Goal: Information Seeking & Learning: Stay updated

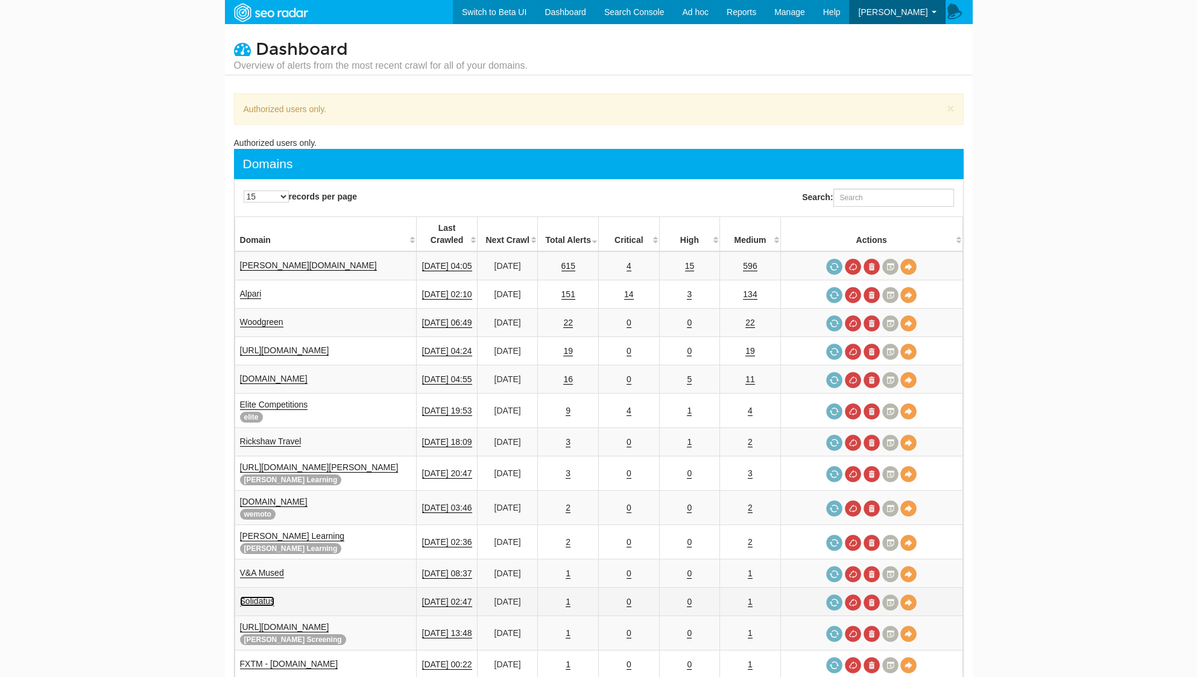
click at [268, 597] on link "Solidatus" at bounding box center [257, 602] width 35 height 10
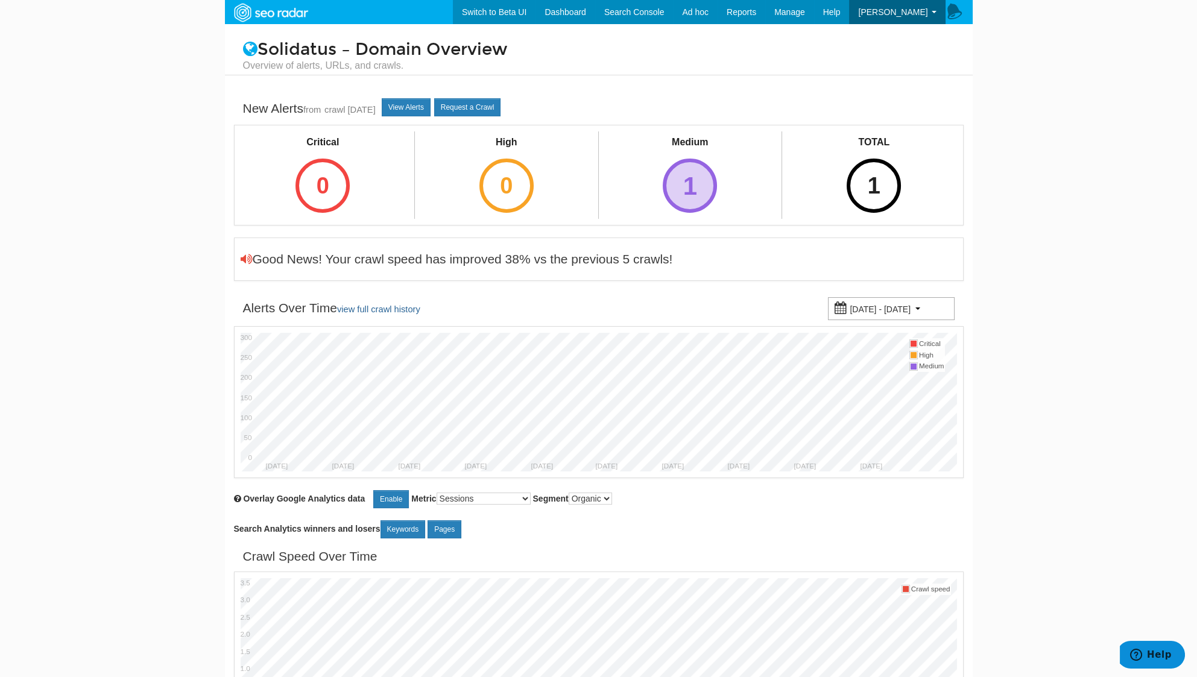
click at [694, 179] on div "1" at bounding box center [690, 186] width 54 height 54
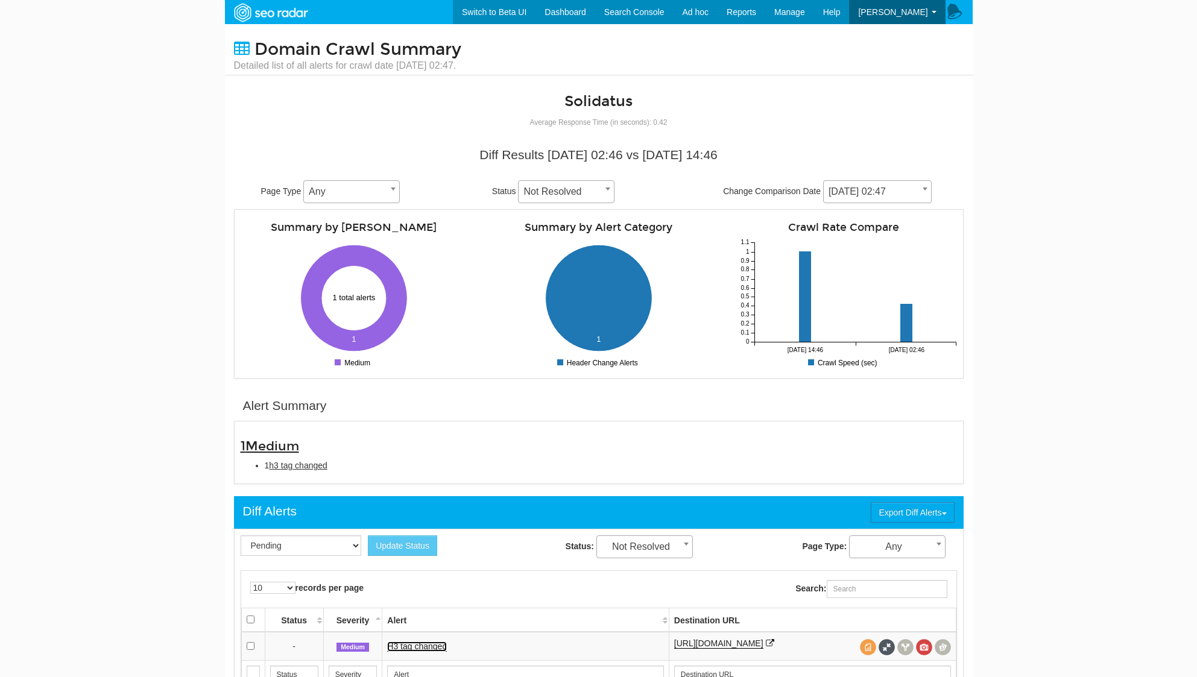
click at [420, 642] on link "H3 tag changed" at bounding box center [417, 647] width 60 height 10
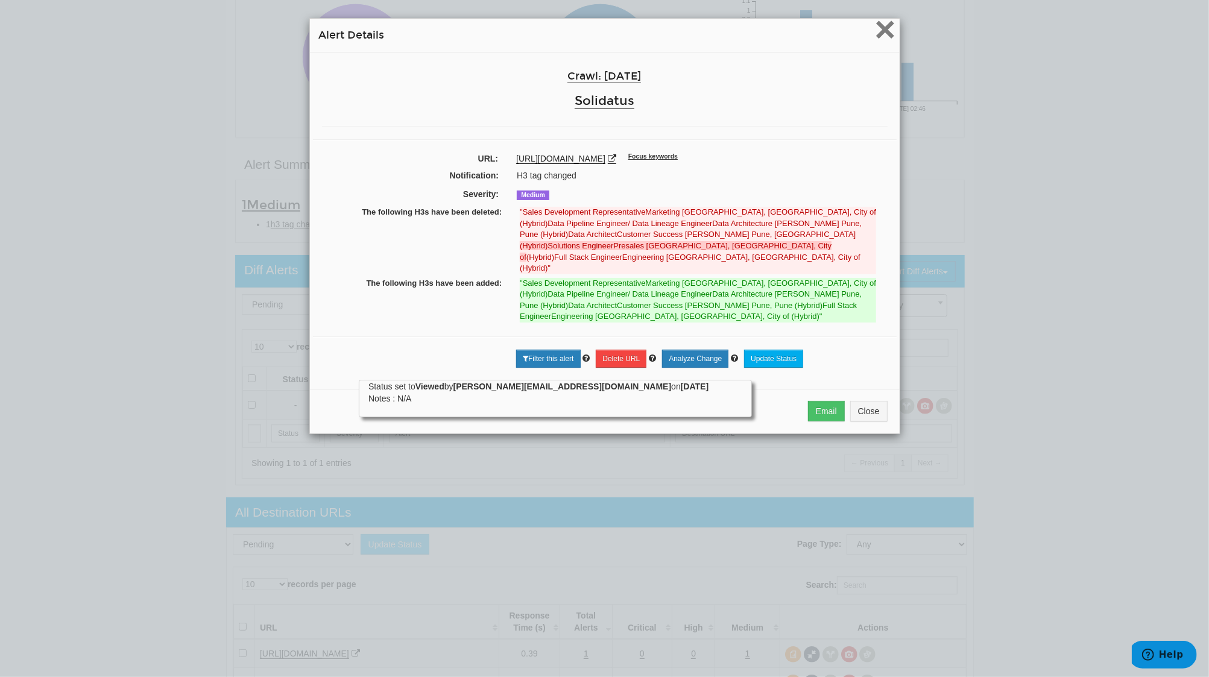
click at [875, 36] on span "×" at bounding box center [885, 29] width 21 height 40
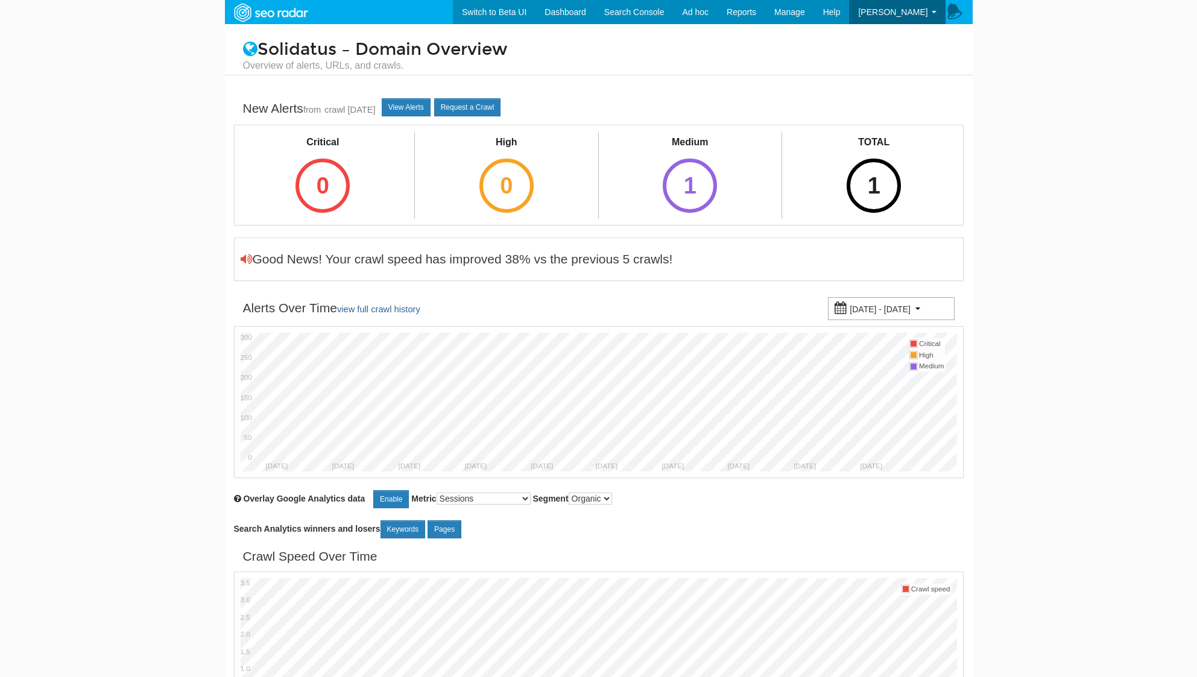
click at [925, 317] on div "[DATE] - [DATE]" at bounding box center [891, 308] width 127 height 23
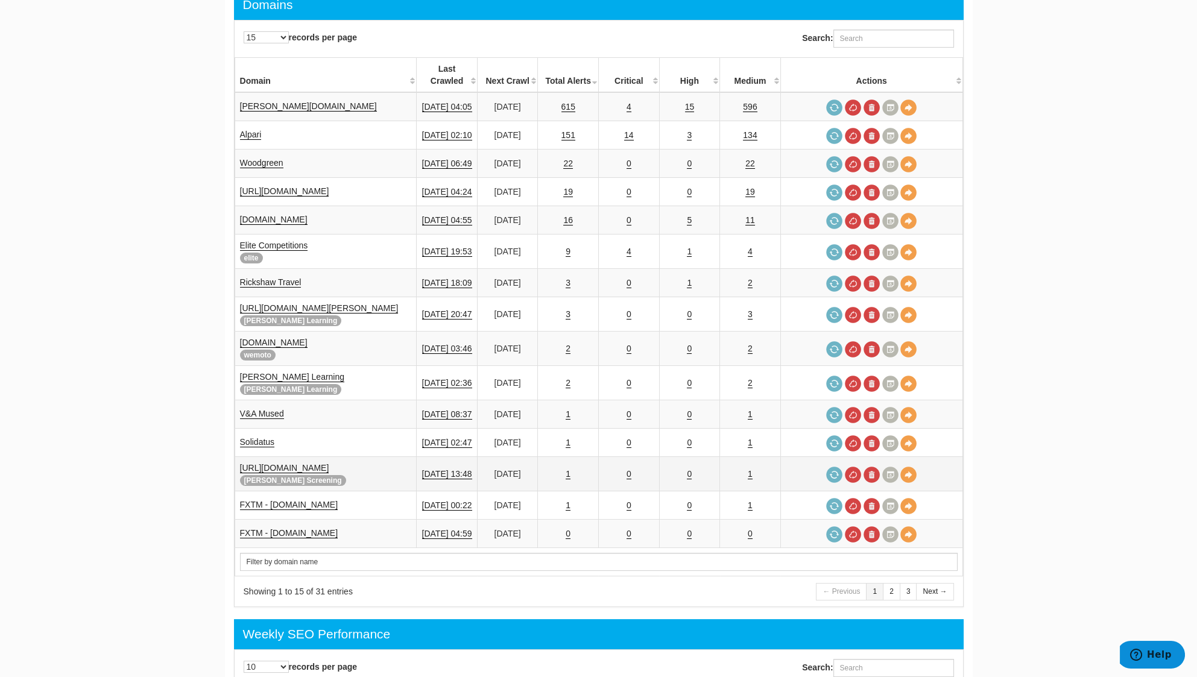
scroll to position [80, 0]
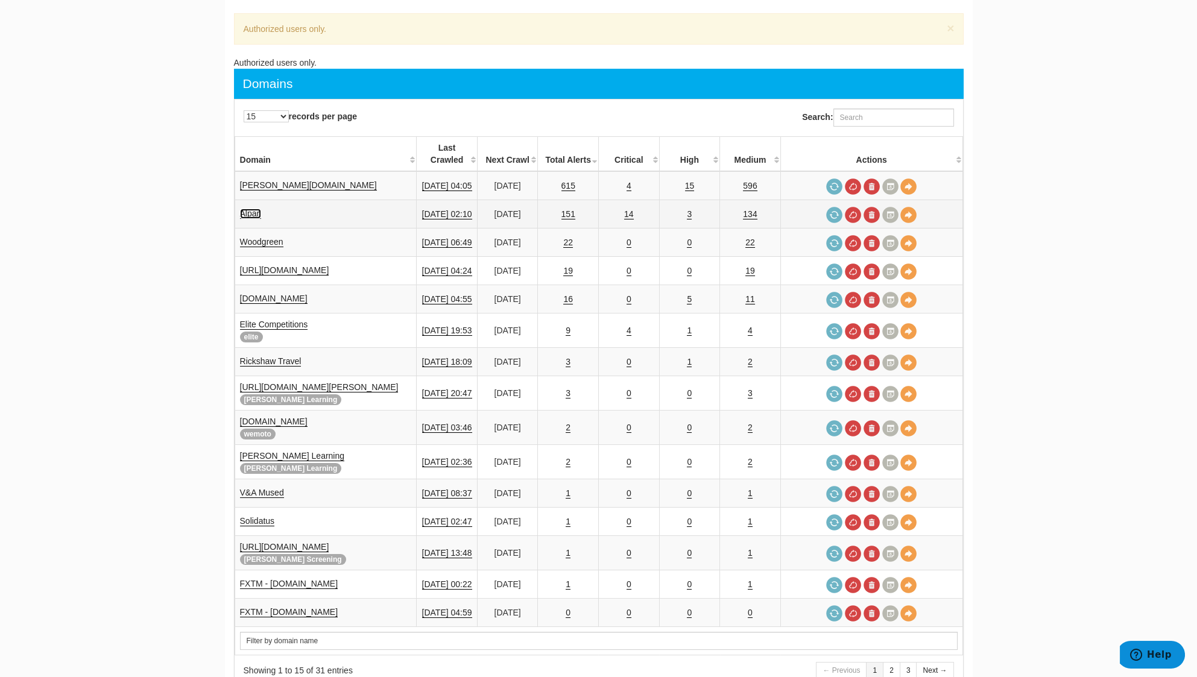
click at [251, 209] on link "Alpari" at bounding box center [251, 214] width 22 height 10
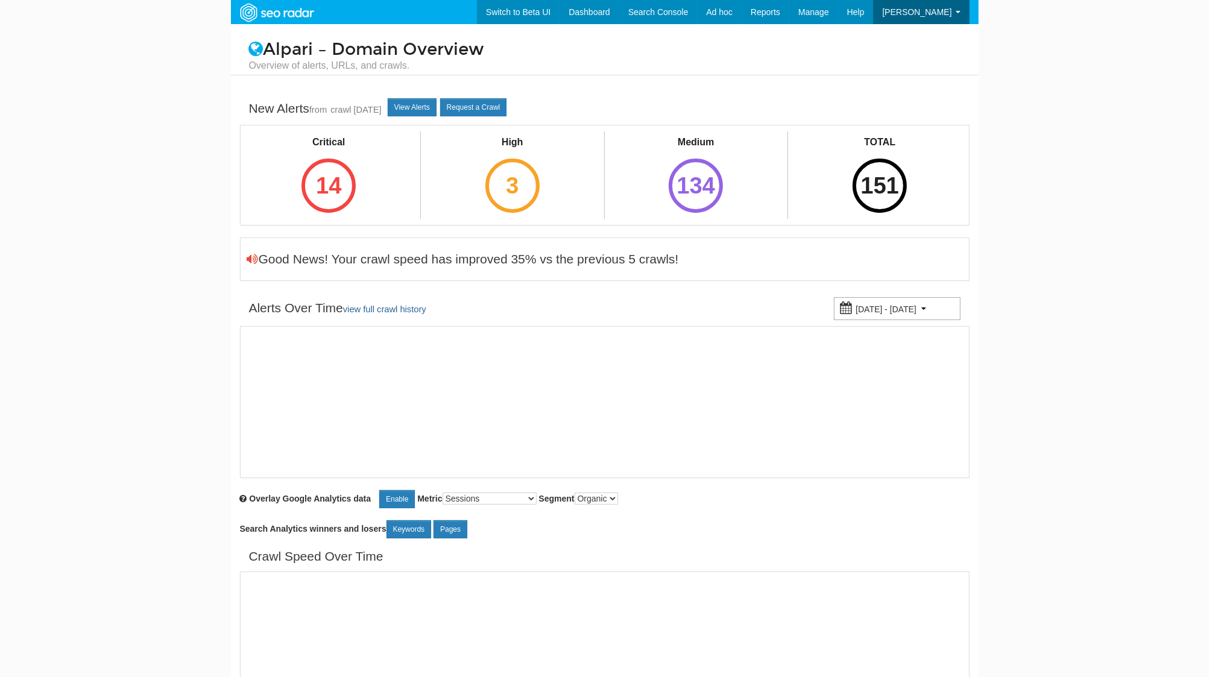
select select "1000"
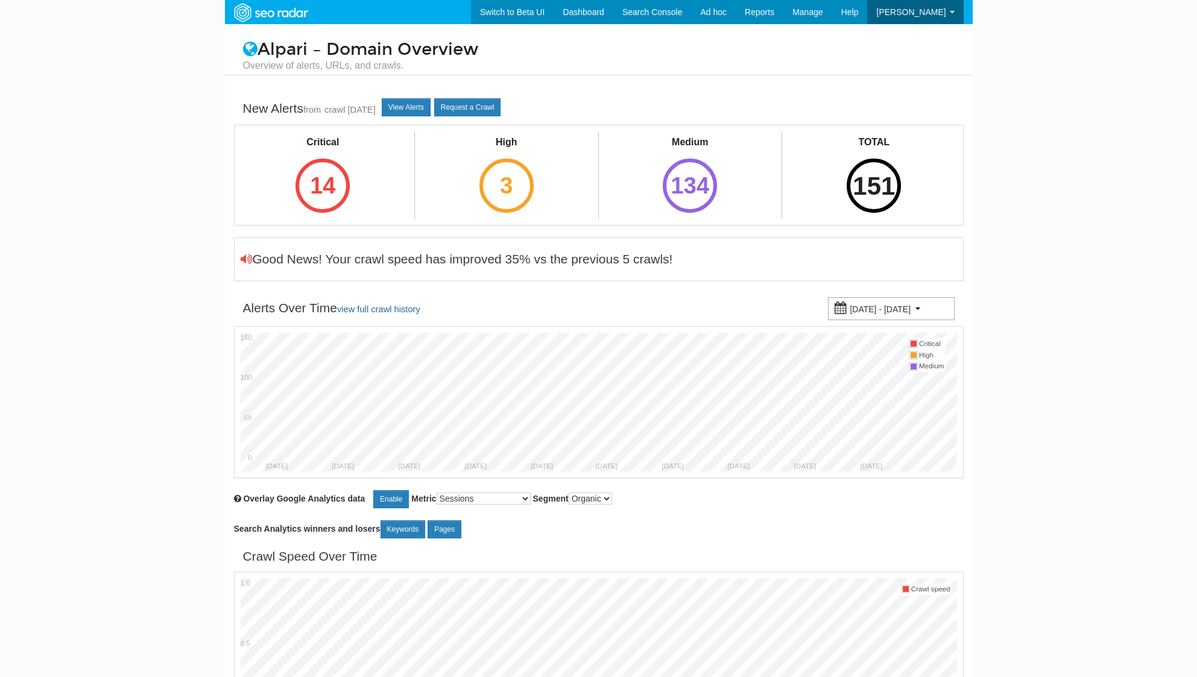
scroll to position [48, 0]
click at [872, 177] on div "151" at bounding box center [874, 186] width 54 height 54
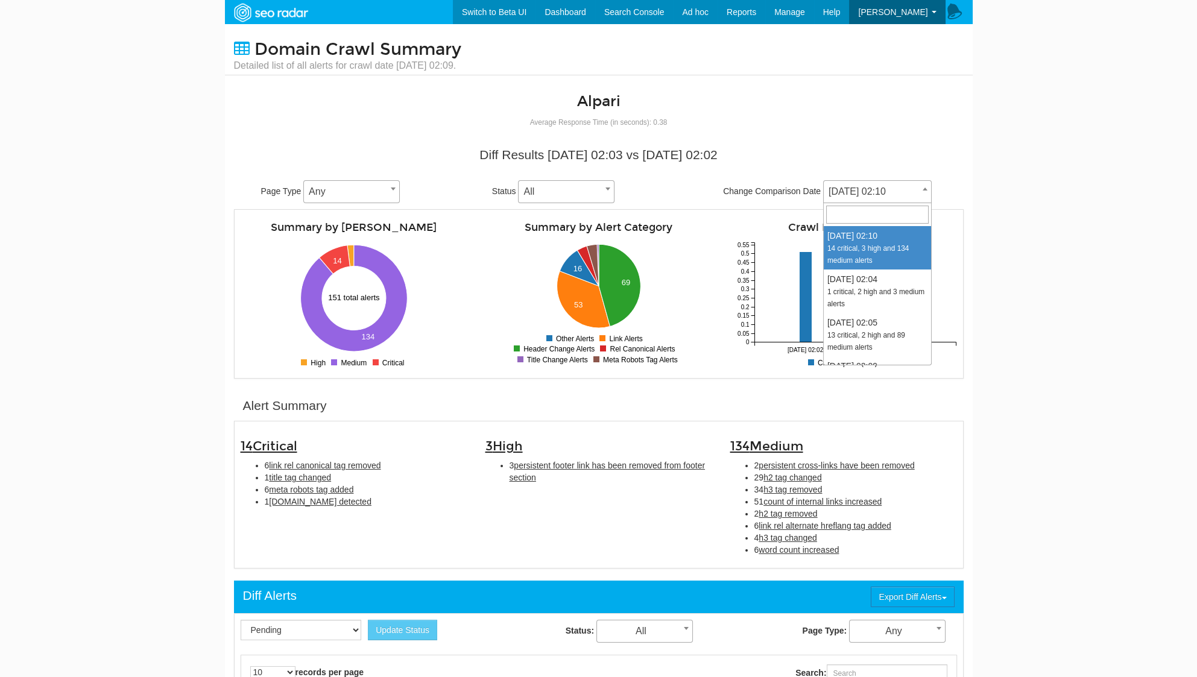
scroll to position [48, 0]
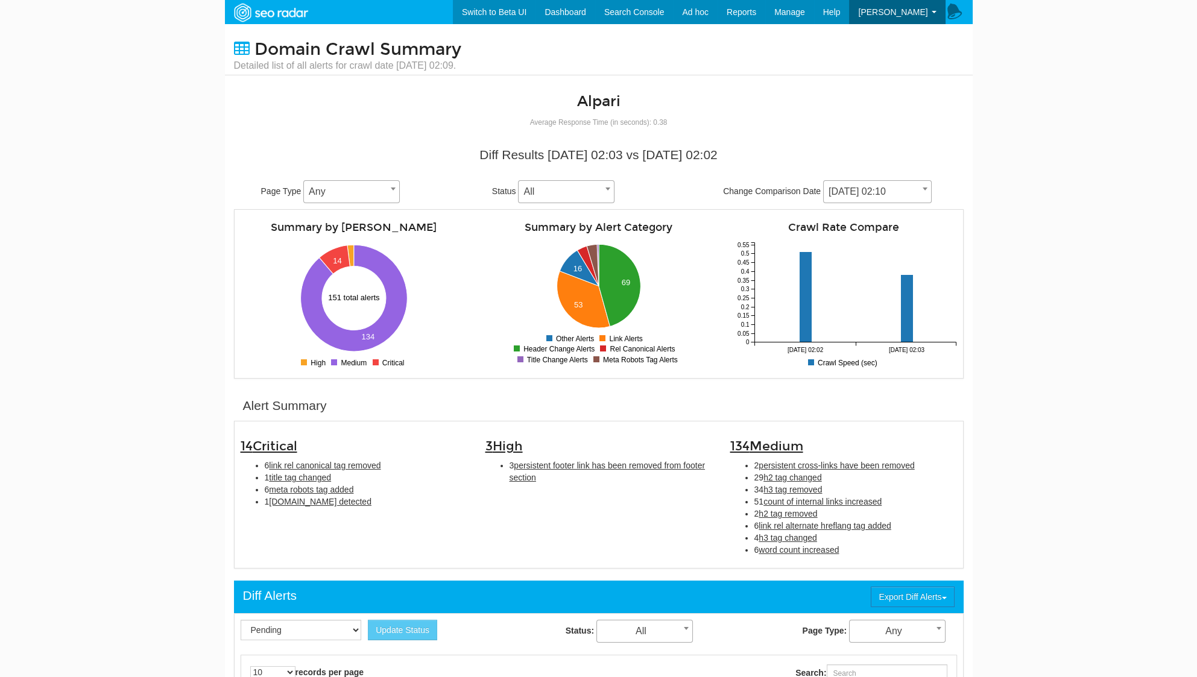
click at [1014, 167] on body "Switch to Beta UI Dashboard Search Console Keyword Winners and Losers Page Winn…" at bounding box center [598, 338] width 1197 height 677
click at [922, 185] on span at bounding box center [925, 189] width 12 height 16
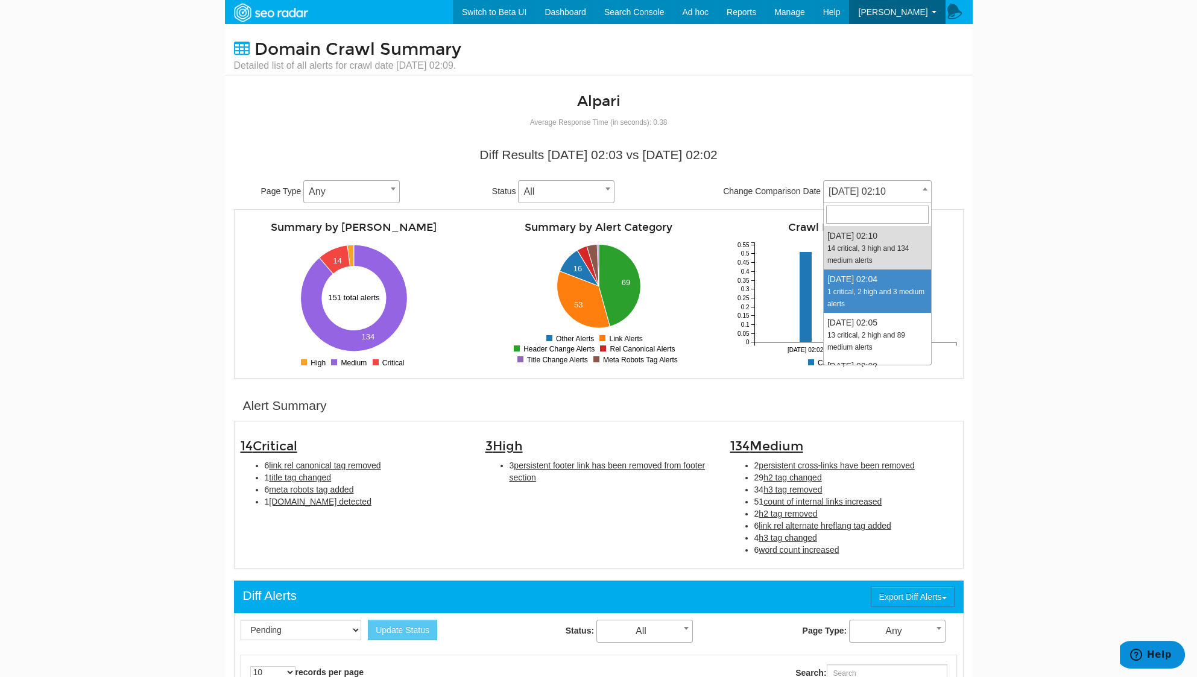
select select "2014542"
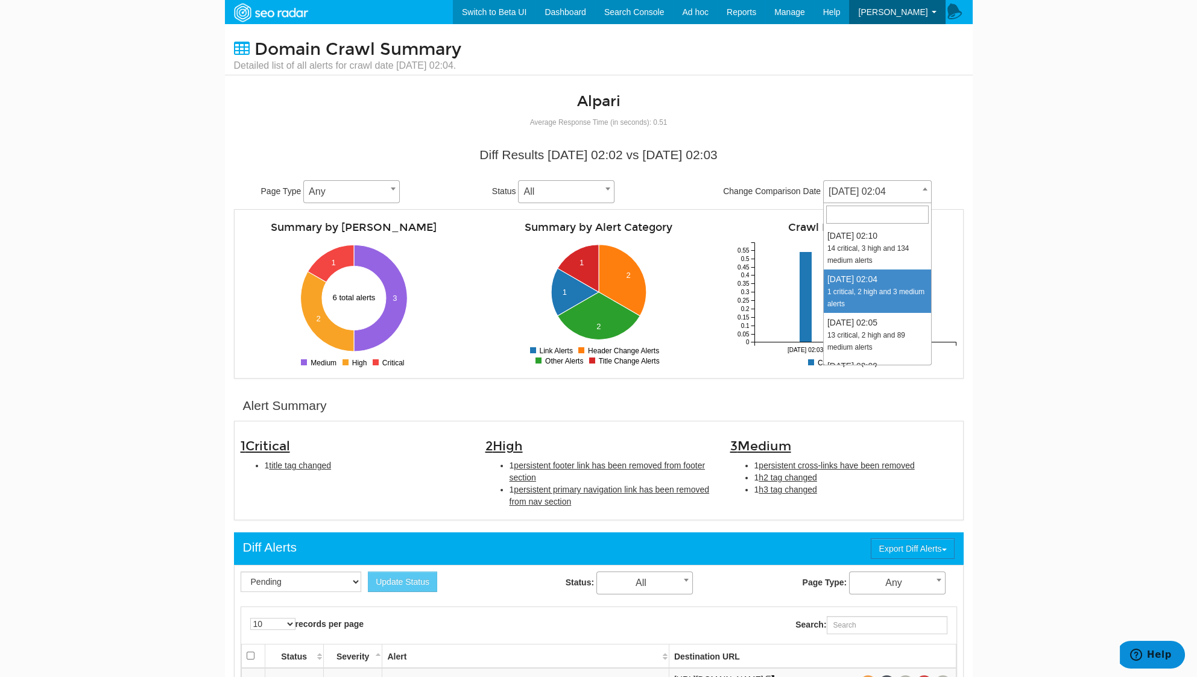
click at [1057, 185] on body "Switch to Beta UI Dashboard Search Console Keyword Winners and Losers Page Winn…" at bounding box center [598, 338] width 1197 height 677
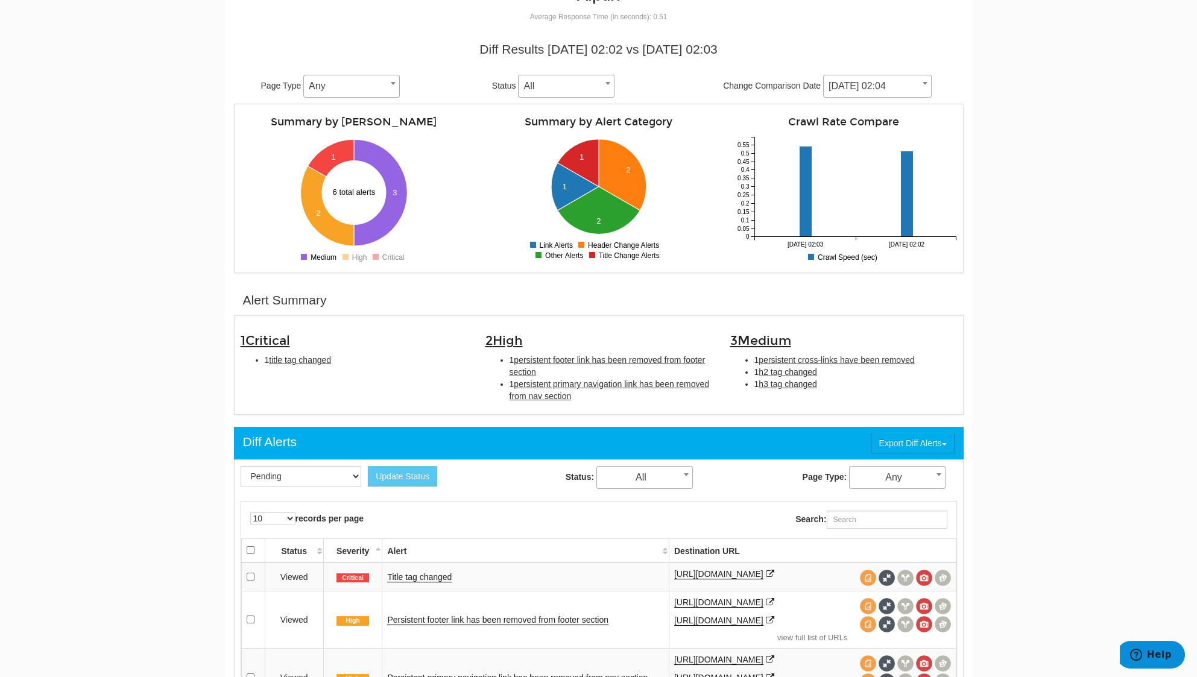
scroll to position [402, 0]
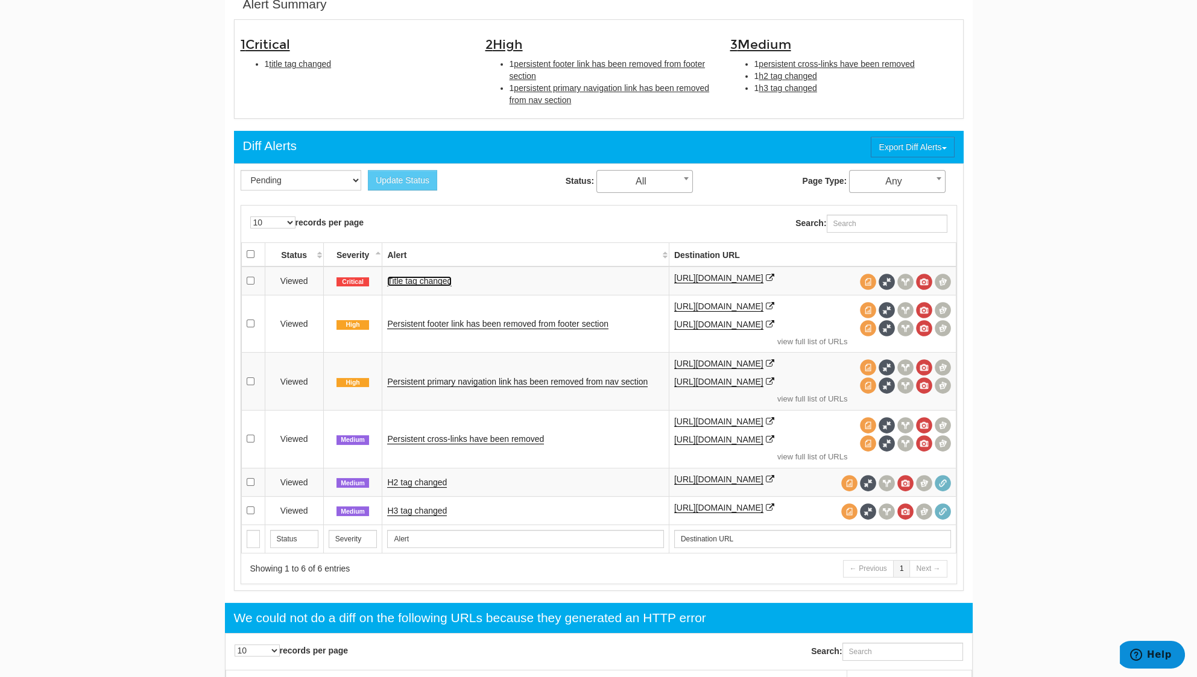
click at [413, 276] on link "Title tag changed" at bounding box center [419, 281] width 65 height 10
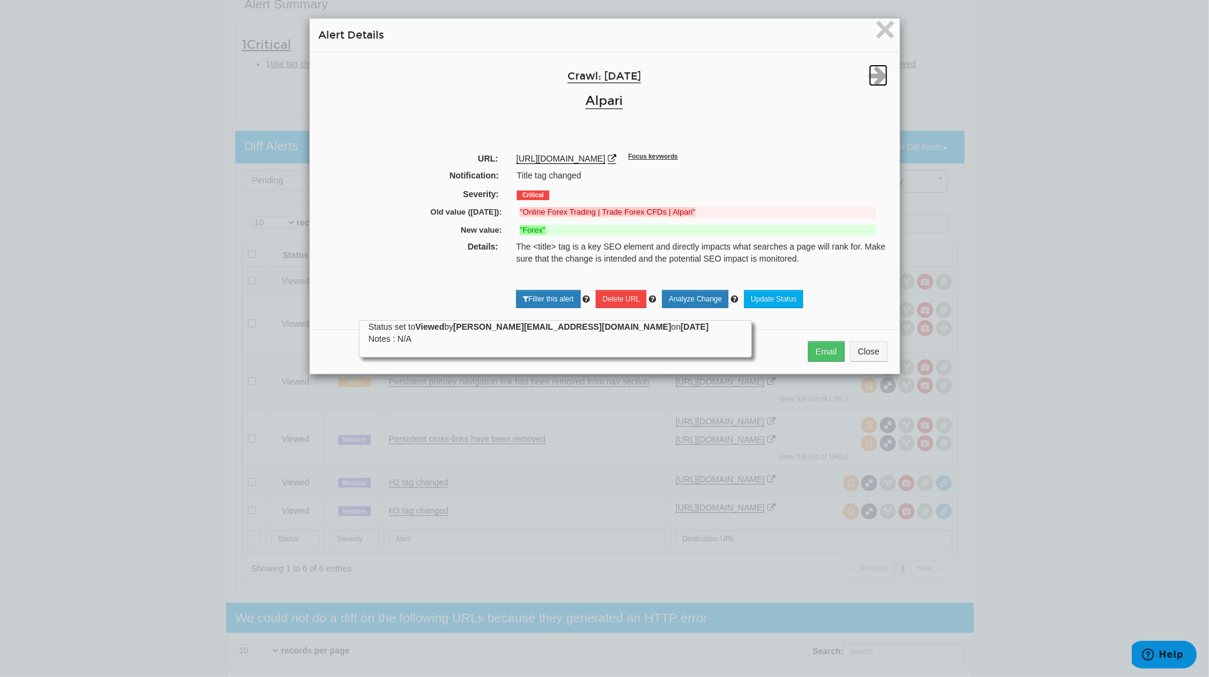
click at [869, 75] on icon at bounding box center [878, 76] width 19 height 22
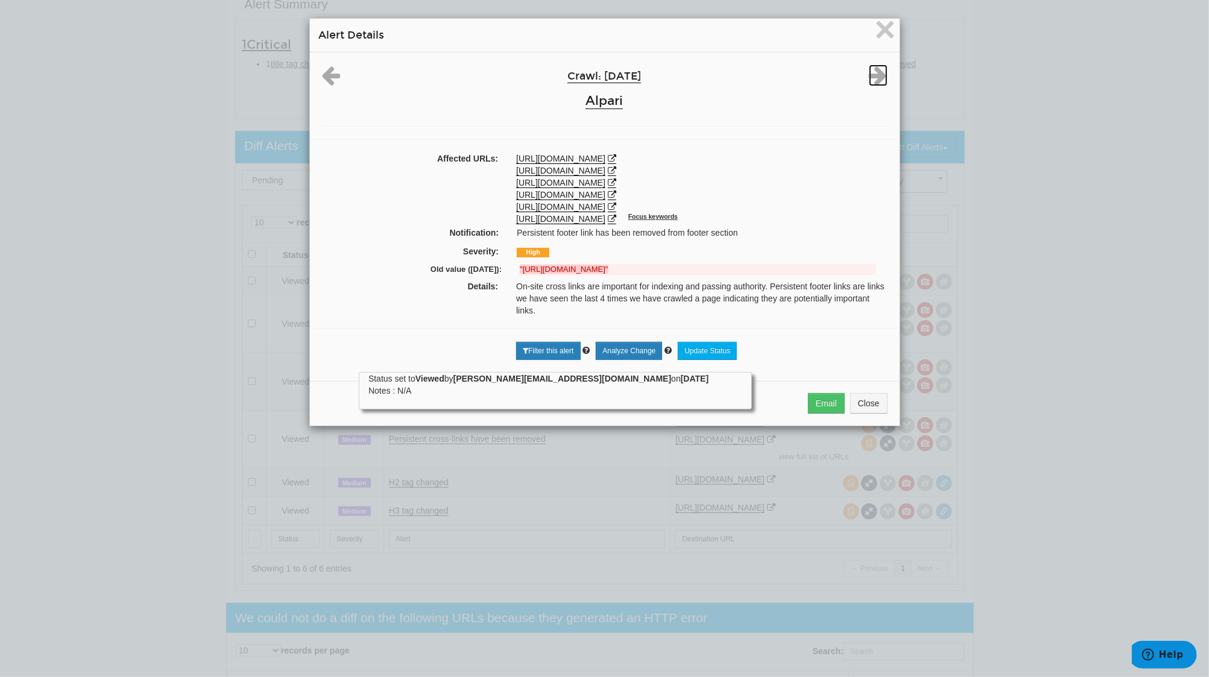
click at [869, 75] on icon at bounding box center [878, 76] width 19 height 22
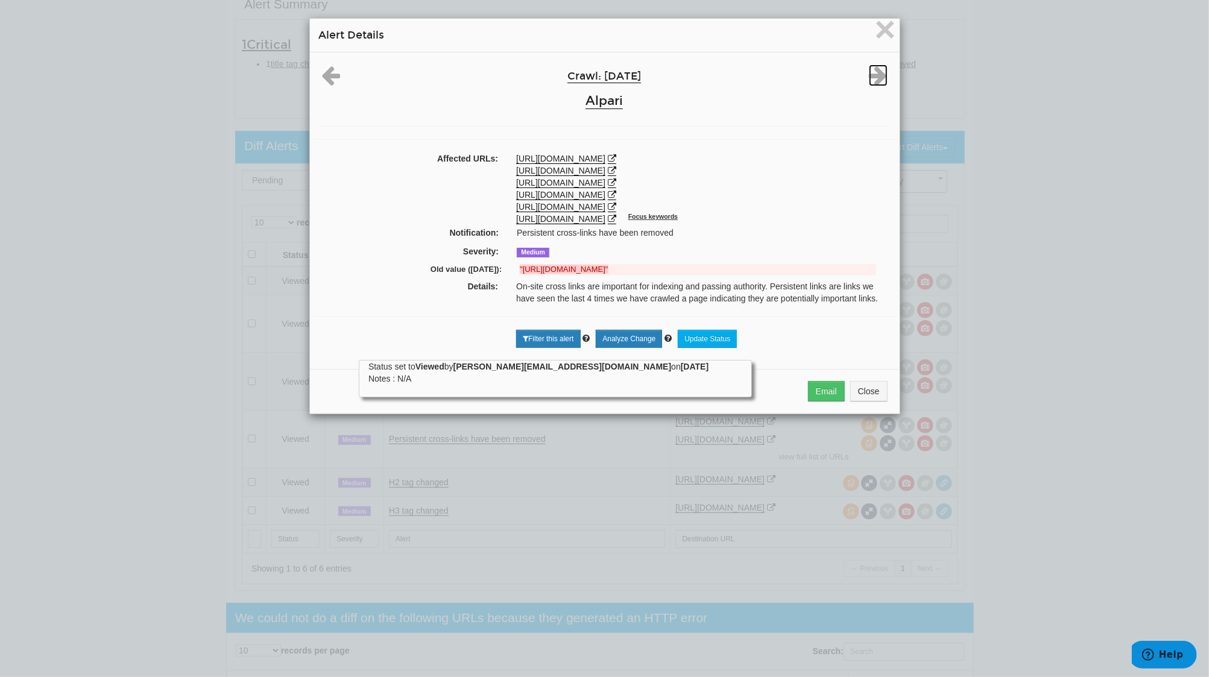
click at [869, 75] on icon at bounding box center [878, 76] width 19 height 22
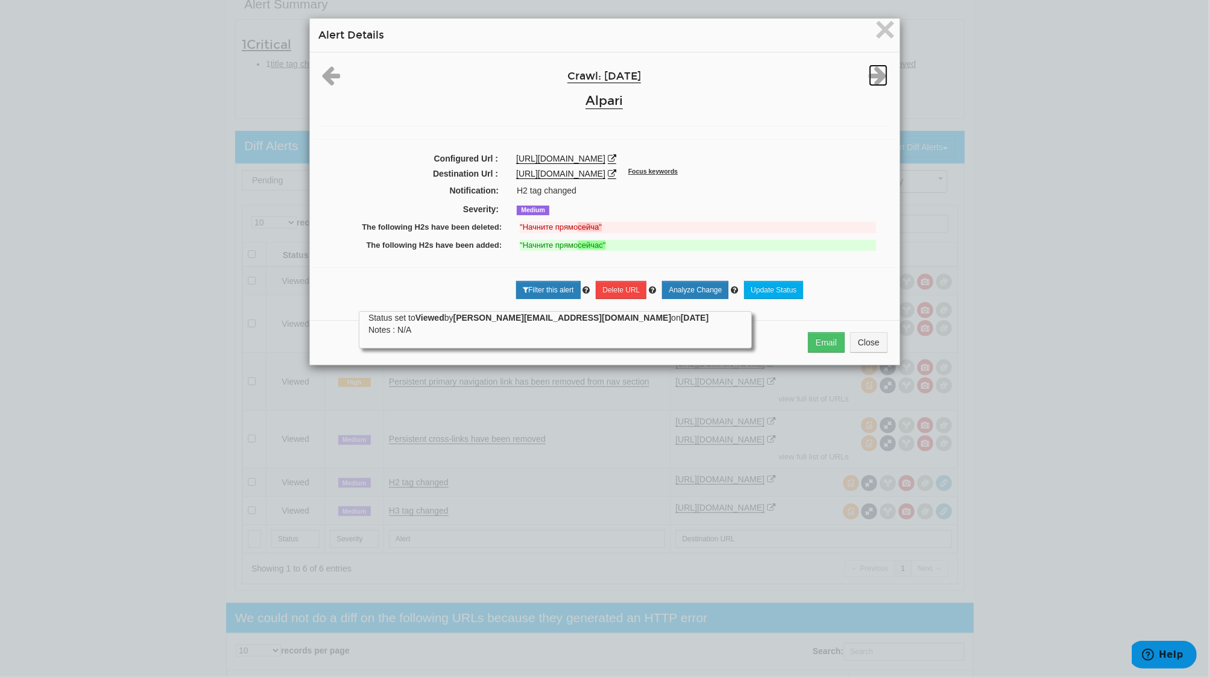
click at [869, 75] on icon at bounding box center [878, 76] width 19 height 22
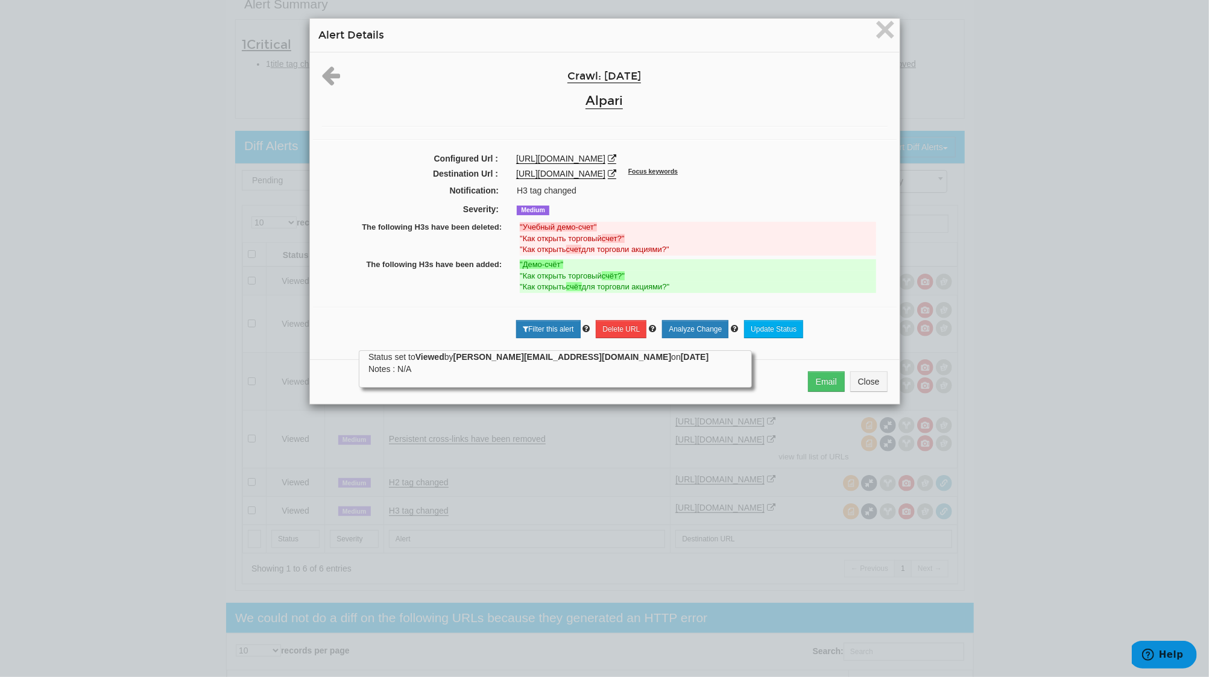
click at [864, 75] on div "Crawl: 08/25/2025 Alpari" at bounding box center [605, 89] width 584 height 49
click at [890, 27] on div "× Alert Details" at bounding box center [605, 36] width 590 height 34
click at [875, 31] on span "×" at bounding box center [885, 29] width 21 height 40
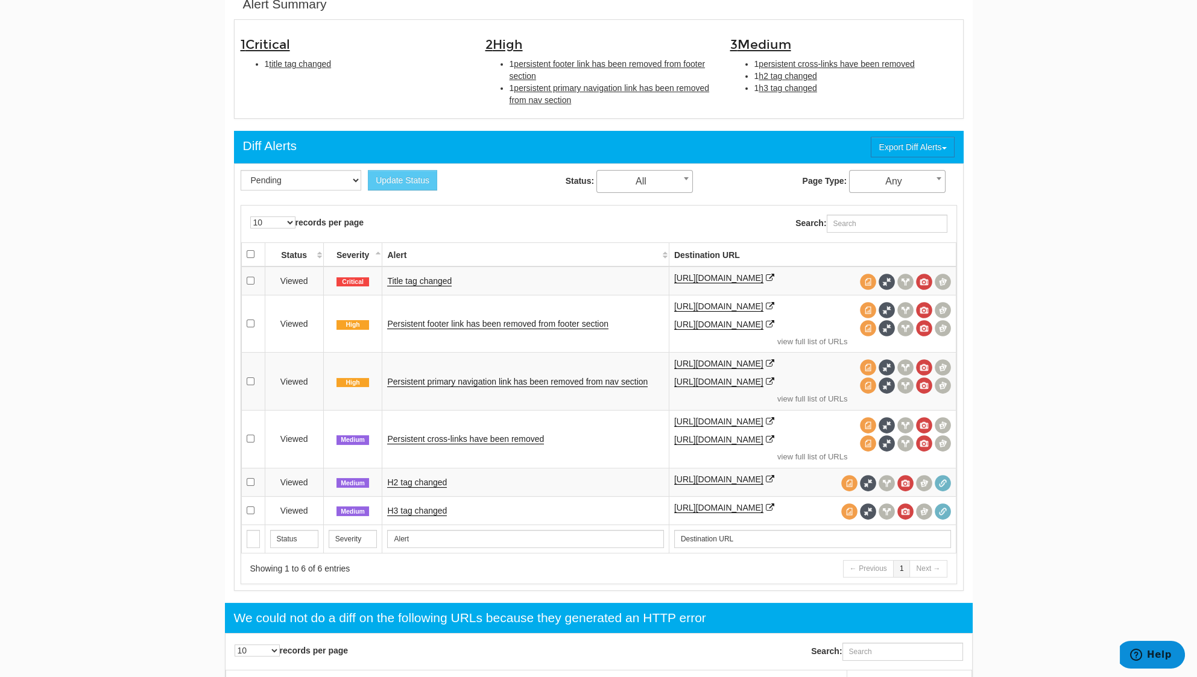
click at [911, 179] on span "Any" at bounding box center [897, 181] width 95 height 17
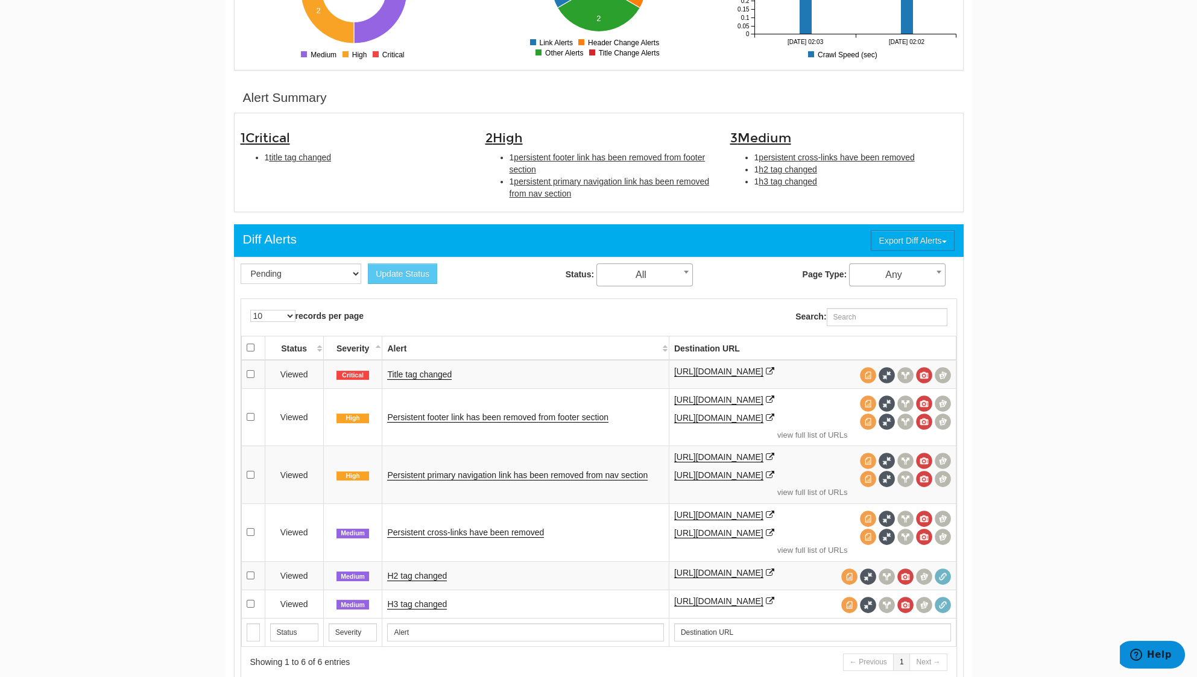
scroll to position [0, 0]
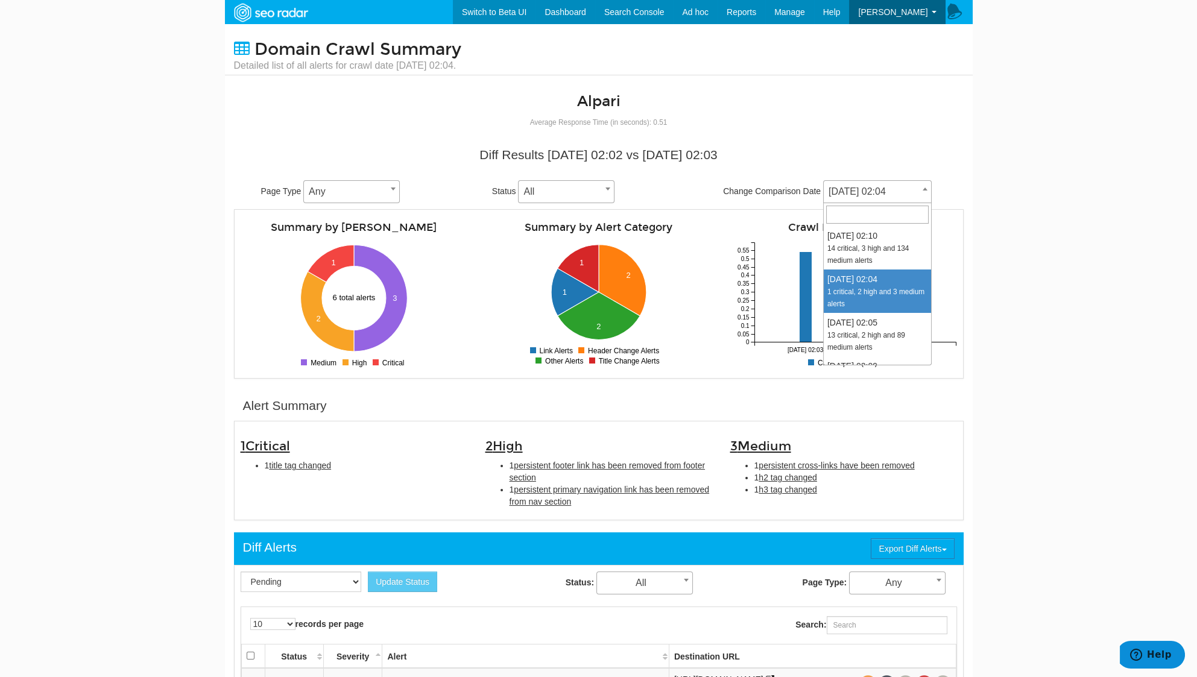
click at [880, 187] on span "[DATE] 02:04" at bounding box center [877, 191] width 107 height 17
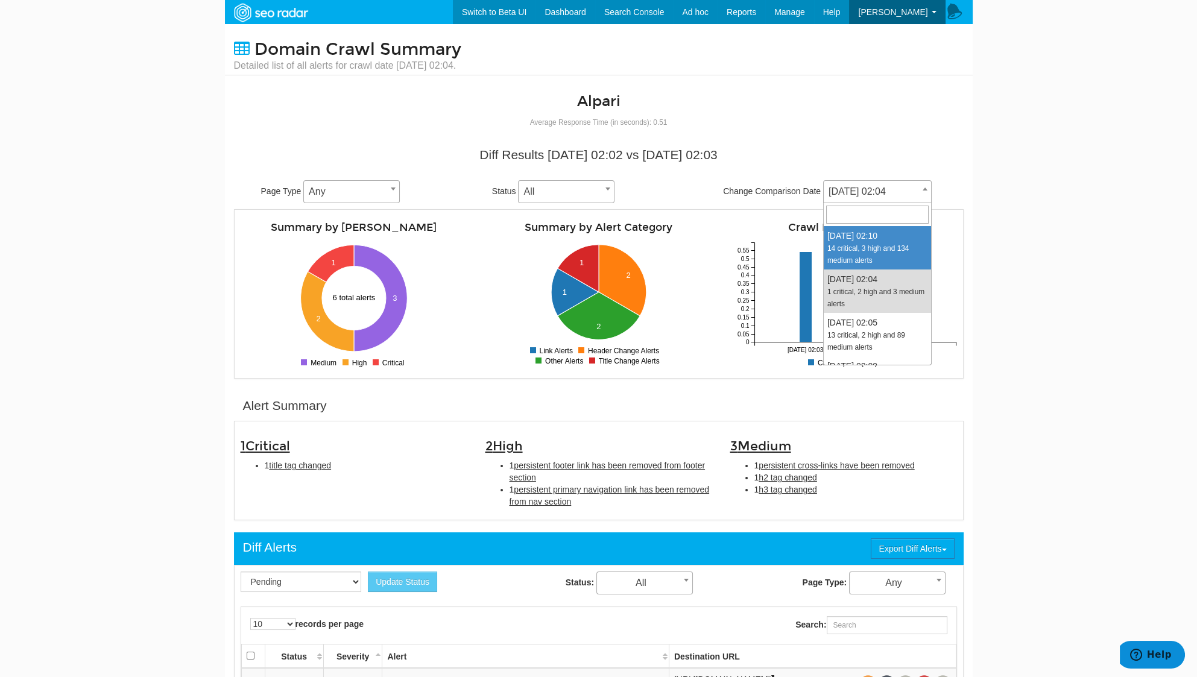
select select "2017036"
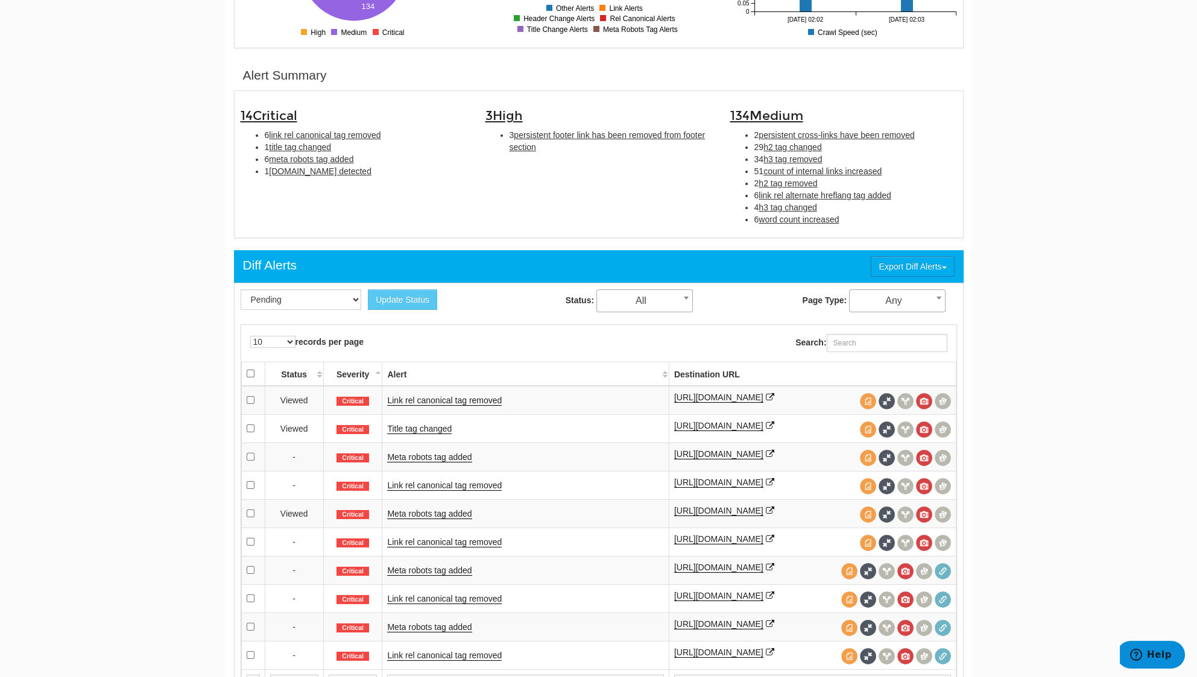
scroll to position [160, 0]
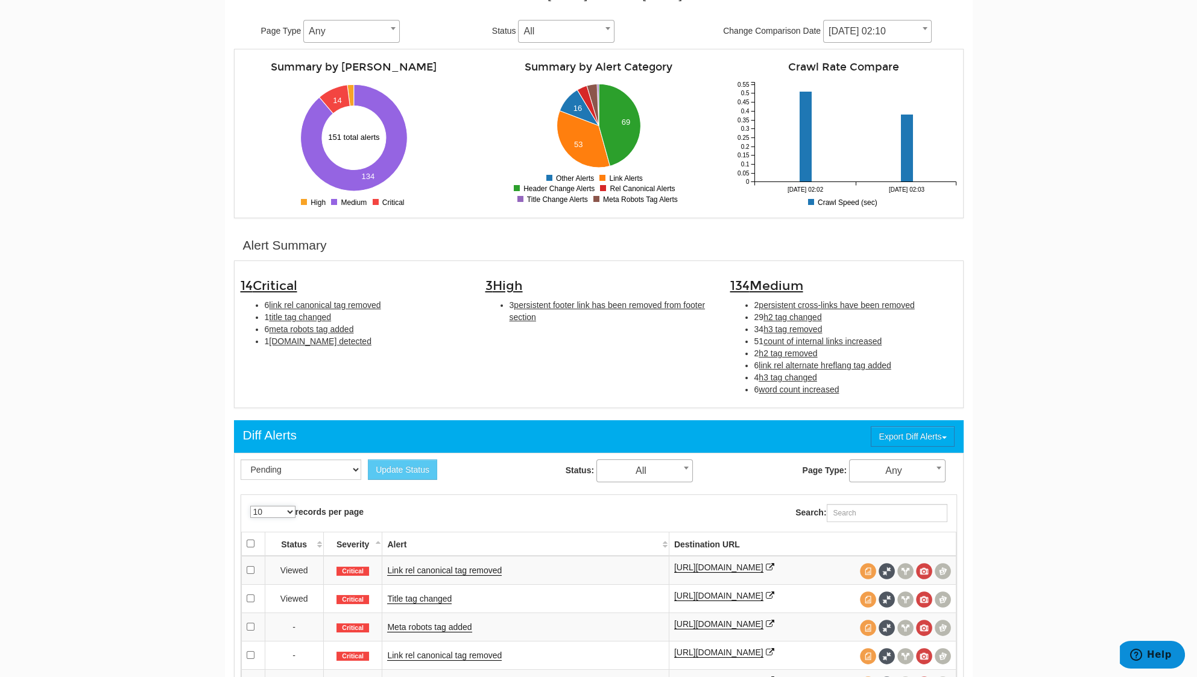
click at [289, 510] on select "10 25 50 100 500 1000" at bounding box center [272, 512] width 45 height 12
select select "500"
click at [250, 506] on select "10 25 50 100 500 1000" at bounding box center [272, 512] width 45 height 12
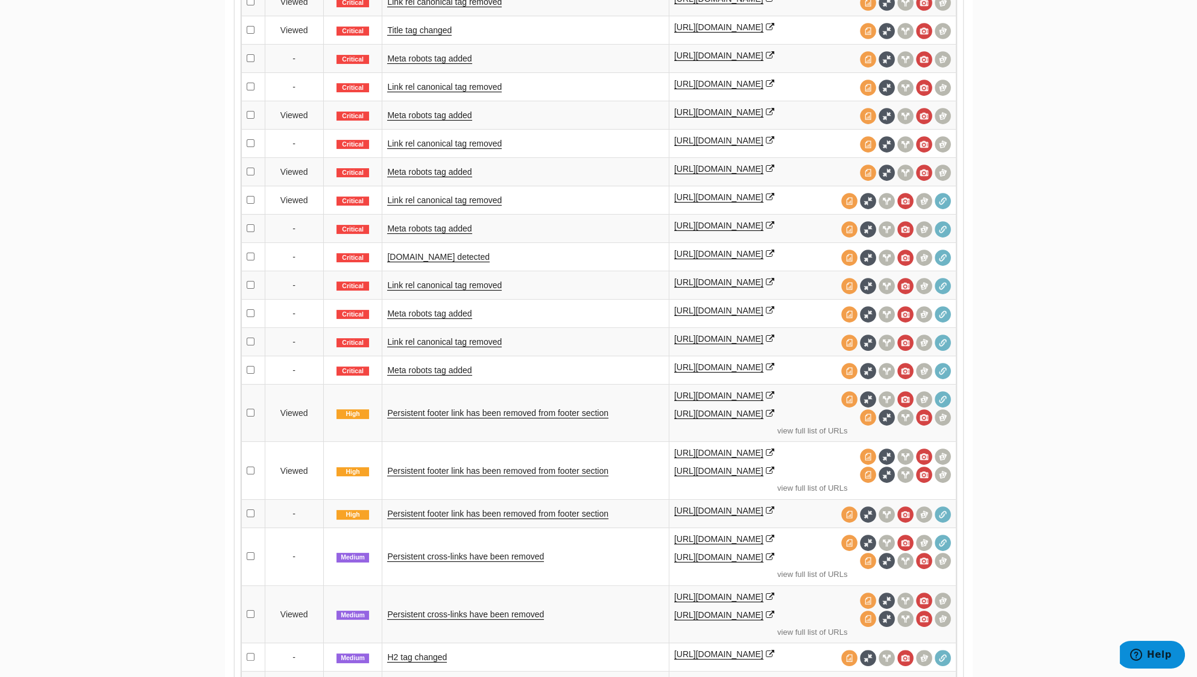
scroll to position [563, 0]
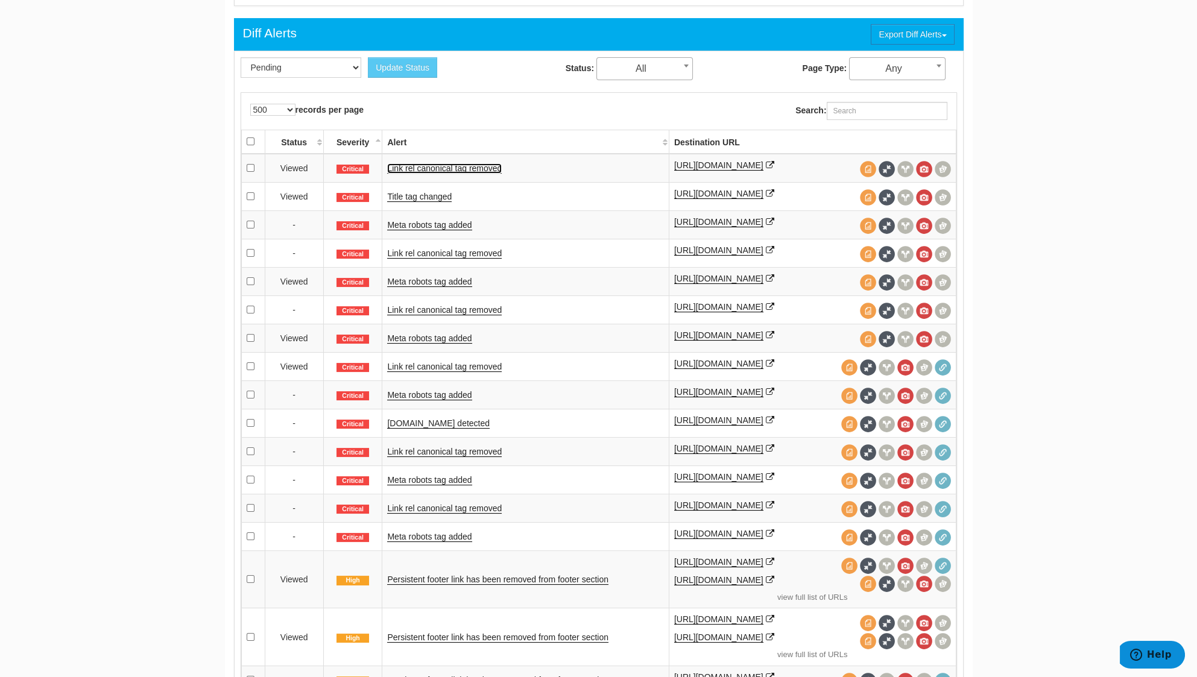
click at [413, 166] on link "Link rel canonical tag removed" at bounding box center [444, 168] width 115 height 10
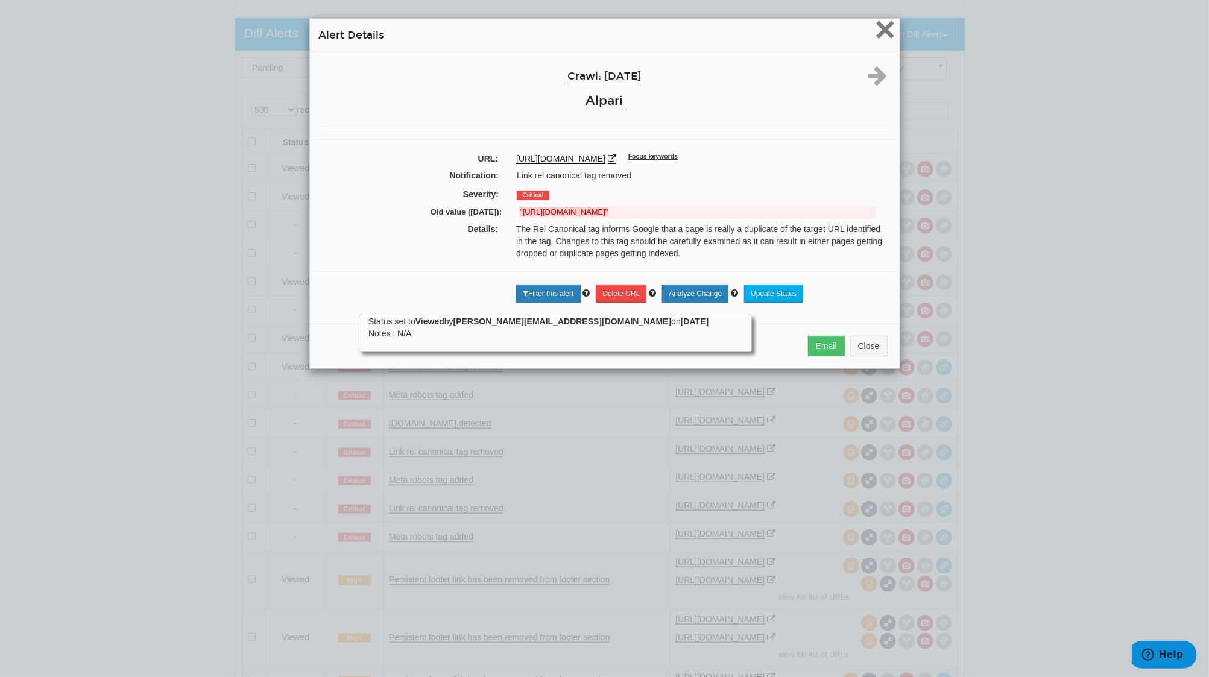
click at [878, 25] on span "×" at bounding box center [885, 29] width 21 height 40
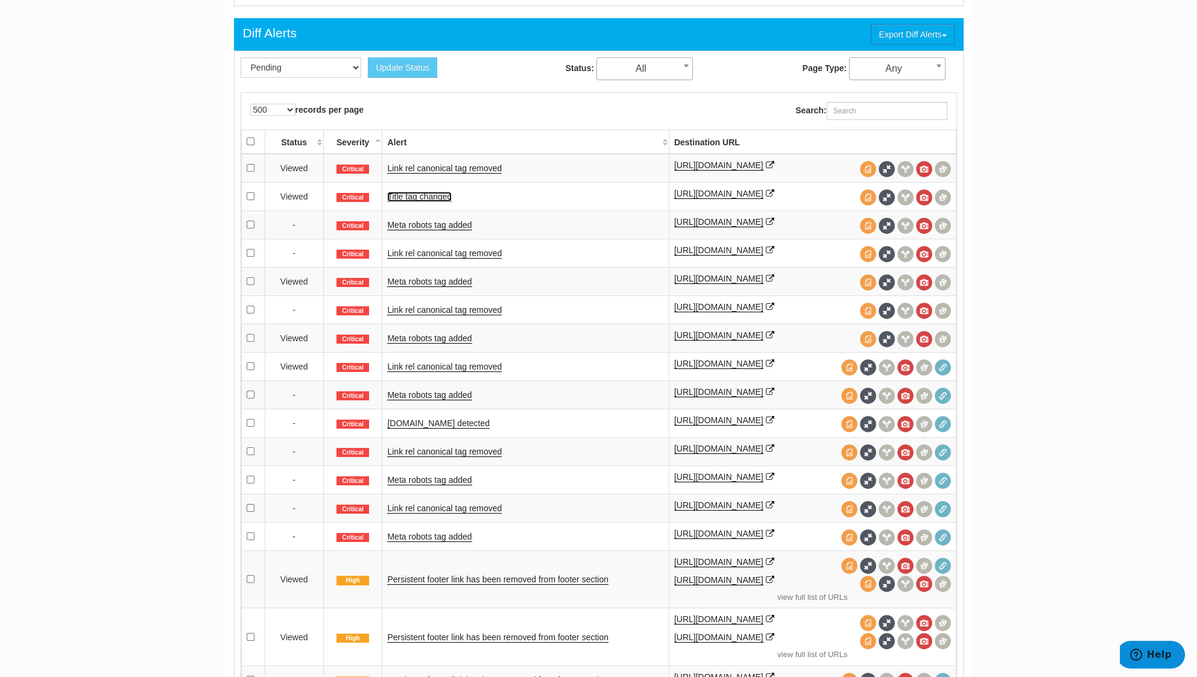
click at [422, 194] on link "Title tag changed" at bounding box center [419, 197] width 65 height 10
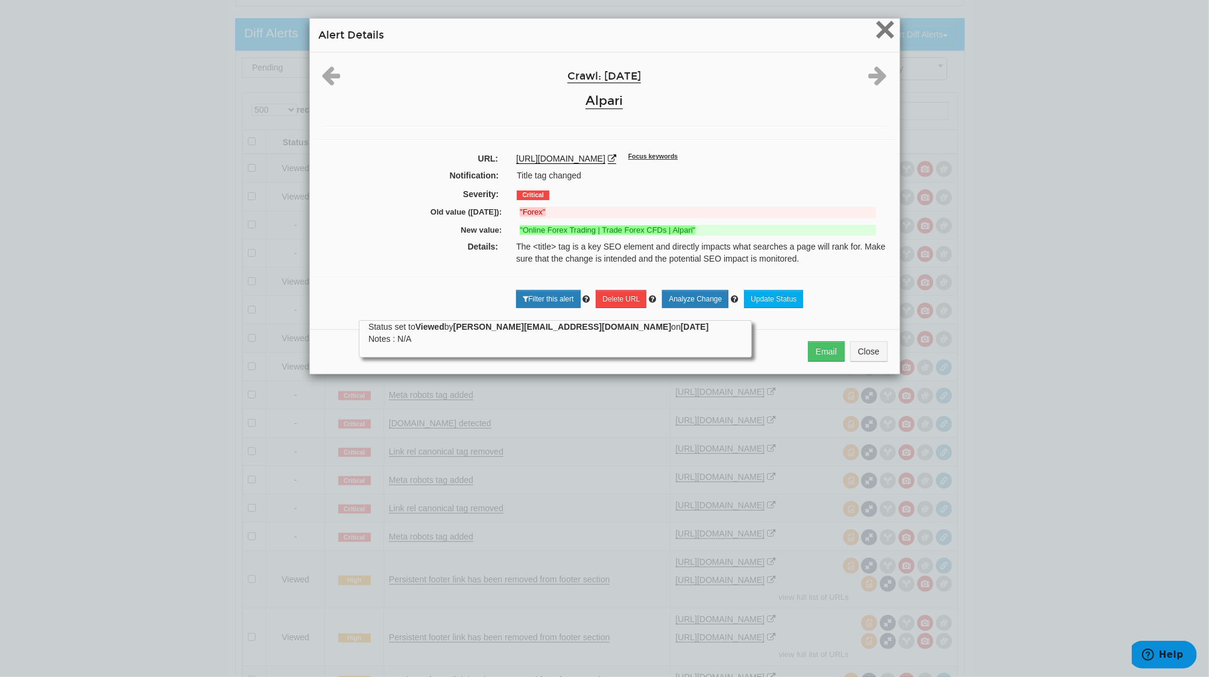
click at [875, 30] on span "×" at bounding box center [885, 29] width 21 height 40
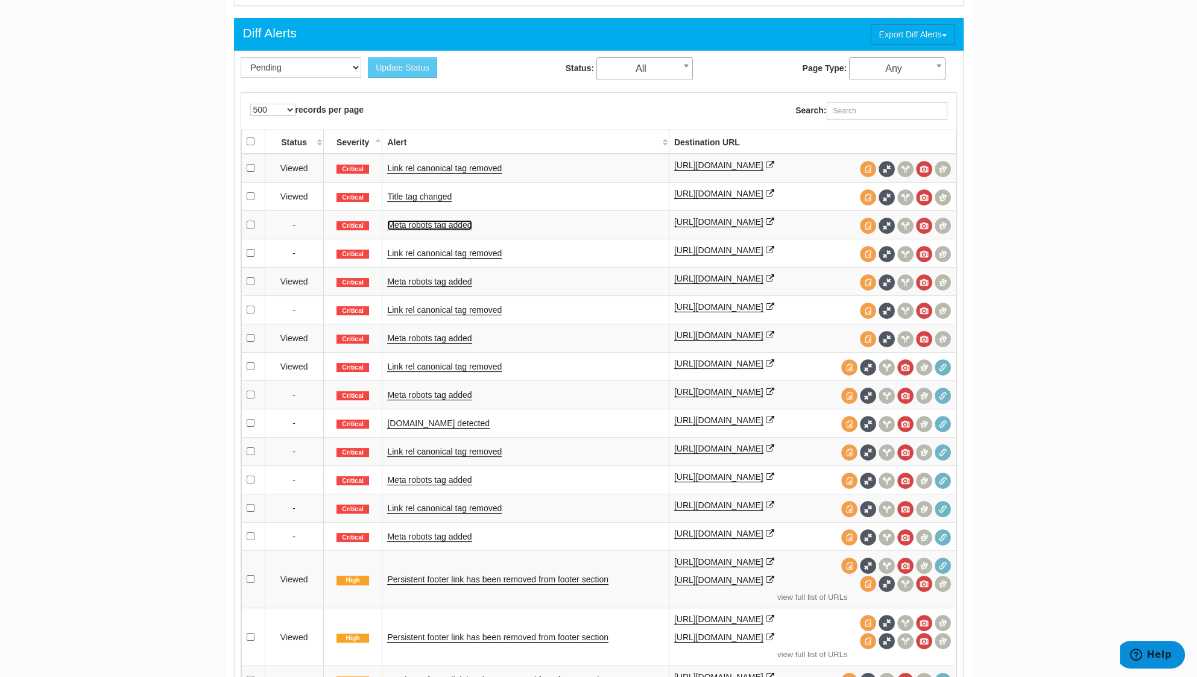
click at [393, 221] on link "Meta robots tag added" at bounding box center [429, 225] width 84 height 10
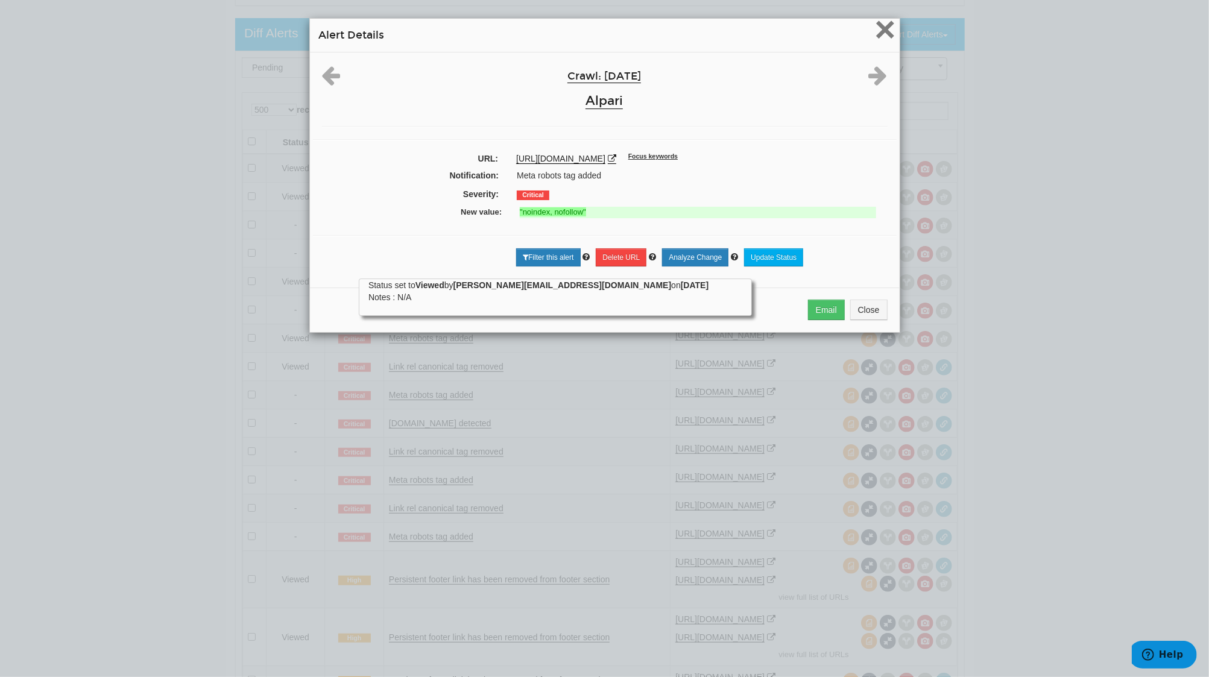
click at [875, 33] on span "×" at bounding box center [885, 29] width 21 height 40
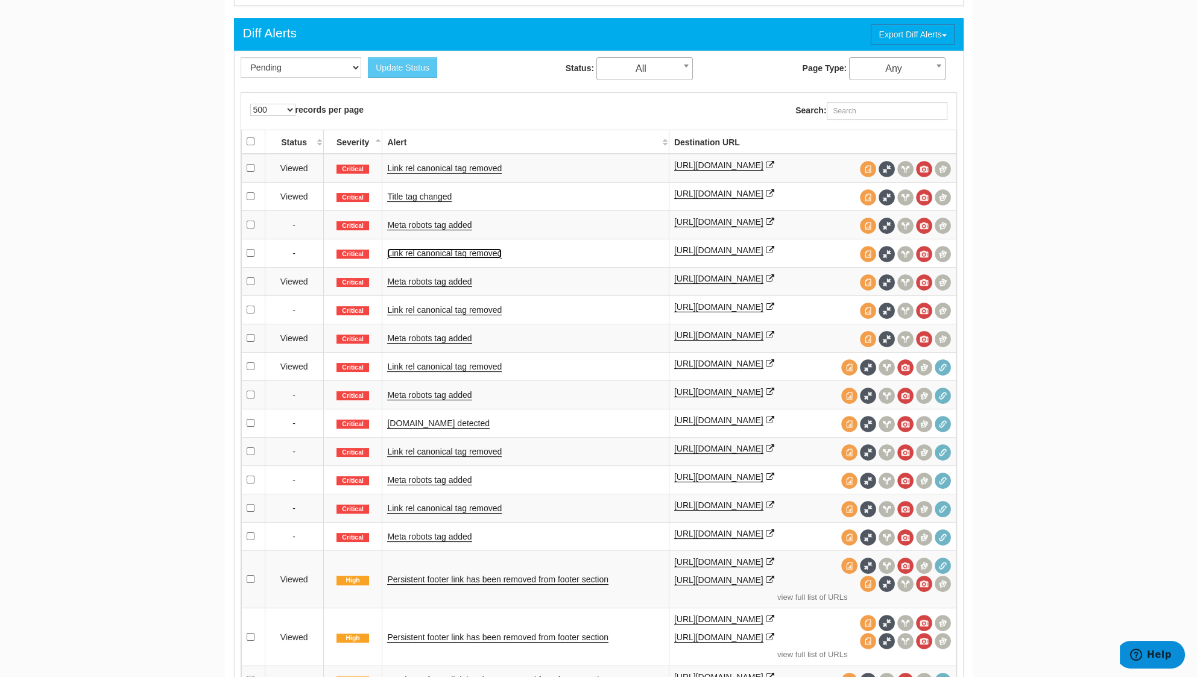
click at [421, 251] on link "Link rel canonical tag removed" at bounding box center [444, 254] width 115 height 10
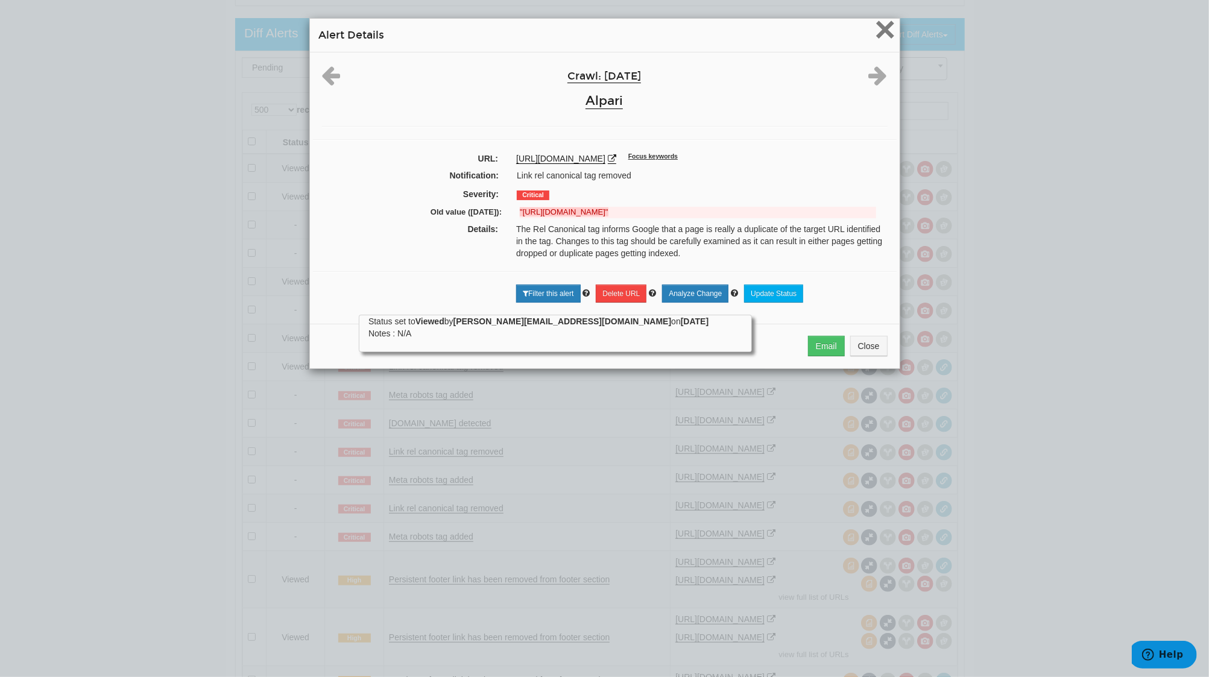
click at [881, 34] on span "×" at bounding box center [885, 29] width 21 height 40
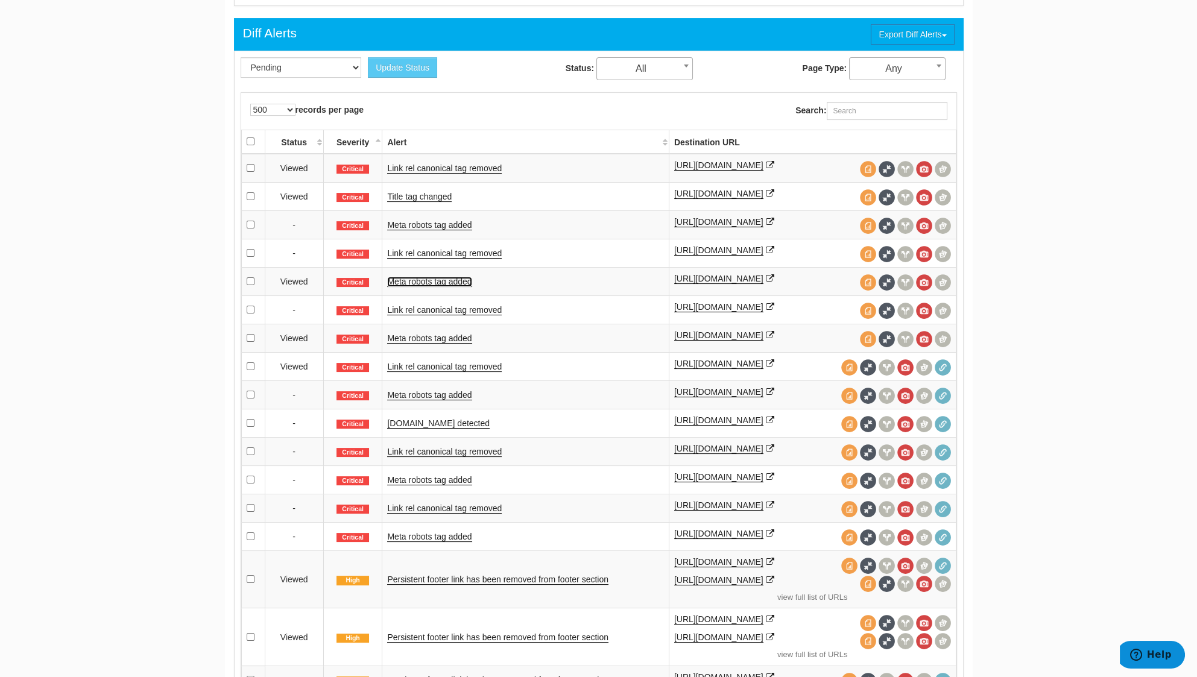
click at [455, 277] on link "Meta robots tag added" at bounding box center [429, 282] width 84 height 10
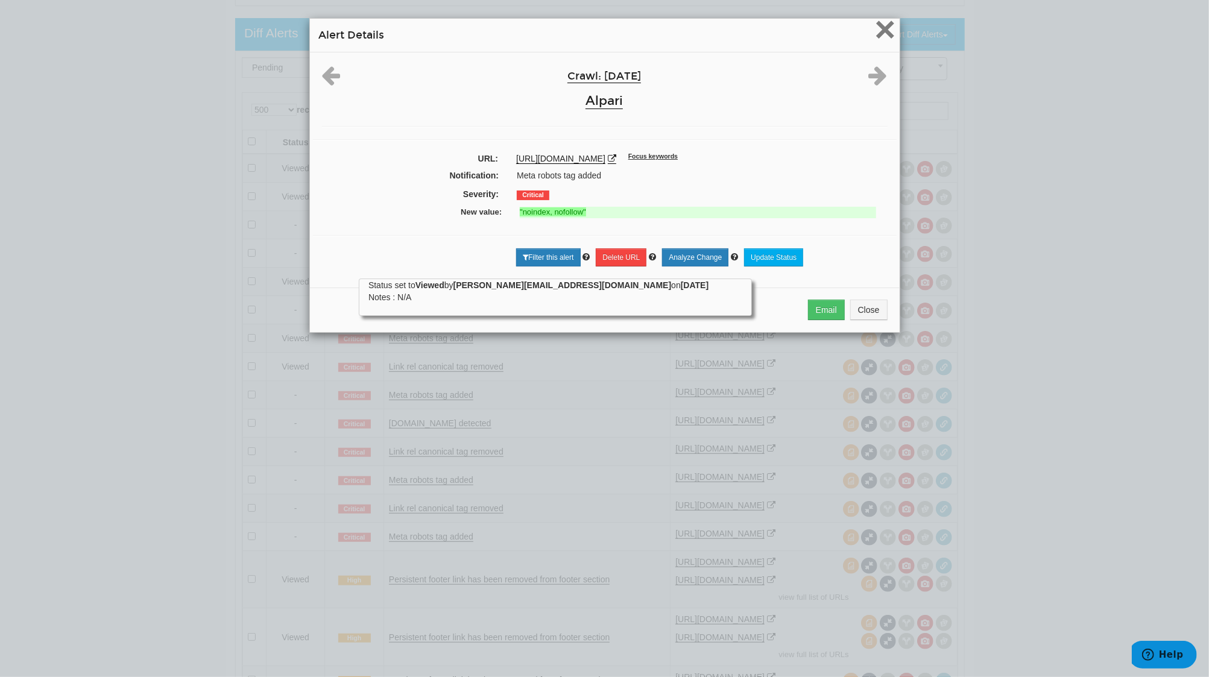
click at [875, 35] on span "×" at bounding box center [885, 29] width 21 height 40
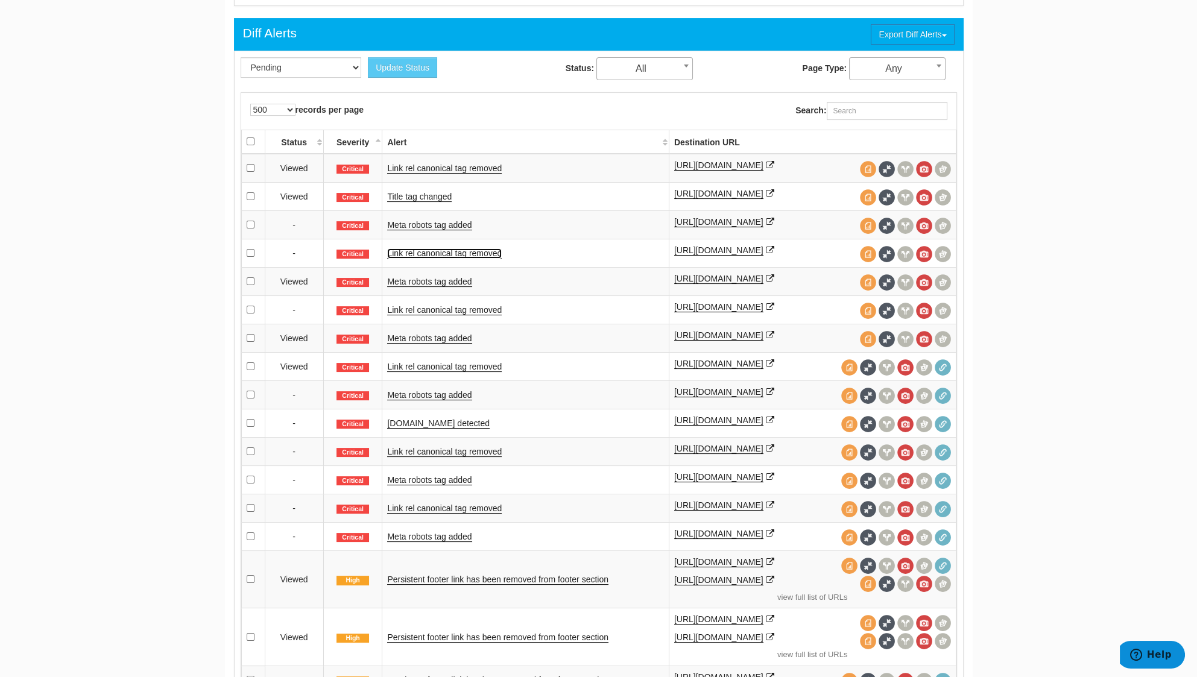
click at [428, 250] on link "Link rel canonical tag removed" at bounding box center [444, 254] width 115 height 10
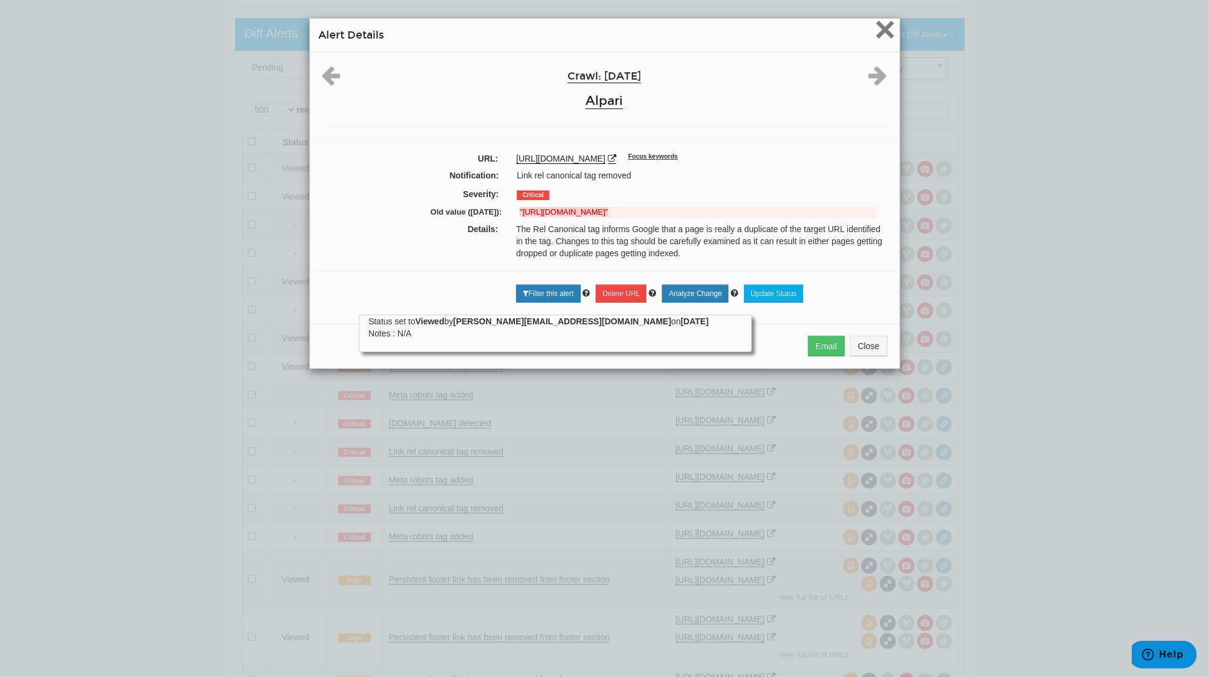
click at [875, 36] on span "×" at bounding box center [885, 29] width 21 height 40
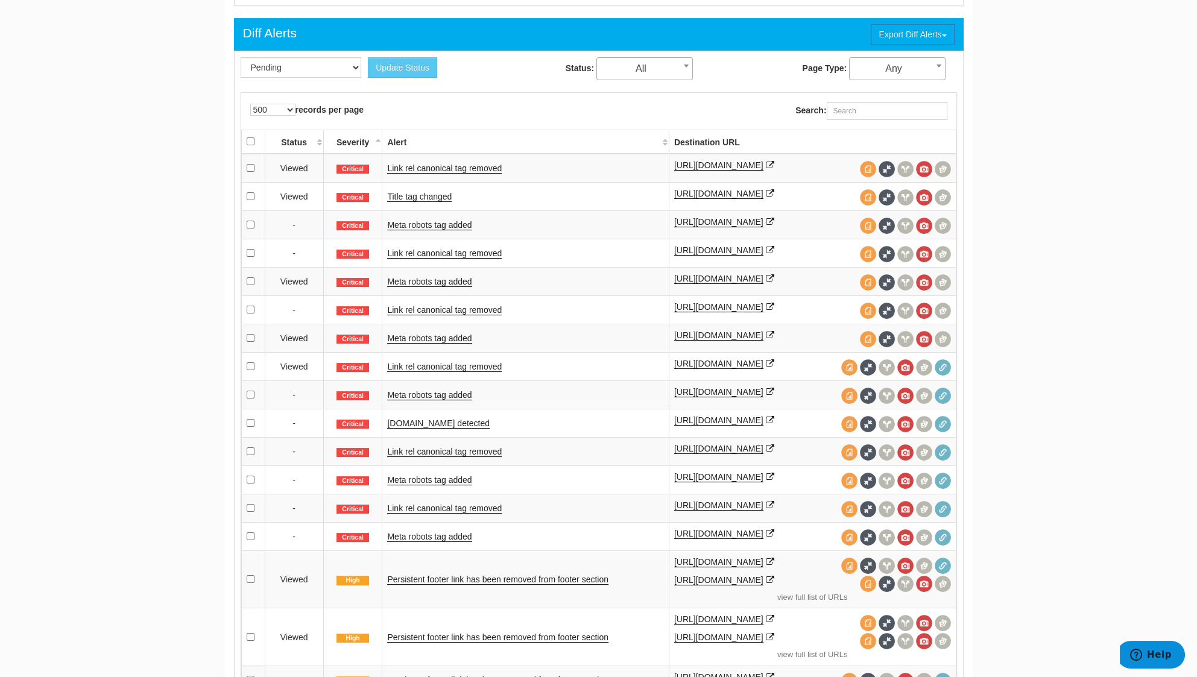
click at [398, 229] on td "Meta robots tag added" at bounding box center [525, 225] width 287 height 28
click at [399, 229] on td "Meta robots tag added" at bounding box center [525, 225] width 287 height 28
click at [400, 220] on link "Meta robots tag added" at bounding box center [429, 225] width 84 height 10
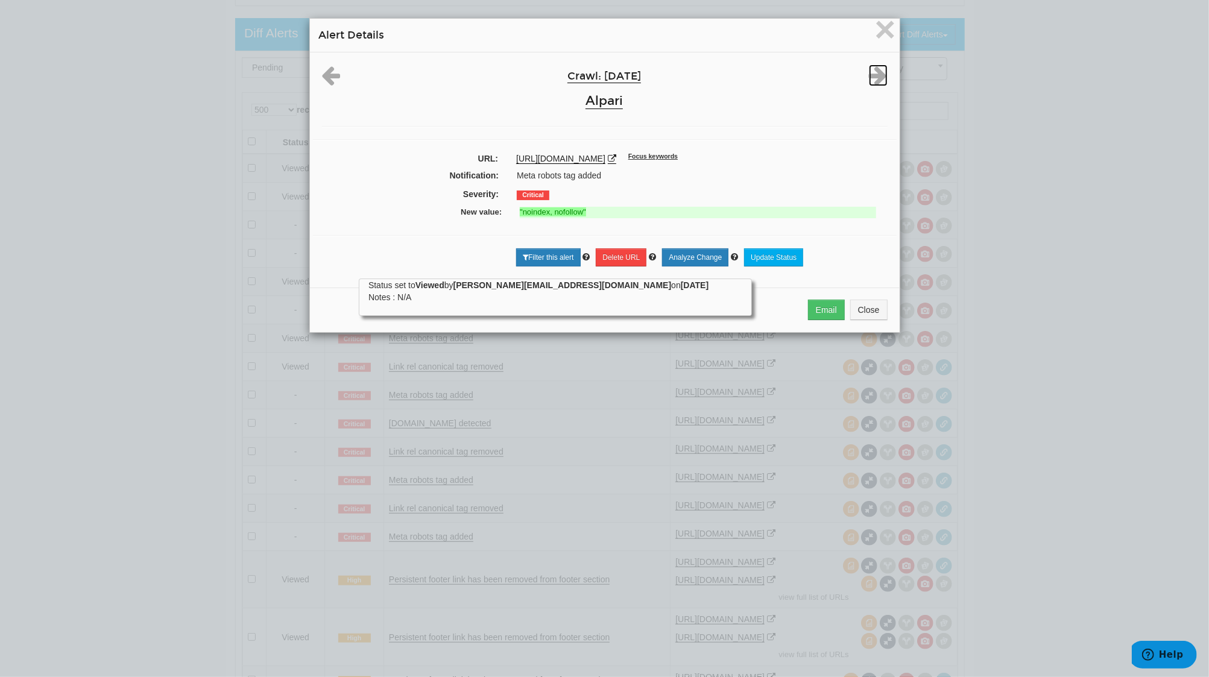
click at [878, 71] on icon at bounding box center [878, 76] width 19 height 22
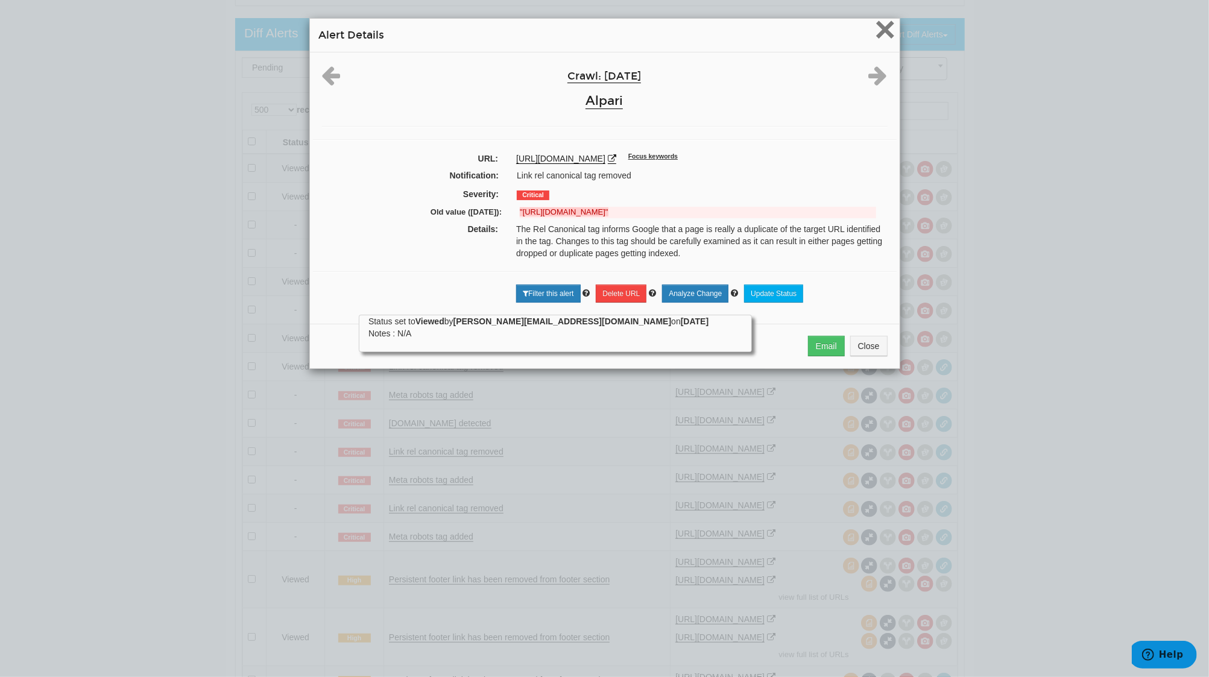
click at [887, 27] on span "×" at bounding box center [885, 29] width 21 height 40
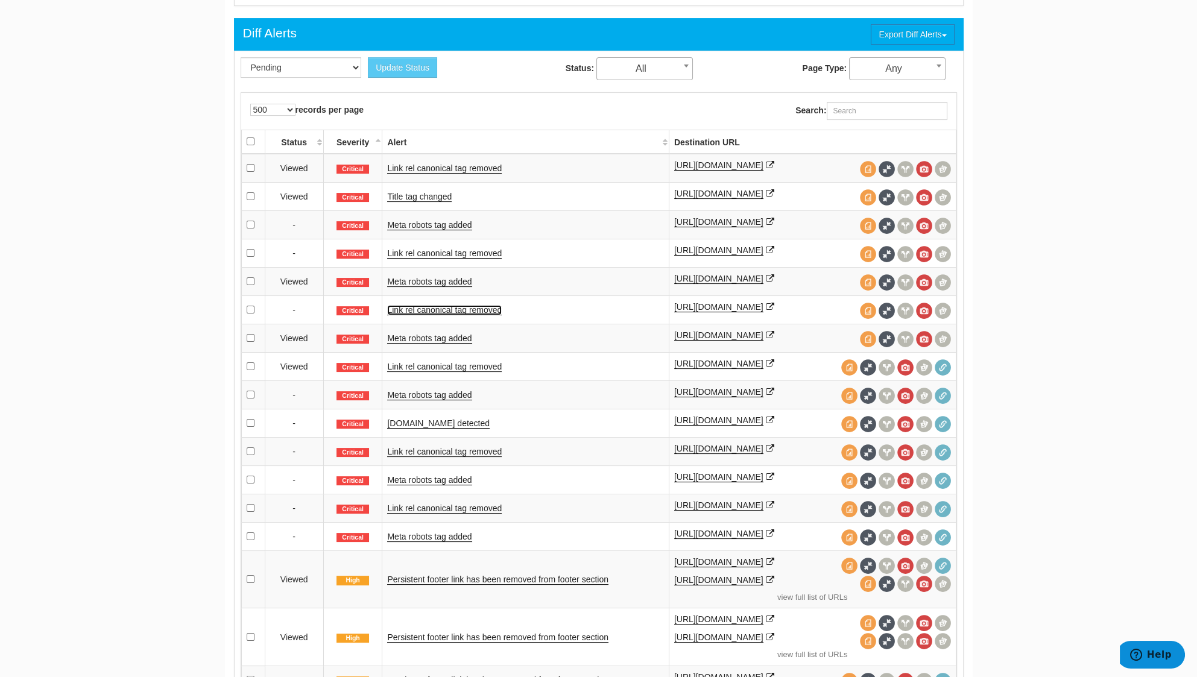
click at [470, 305] on link "Link rel canonical tag removed" at bounding box center [444, 310] width 115 height 10
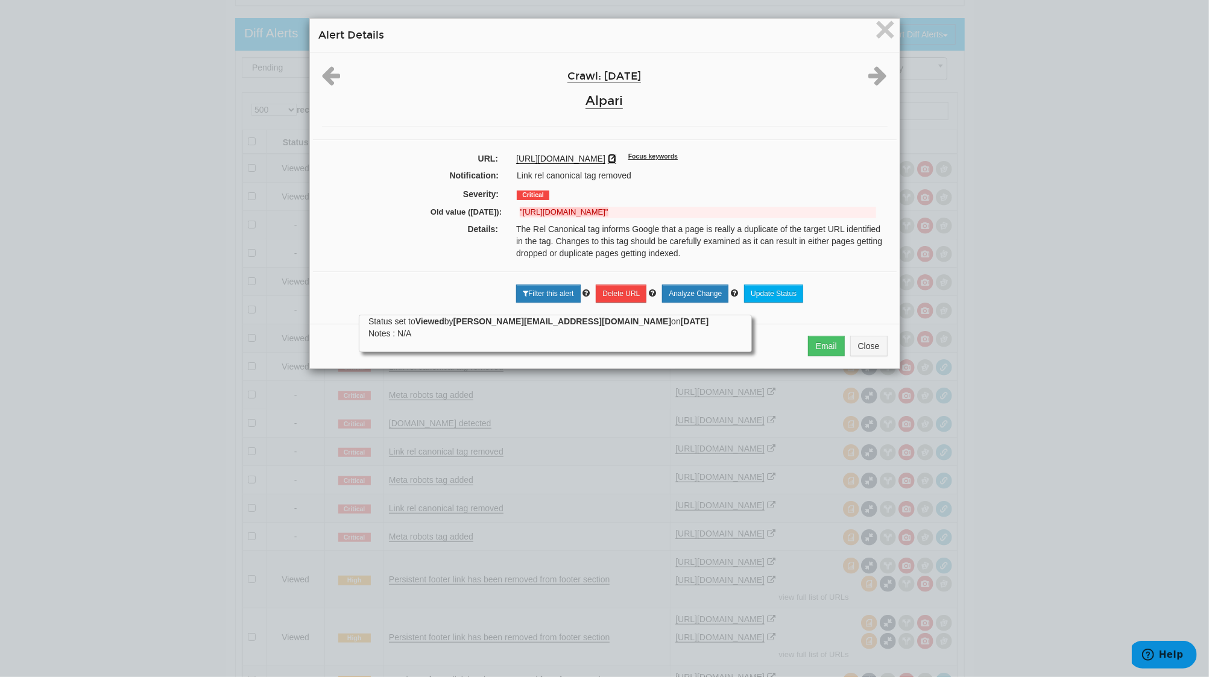
click at [608, 156] on icon at bounding box center [612, 158] width 8 height 8
drag, startPoint x: 616, startPoint y: 212, endPoint x: 516, endPoint y: 218, distance: 99.7
click at [516, 218] on div "Old value (08/25/2025): "https://alparirusforex.com/ru/"" at bounding box center [605, 214] width 566 height 18
copy strong "https://alparirusforex.com/ru/"
drag, startPoint x: 604, startPoint y: 155, endPoint x: 502, endPoint y: 162, distance: 102.2
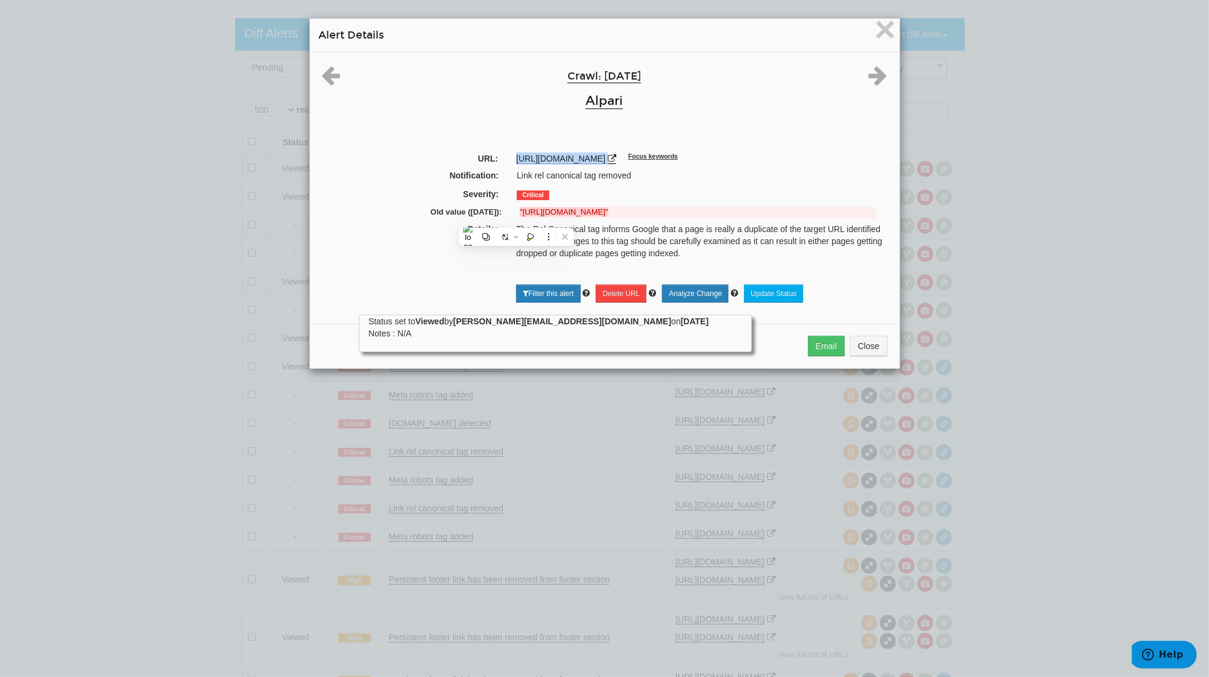
click at [507, 162] on div "https://alpari.com/ru/ Focus keywords" at bounding box center [701, 159] width 389 height 12
copy div "[URL][DOMAIN_NAME]"
click at [608, 159] on icon at bounding box center [612, 158] width 8 height 8
click at [879, 36] on span "×" at bounding box center [885, 29] width 21 height 40
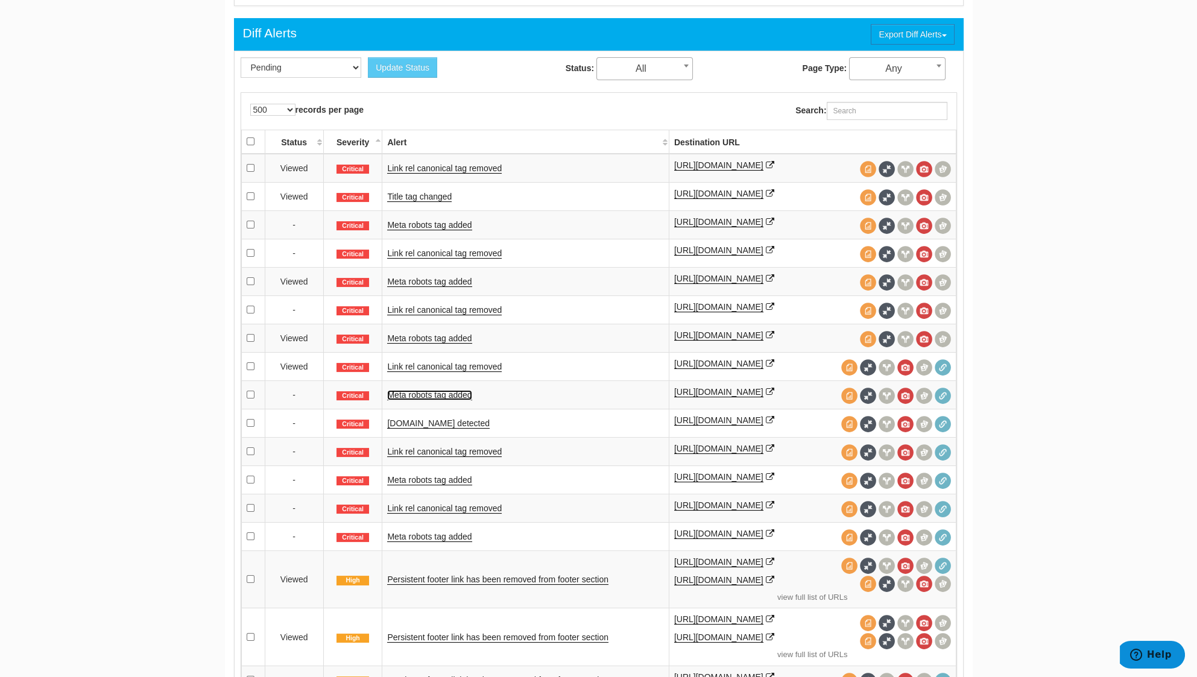
click at [417, 390] on link "Meta robots tag added" at bounding box center [429, 395] width 84 height 10
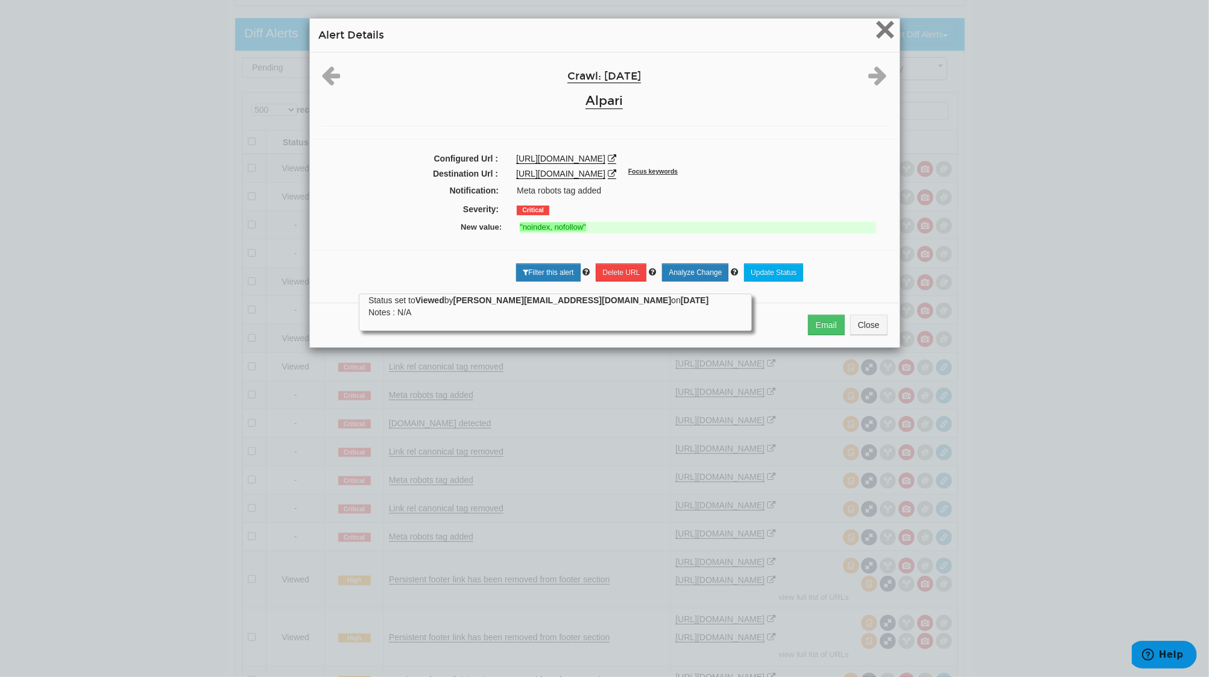
click at [875, 31] on span "×" at bounding box center [885, 29] width 21 height 40
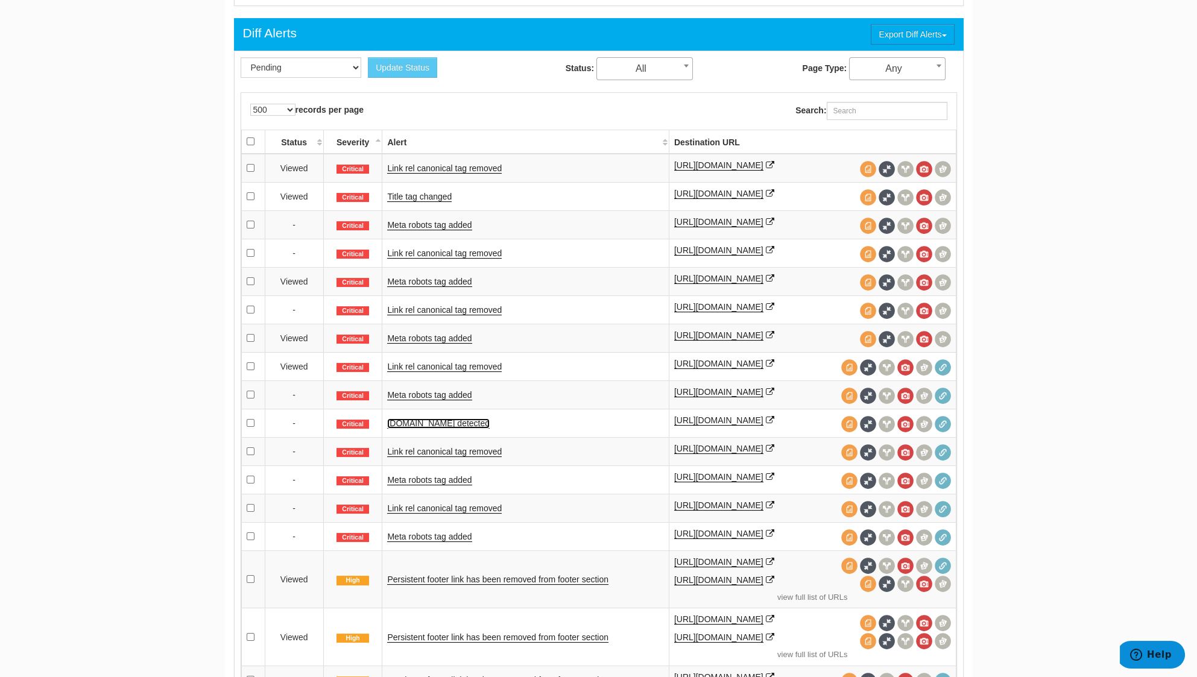
click at [431, 419] on link "[DOMAIN_NAME] detected" at bounding box center [438, 424] width 103 height 10
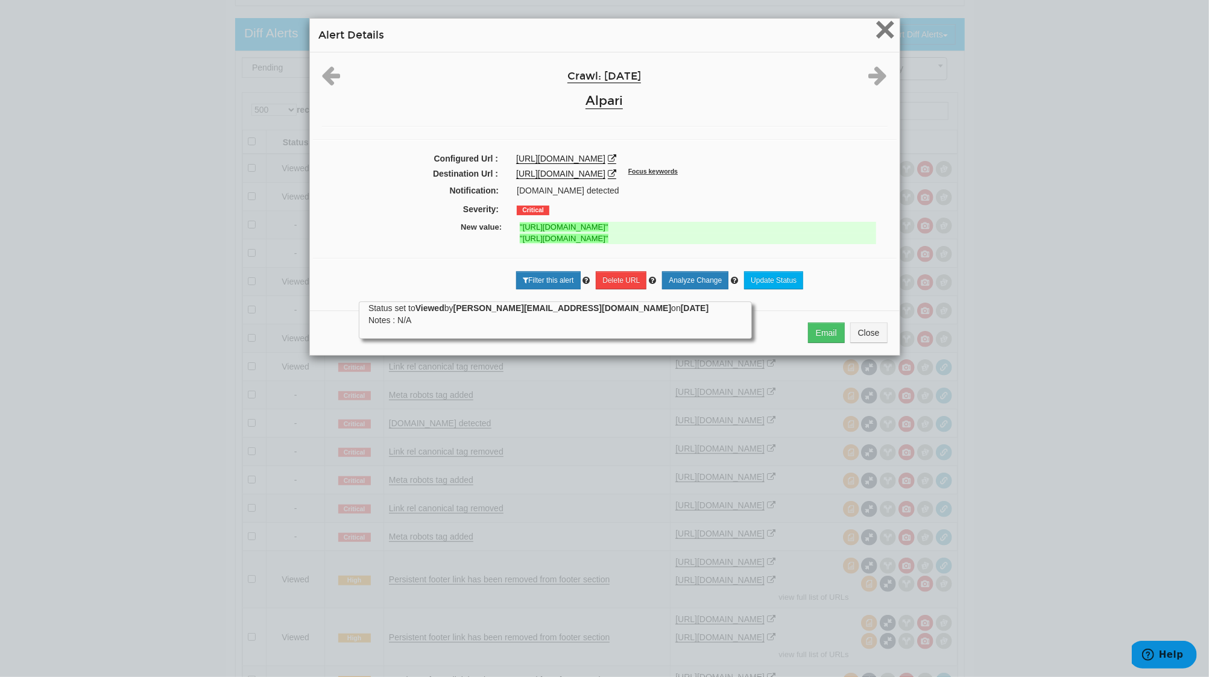
click at [875, 42] on span "×" at bounding box center [885, 29] width 21 height 40
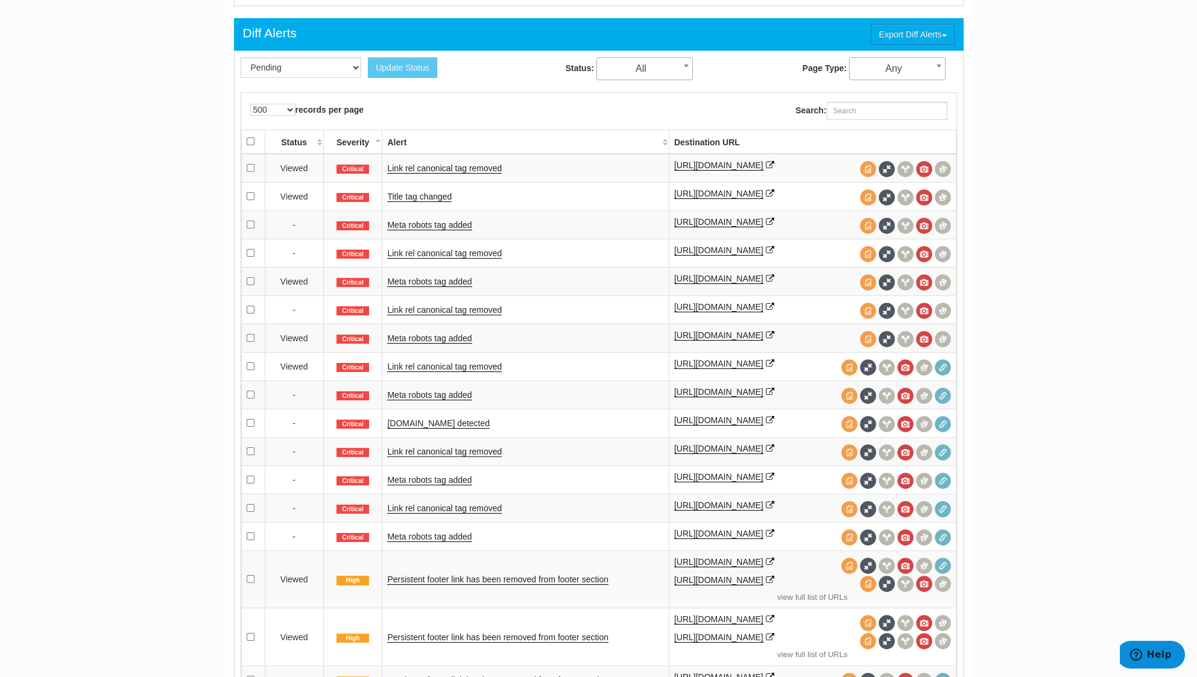
click at [447, 445] on td "Link rel canonical tag removed" at bounding box center [525, 451] width 287 height 28
click at [452, 449] on link "Link rel canonical tag removed" at bounding box center [444, 452] width 115 height 10
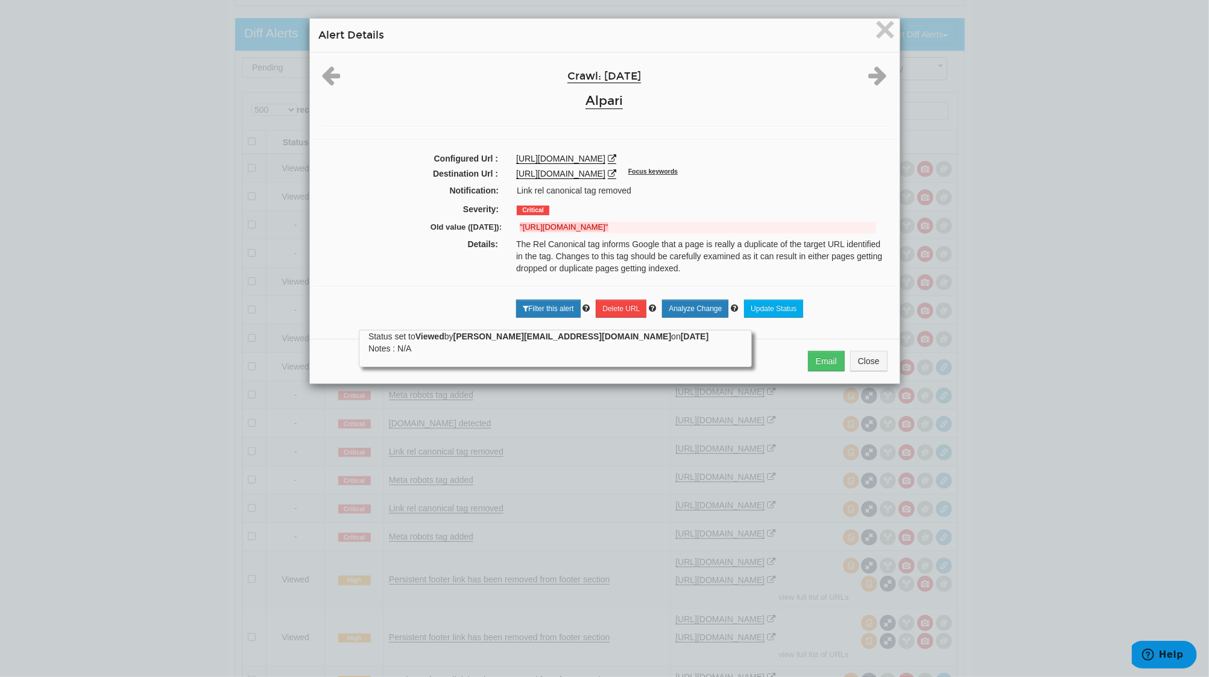
drag, startPoint x: 495, startPoint y: 156, endPoint x: 698, endPoint y: 157, distance: 203.3
click at [698, 157] on div "Configured Url : https://alpari.com/ru/invest/pamm/?sort=rating.asc" at bounding box center [605, 160] width 584 height 15
copy div "https://alpari.com/ru/invest/pamm/?sort=rating.asc"
click at [878, 29] on span "×" at bounding box center [885, 29] width 21 height 40
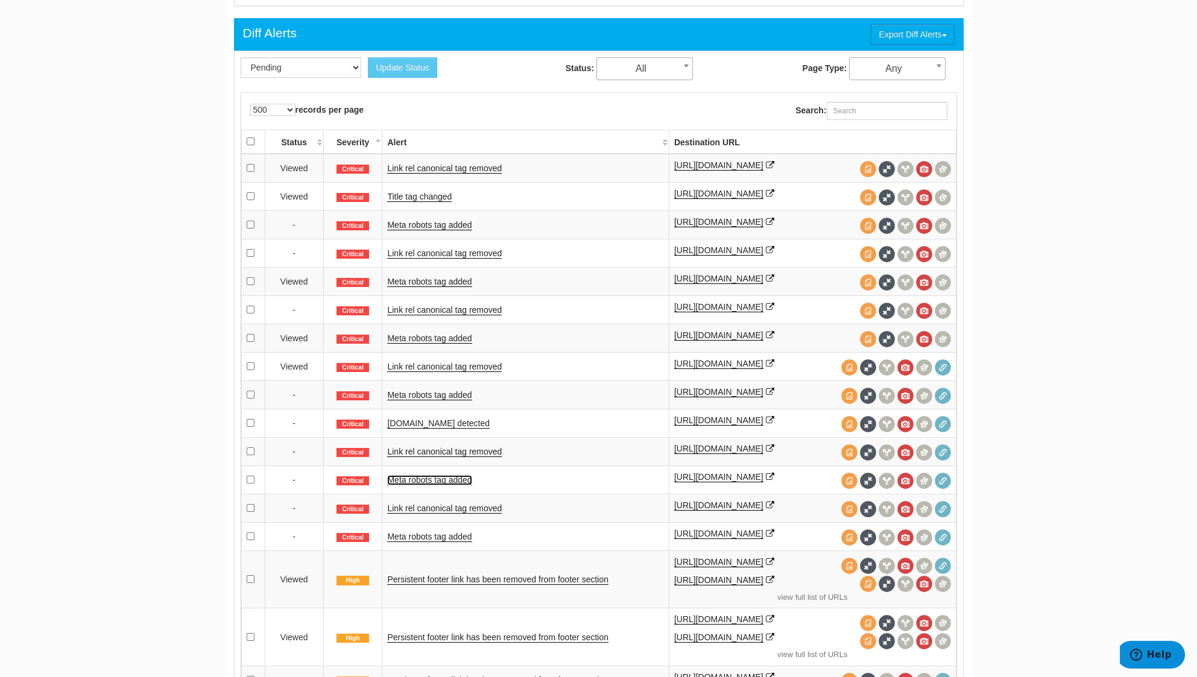
click at [438, 478] on link "Meta robots tag added" at bounding box center [429, 480] width 84 height 10
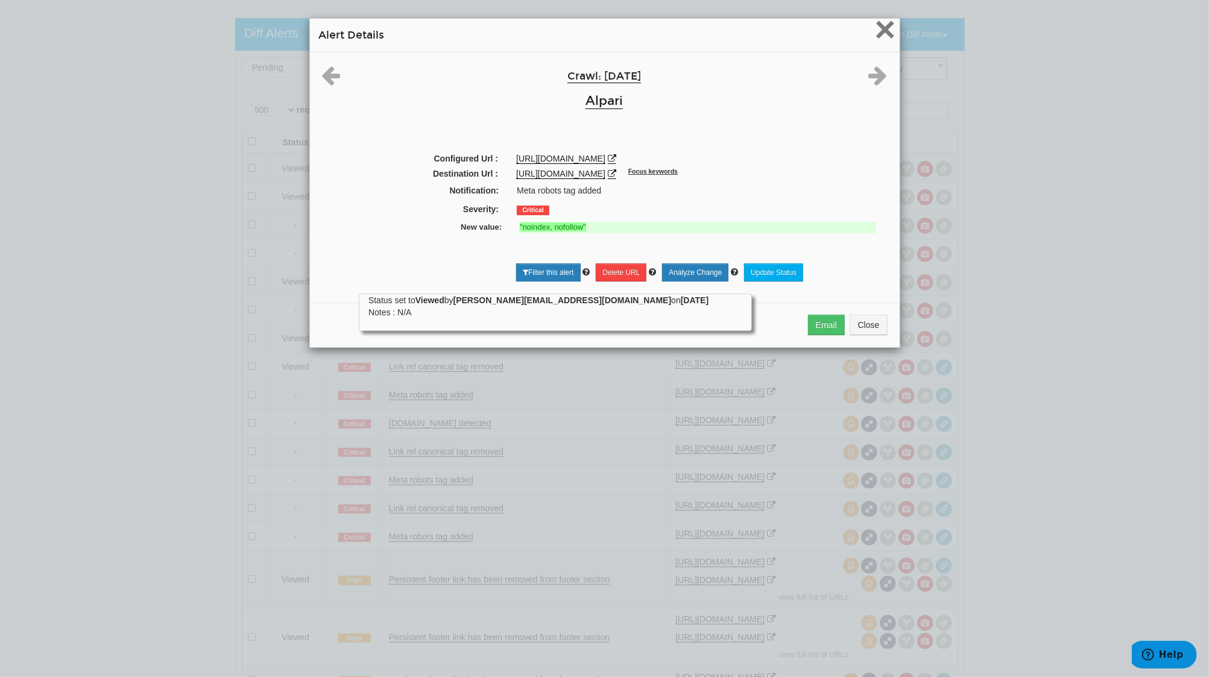
click at [875, 31] on span "×" at bounding box center [885, 29] width 21 height 40
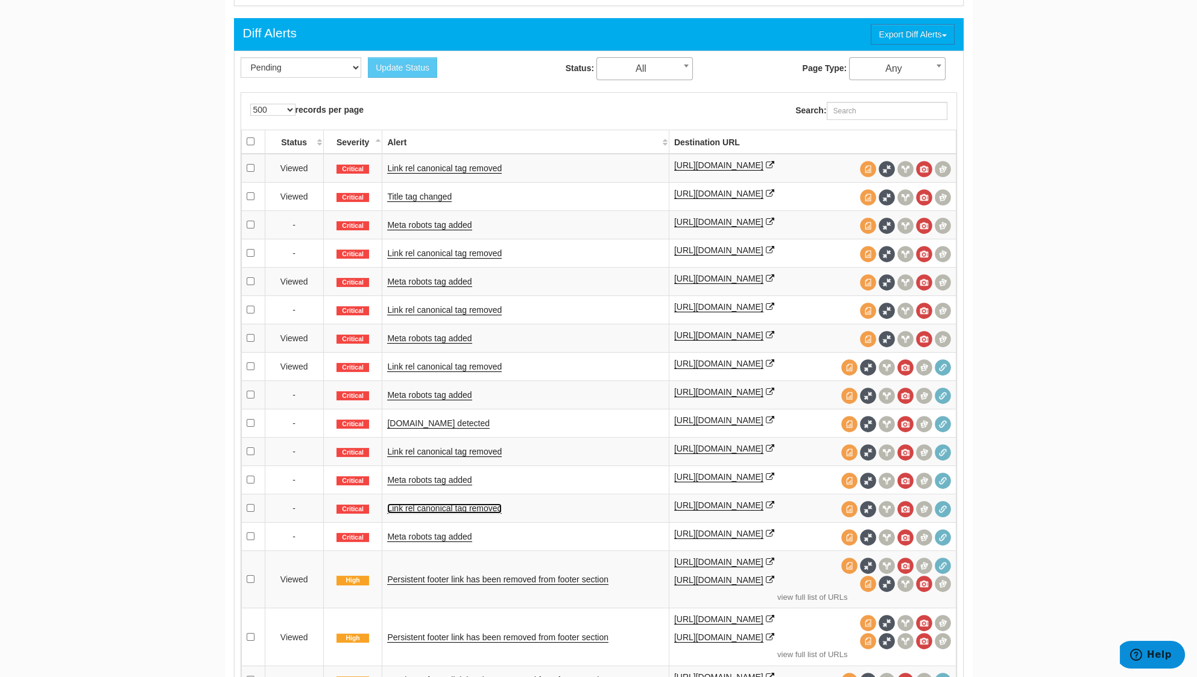
click at [449, 507] on link "Link rel canonical tag removed" at bounding box center [444, 509] width 115 height 10
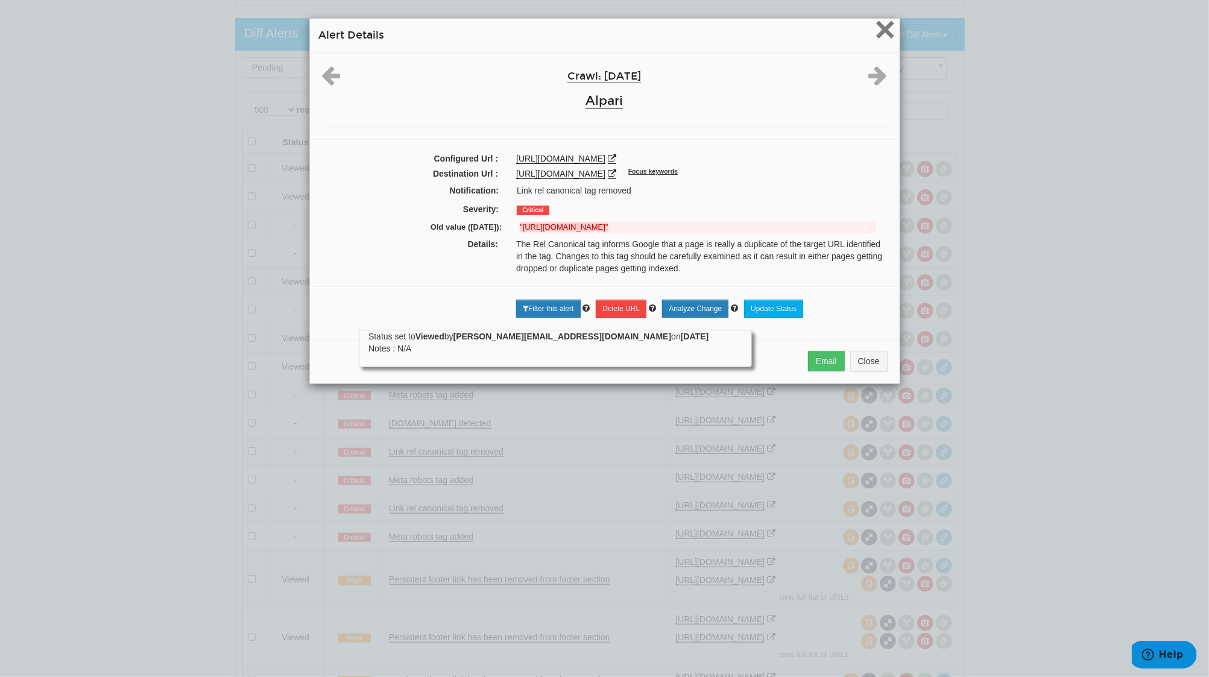
click at [876, 48] on span "×" at bounding box center [885, 29] width 21 height 40
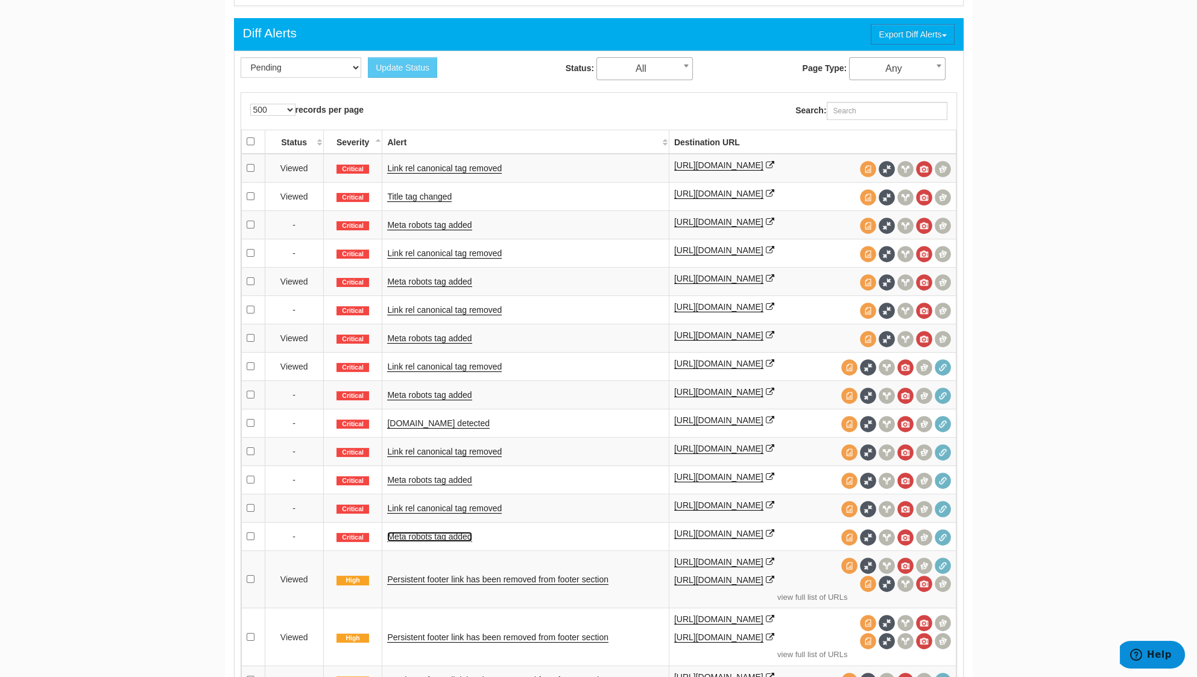
click at [416, 533] on link "Meta robots tag added" at bounding box center [429, 537] width 84 height 10
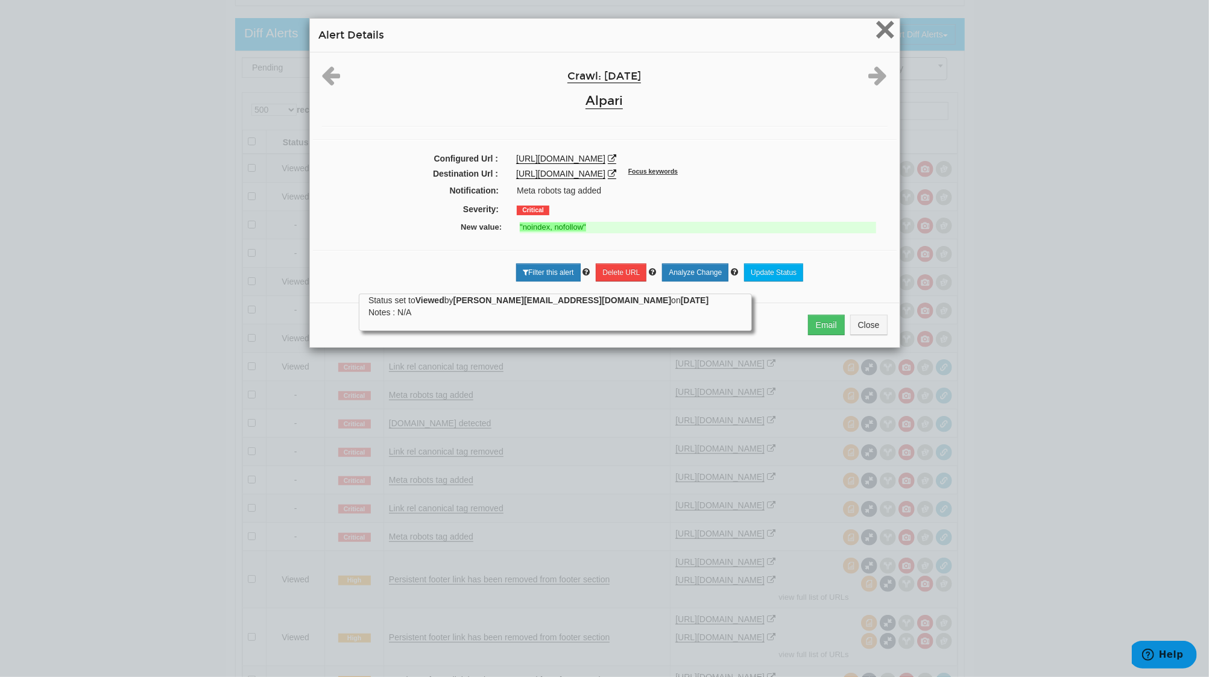
click at [875, 37] on span "×" at bounding box center [885, 29] width 21 height 40
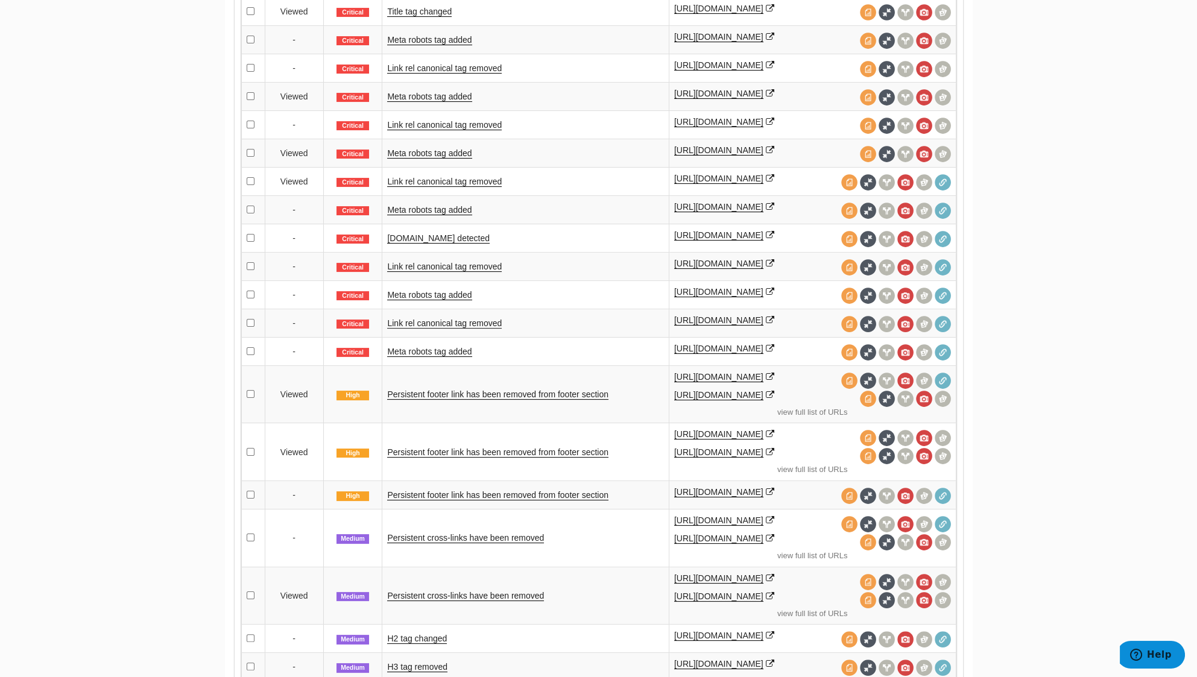
scroll to position [804, 0]
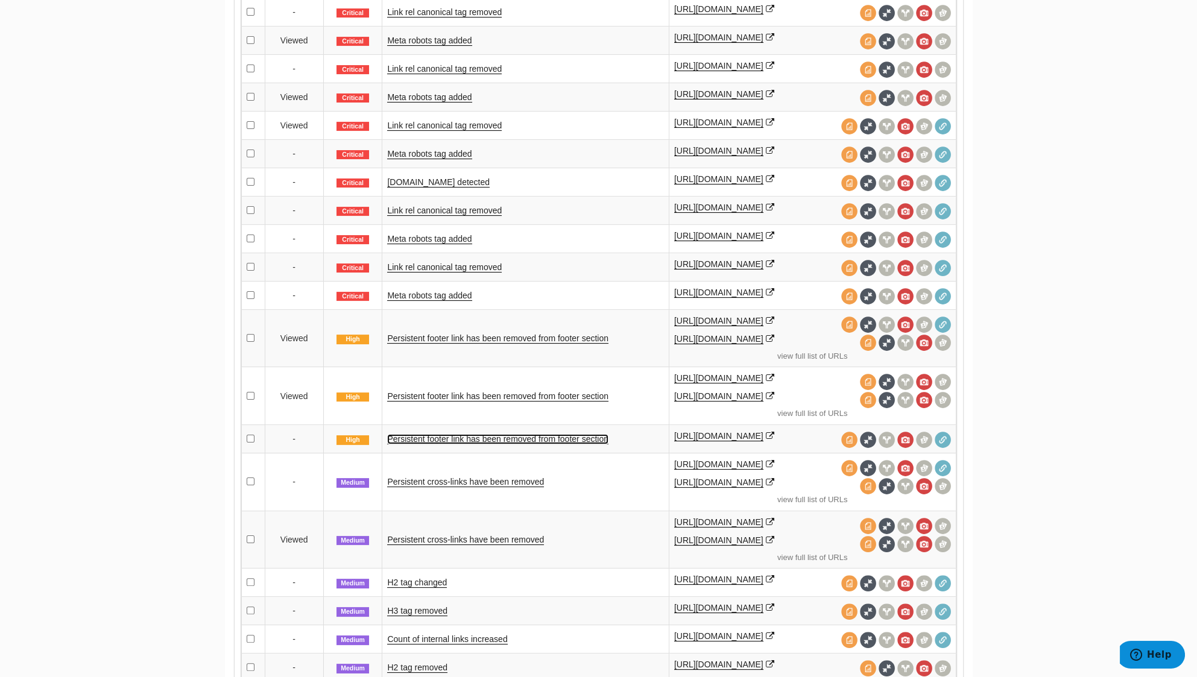
click at [504, 434] on link "Persistent footer link has been removed from footer section" at bounding box center [497, 439] width 221 height 10
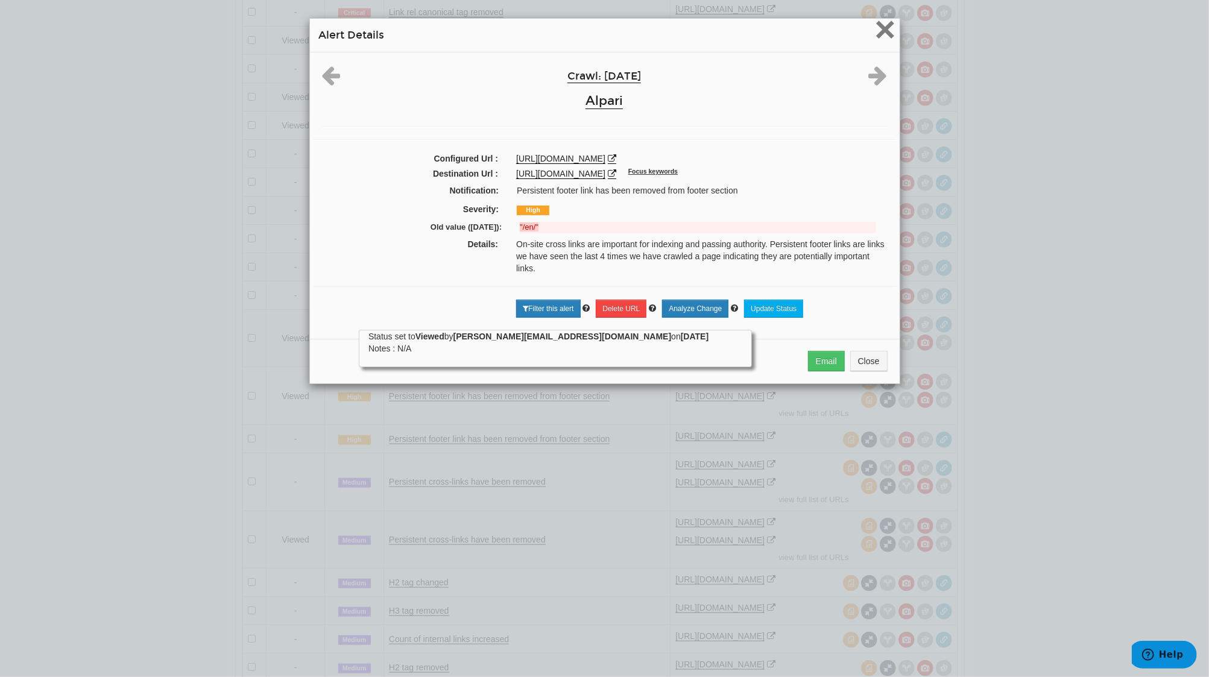
click at [875, 21] on span "×" at bounding box center [885, 29] width 21 height 40
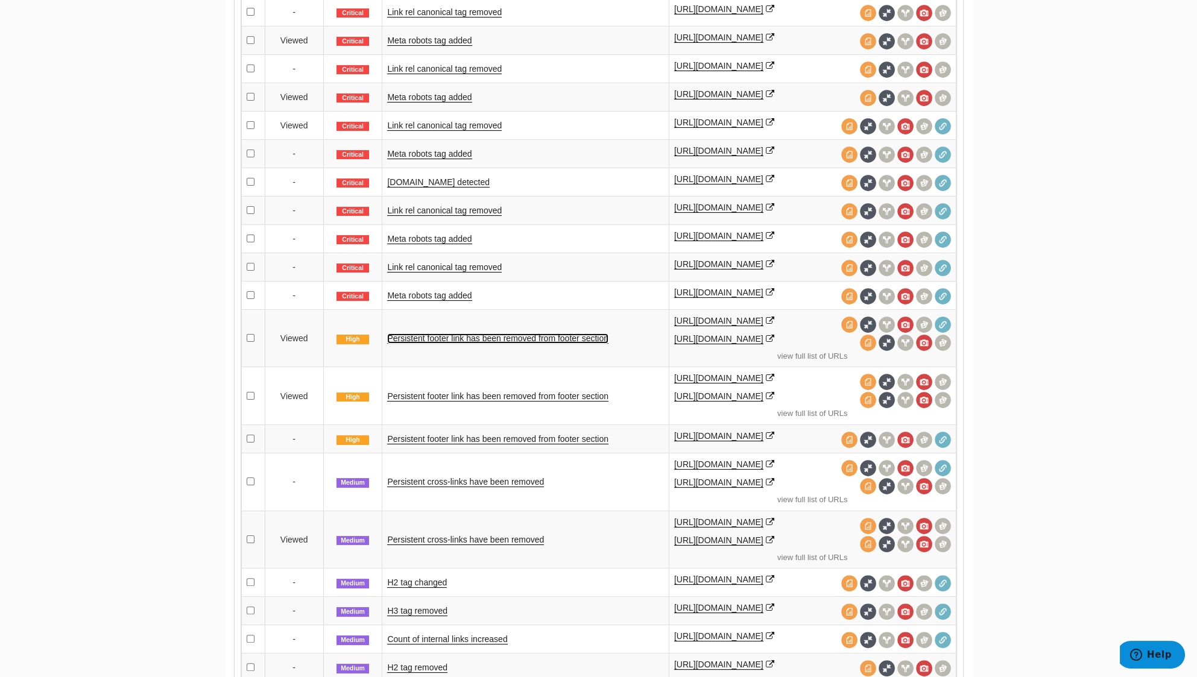
click at [564, 334] on link "Persistent footer link has been removed from footer section" at bounding box center [497, 339] width 221 height 10
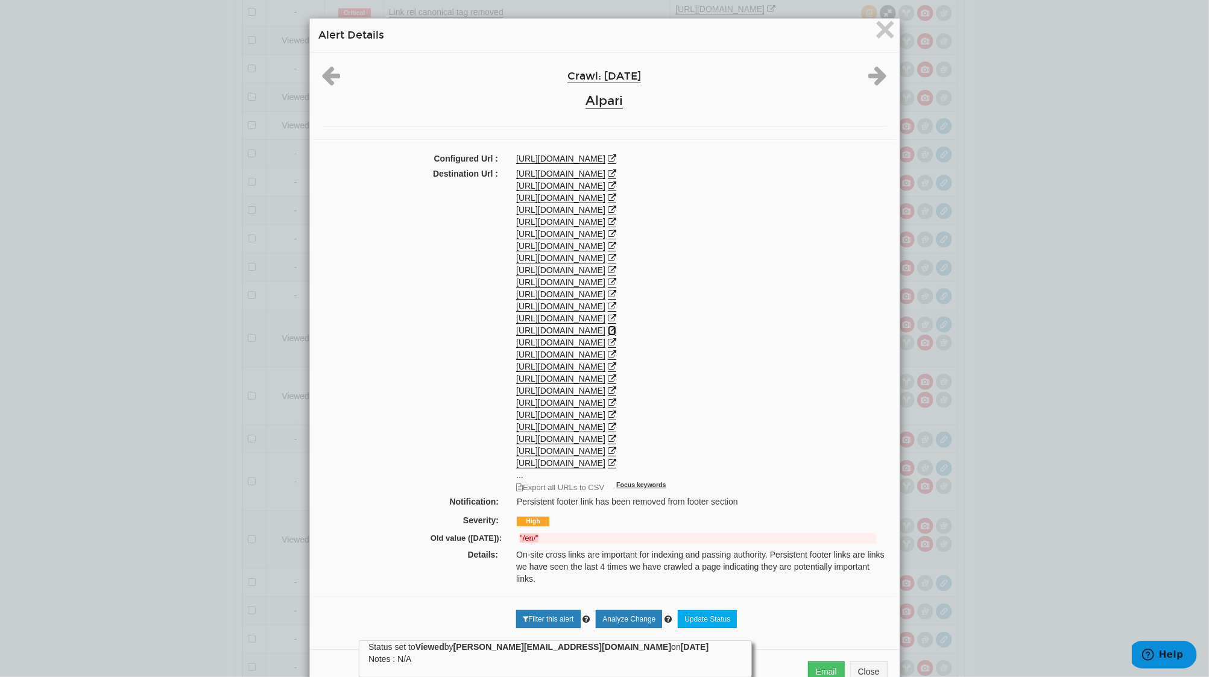
click at [616, 326] on icon at bounding box center [612, 330] width 8 height 8
drag, startPoint x: 507, startPoint y: 154, endPoint x: 575, endPoint y: 160, distance: 68.4
click at [575, 160] on div "[URL][DOMAIN_NAME]" at bounding box center [701, 159] width 389 height 12
click at [666, 145] on div "Crawl: 09/01/2025 Alpari Configured Url : https://alpari.com/ Destination Url :…" at bounding box center [605, 346] width 590 height 588
drag, startPoint x: 495, startPoint y: 463, endPoint x: 671, endPoint y: 461, distance: 175.5
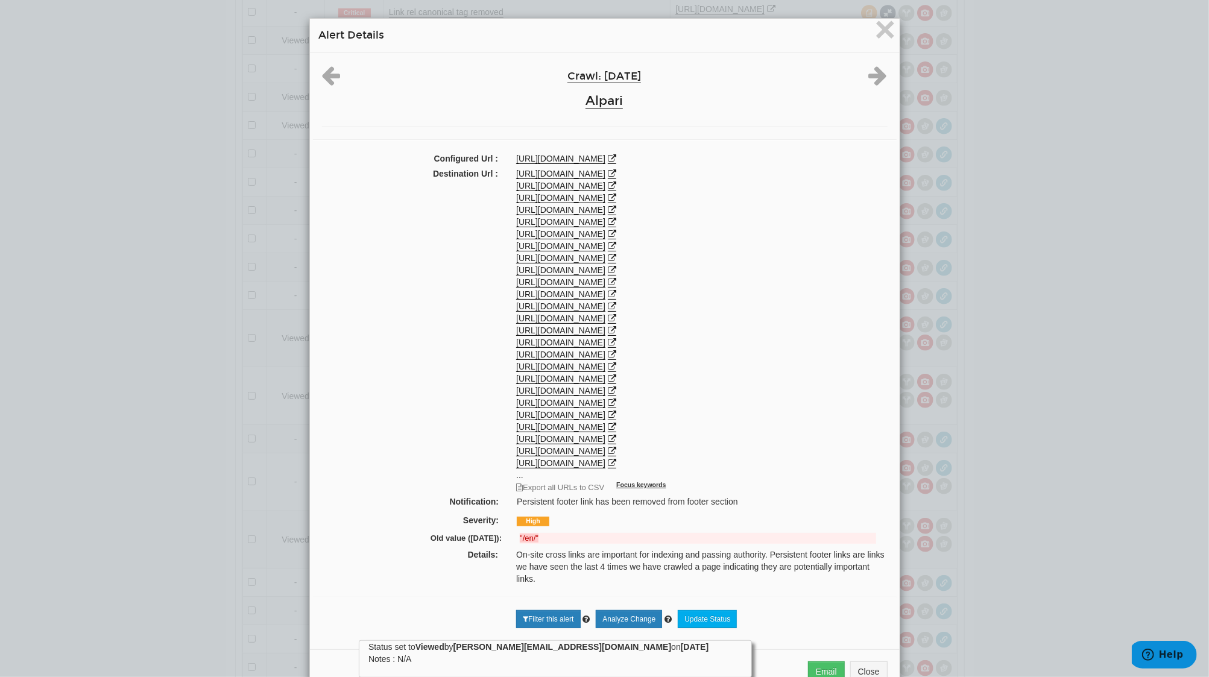
click at [671, 461] on div "Destination Url : https://alpari.com/en/ https://alpari.com/en/ https://alpari.…" at bounding box center [605, 331] width 584 height 326
copy link "[URL][DOMAIN_NAME]"
click at [875, 25] on span "×" at bounding box center [885, 29] width 21 height 40
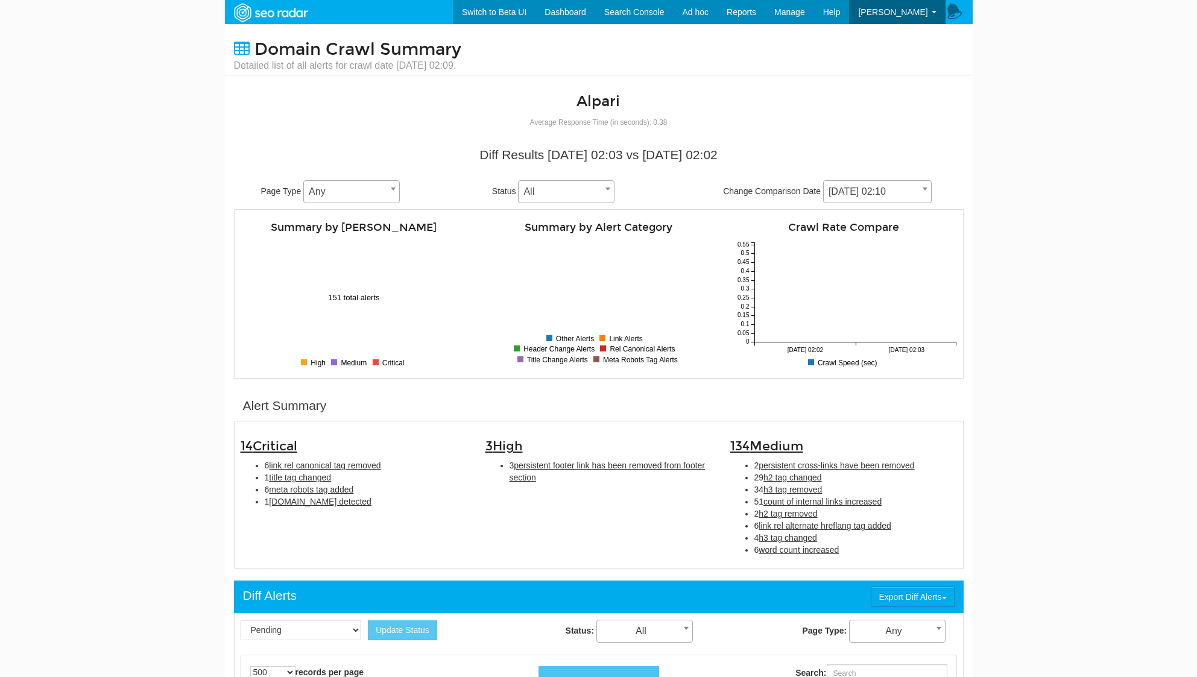
select select "500"
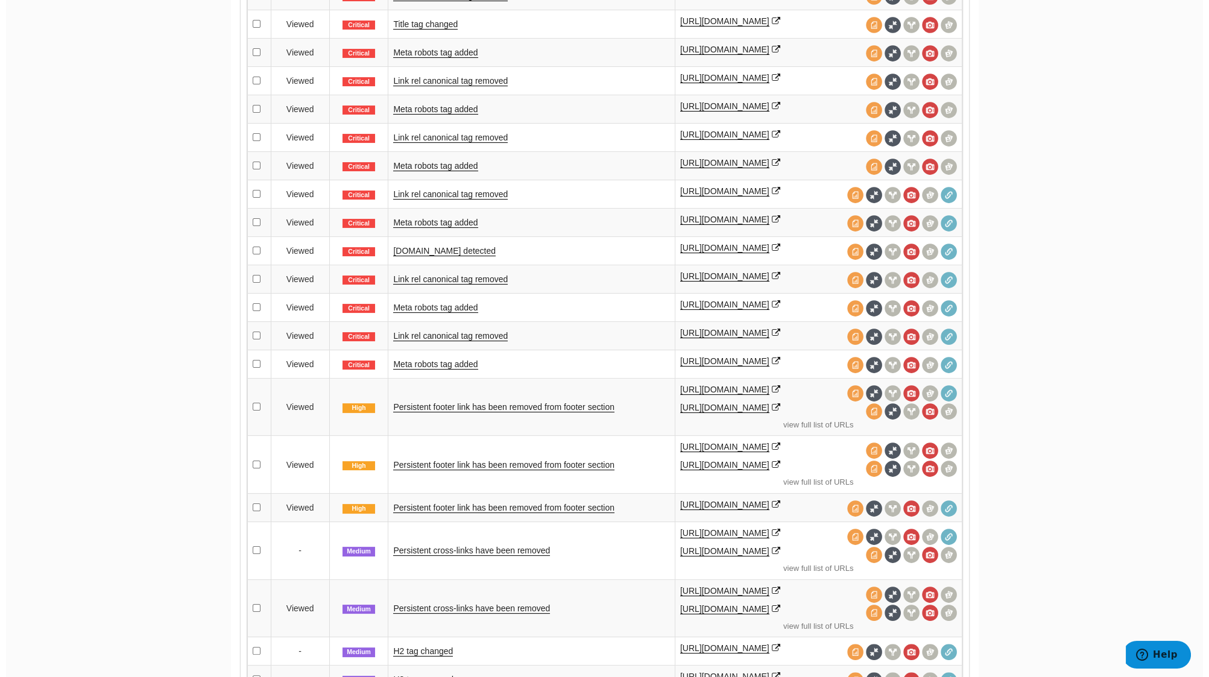
scroll to position [884, 0]
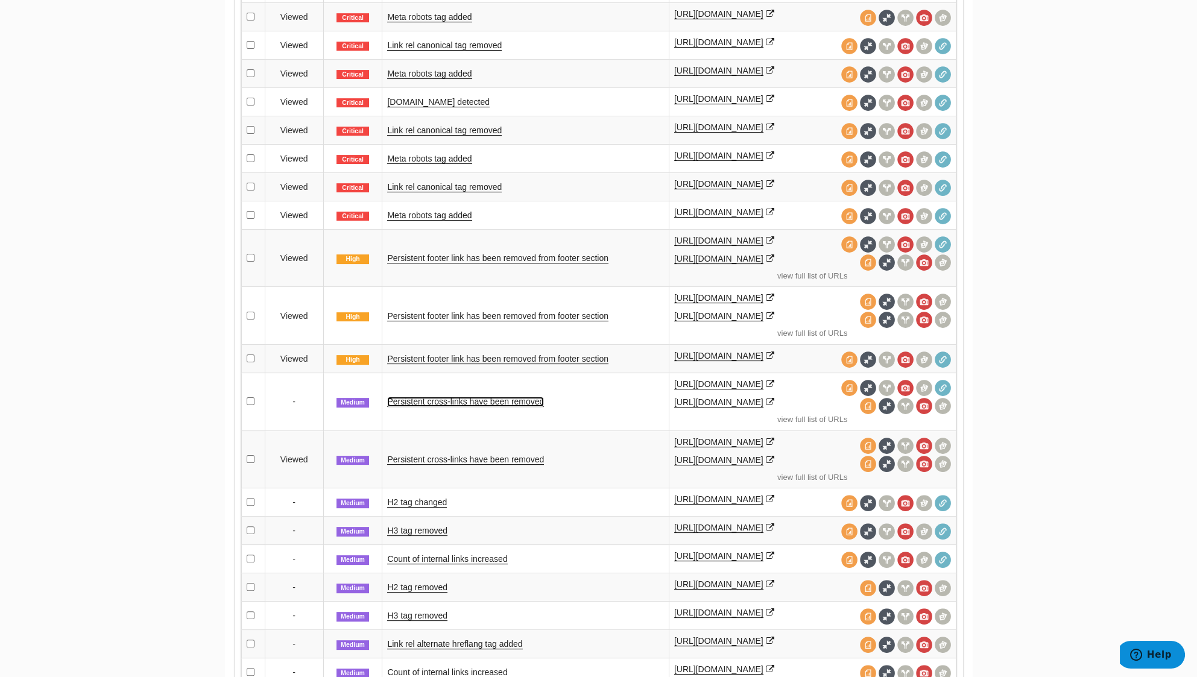
click at [500, 397] on link "Persistent cross-links have been removed" at bounding box center [465, 402] width 157 height 10
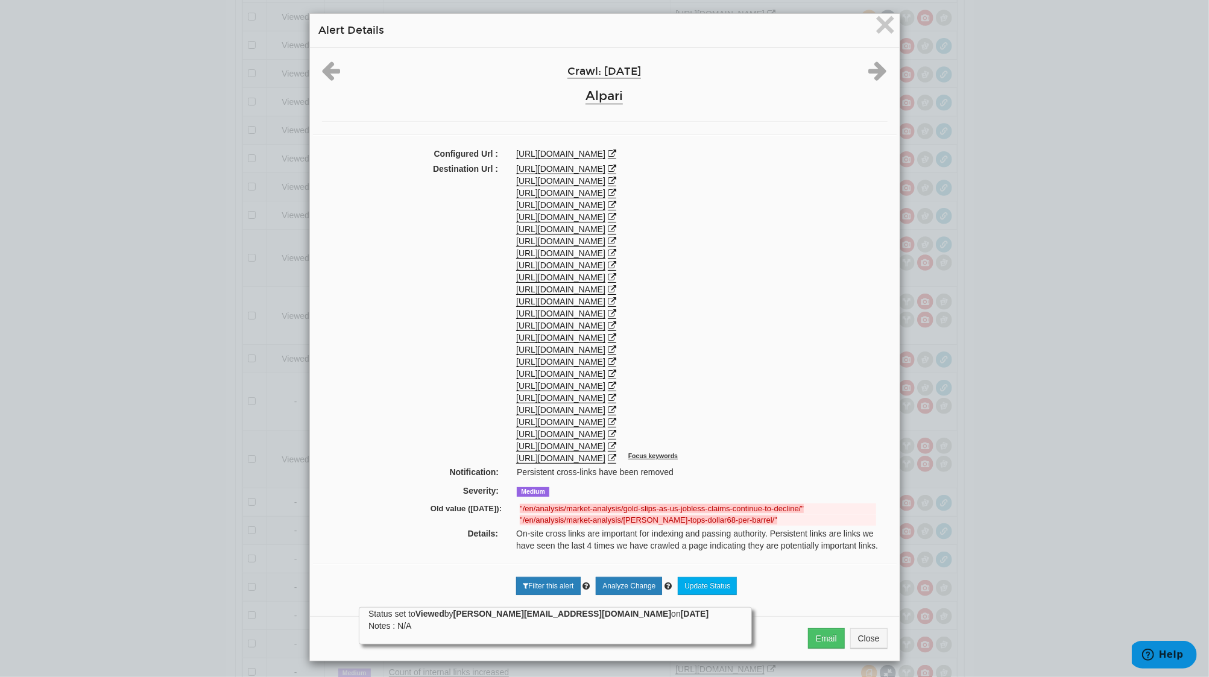
scroll to position [7, 0]
click at [878, 62] on icon at bounding box center [878, 69] width 19 height 22
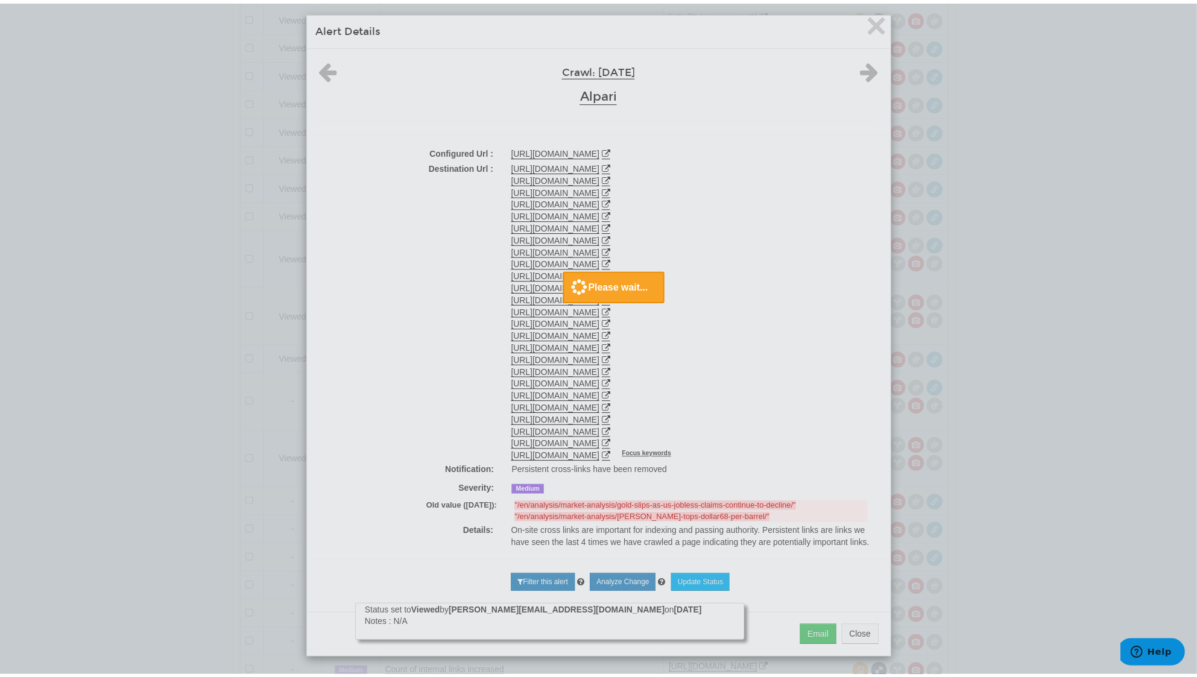
scroll to position [0, 0]
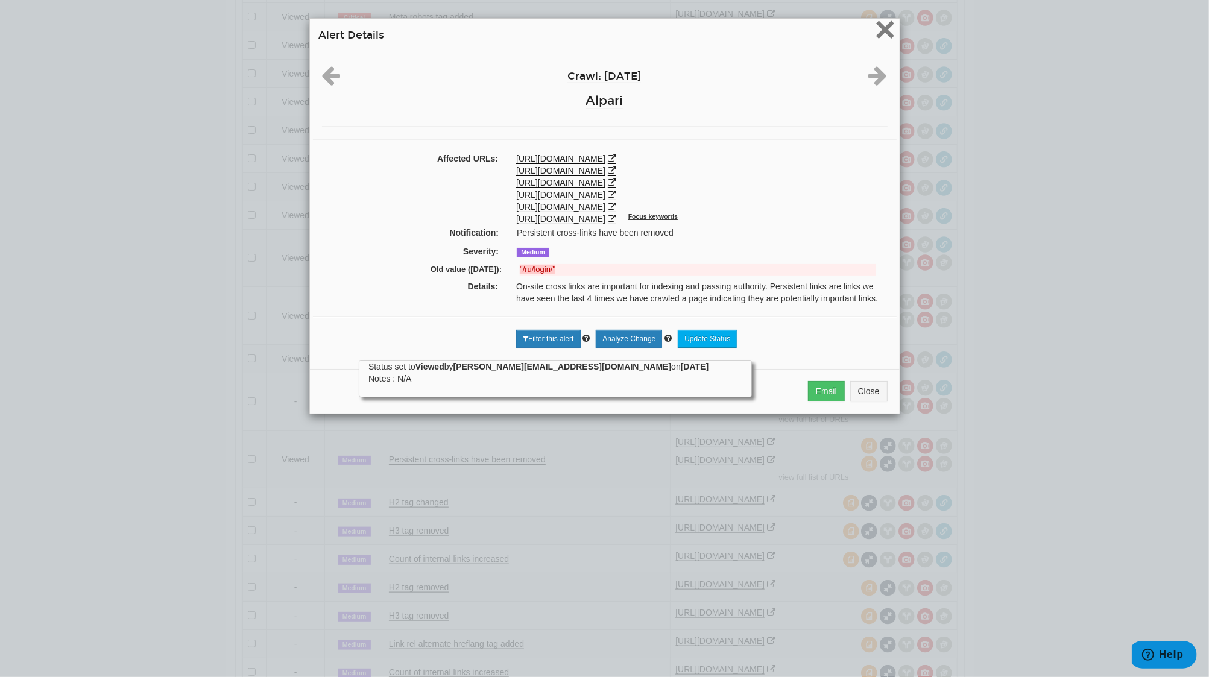
click at [881, 30] on span "×" at bounding box center [885, 29] width 21 height 40
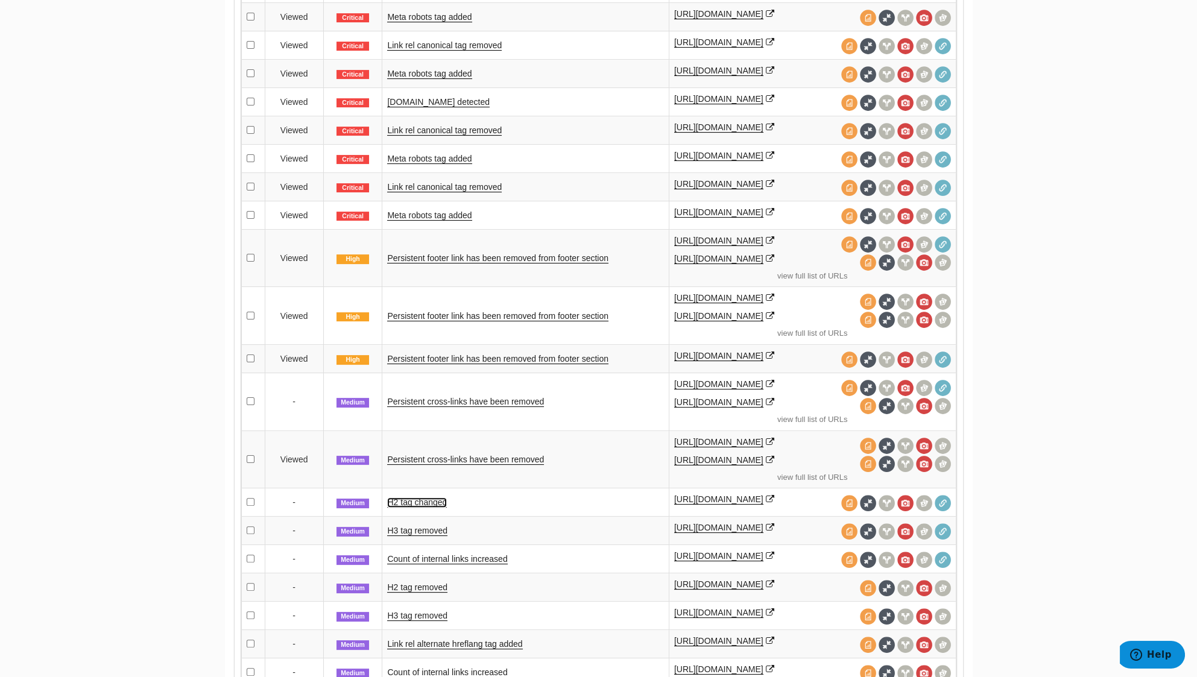
click at [423, 498] on link "H2 tag changed" at bounding box center [417, 503] width 60 height 10
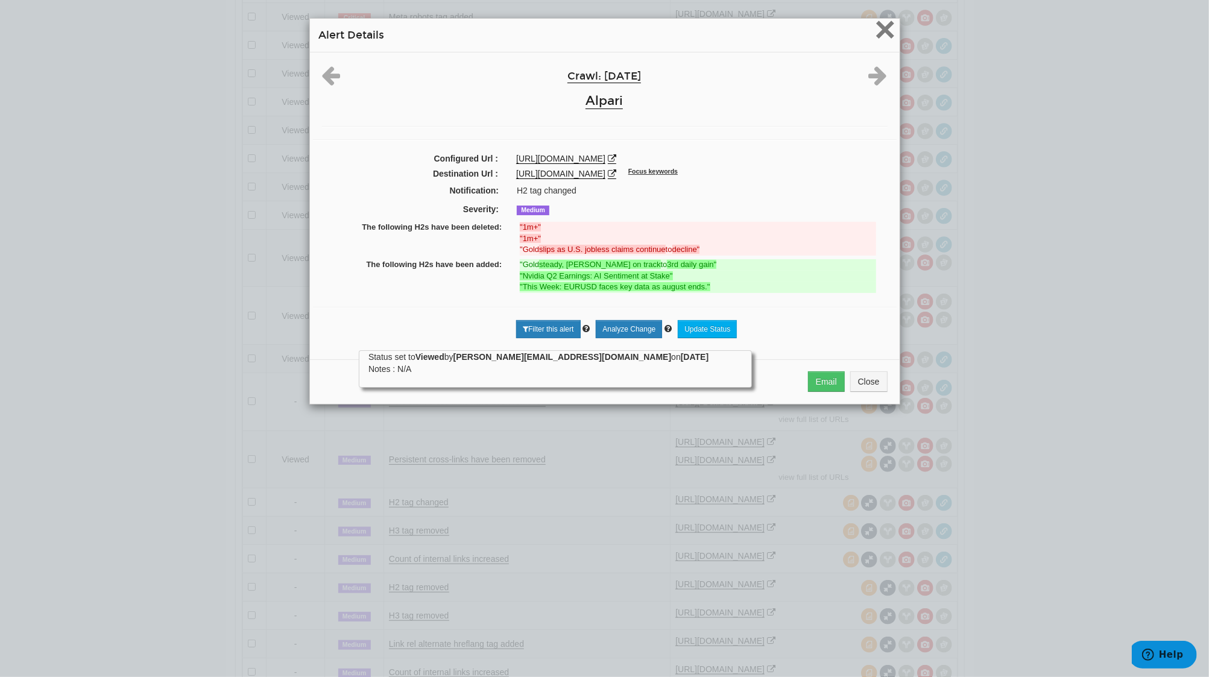
click at [882, 25] on span "×" at bounding box center [885, 29] width 21 height 40
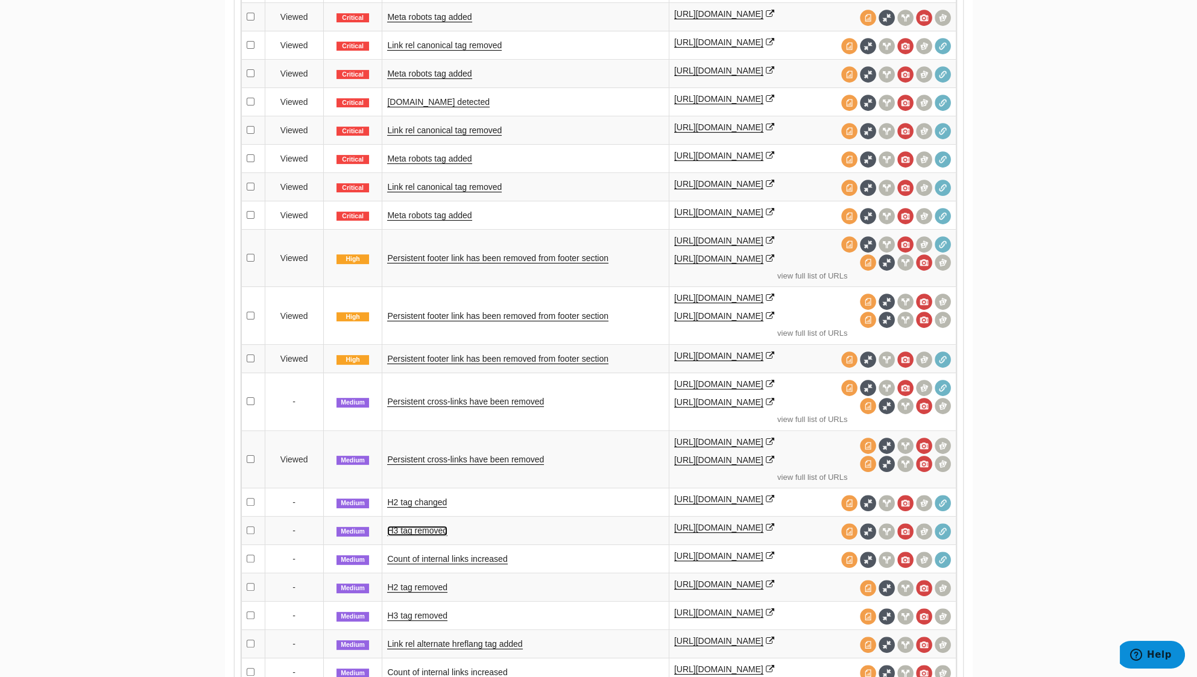
click at [416, 526] on link "H3 tag removed" at bounding box center [417, 531] width 60 height 10
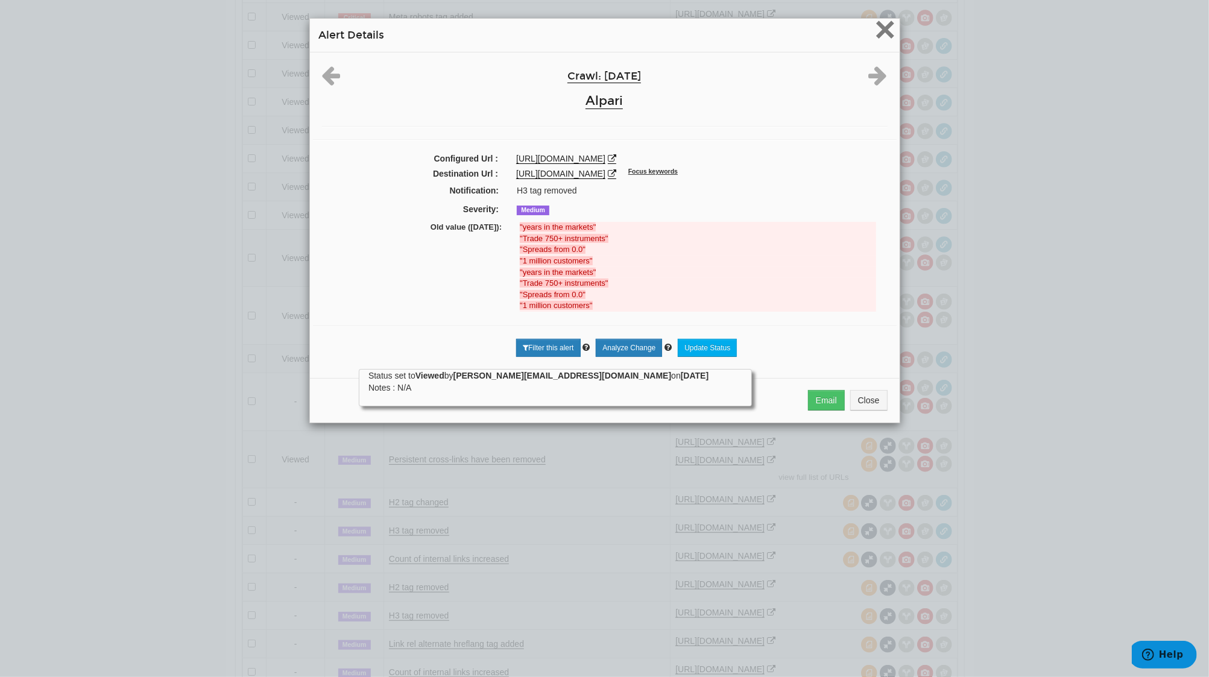
click at [875, 35] on span "×" at bounding box center [885, 29] width 21 height 40
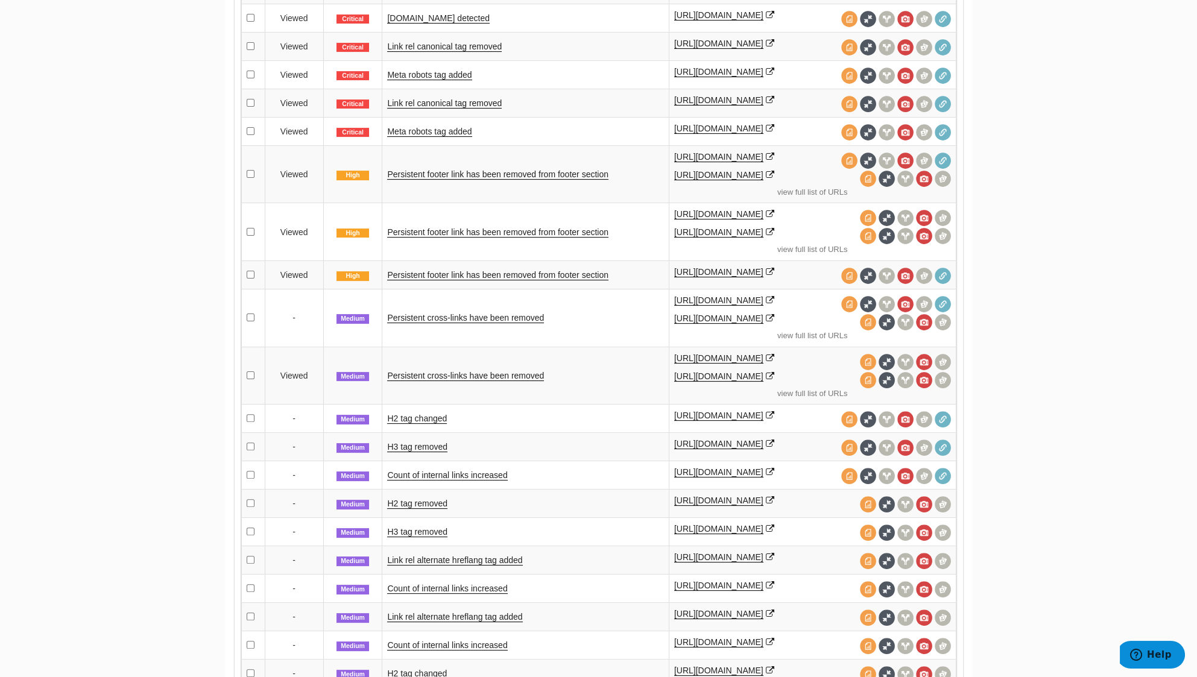
scroll to position [1045, 0]
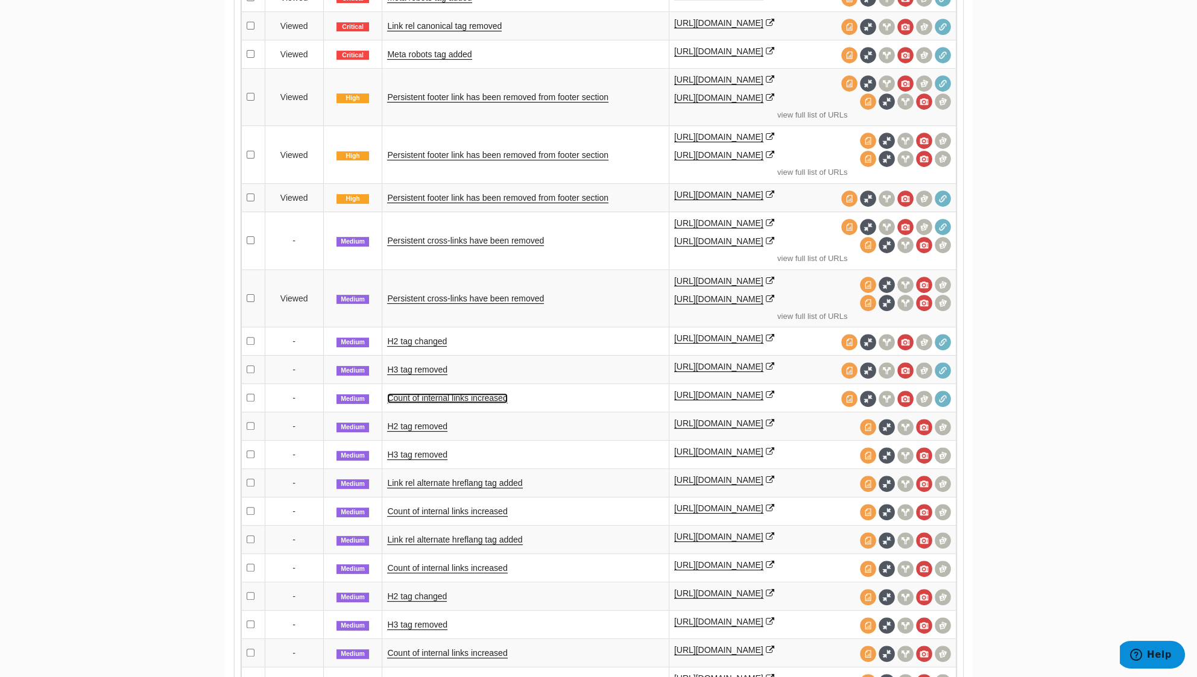
click at [475, 393] on link "Count of internal links increased" at bounding box center [447, 398] width 120 height 10
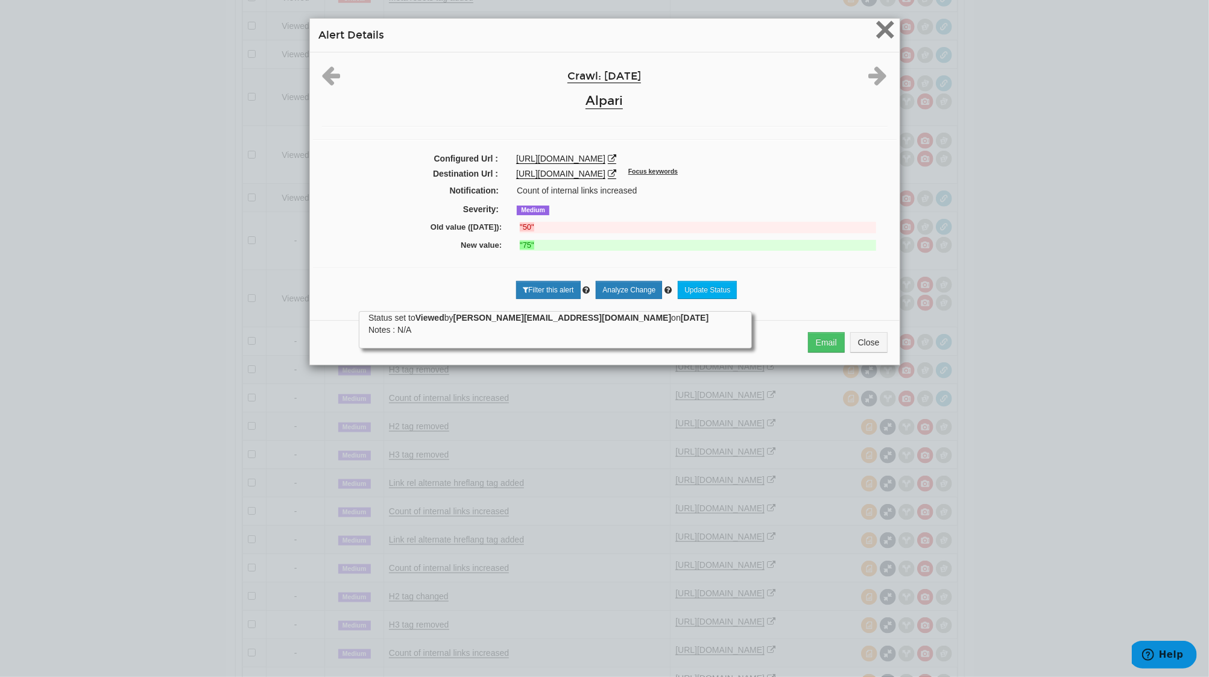
click at [875, 34] on span "×" at bounding box center [885, 29] width 21 height 40
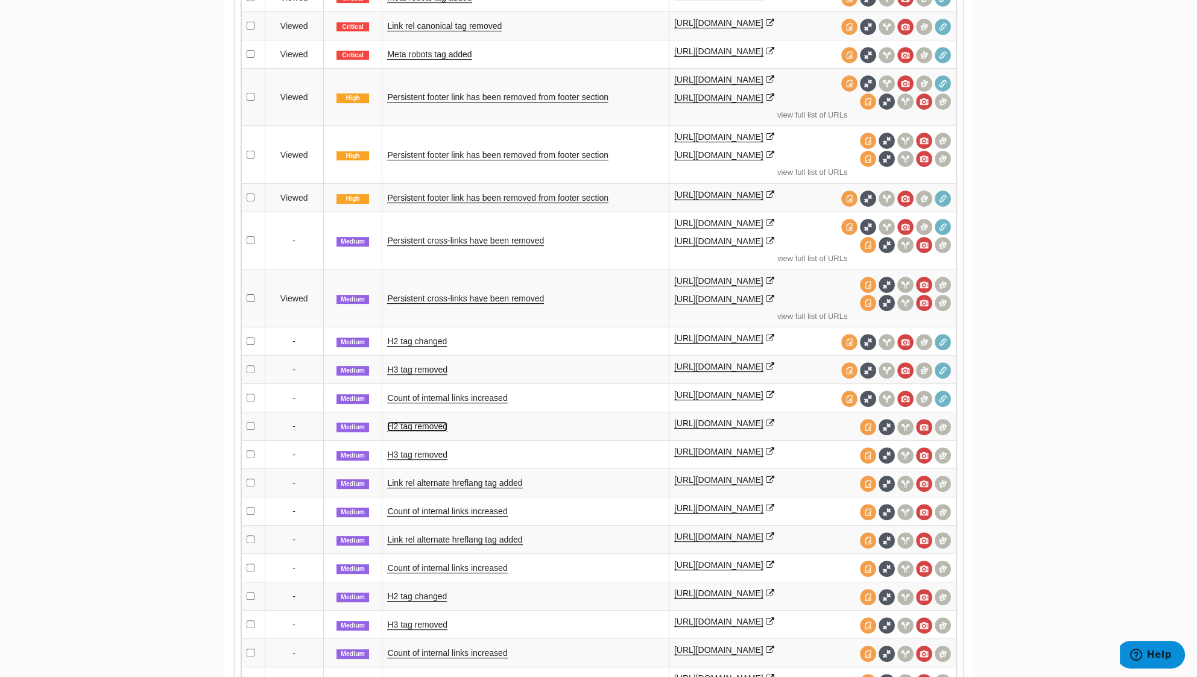
click at [429, 422] on link "H2 tag removed" at bounding box center [417, 427] width 60 height 10
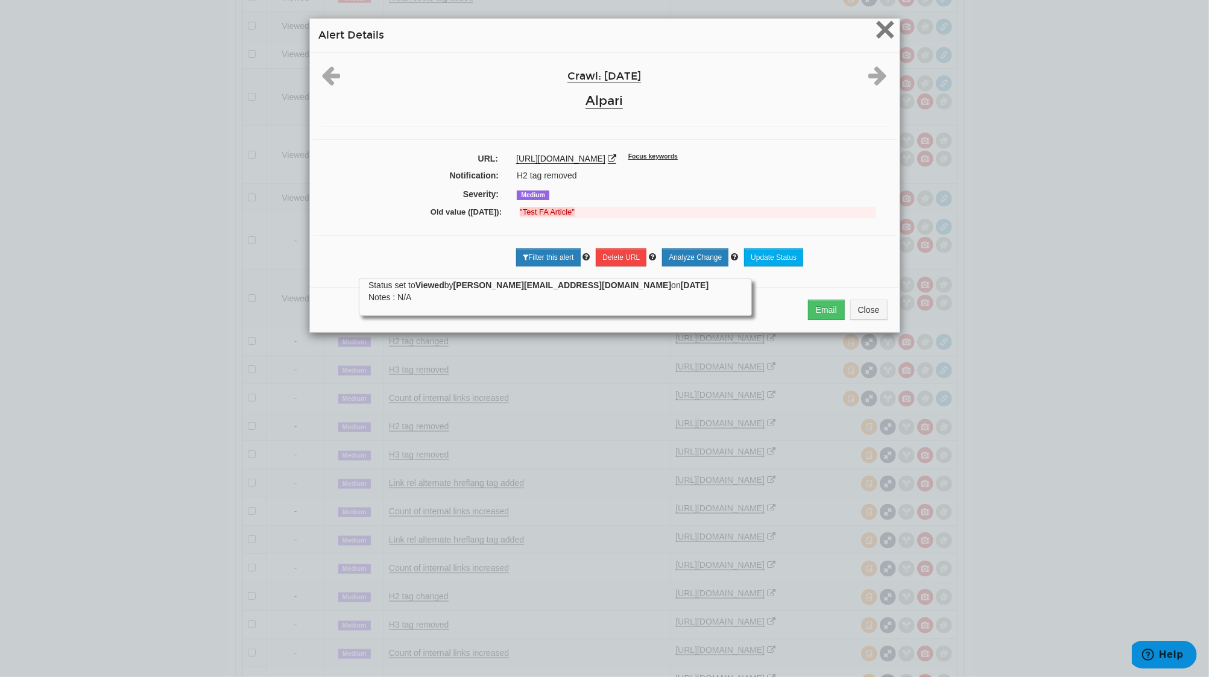
click at [875, 36] on span "×" at bounding box center [885, 29] width 21 height 40
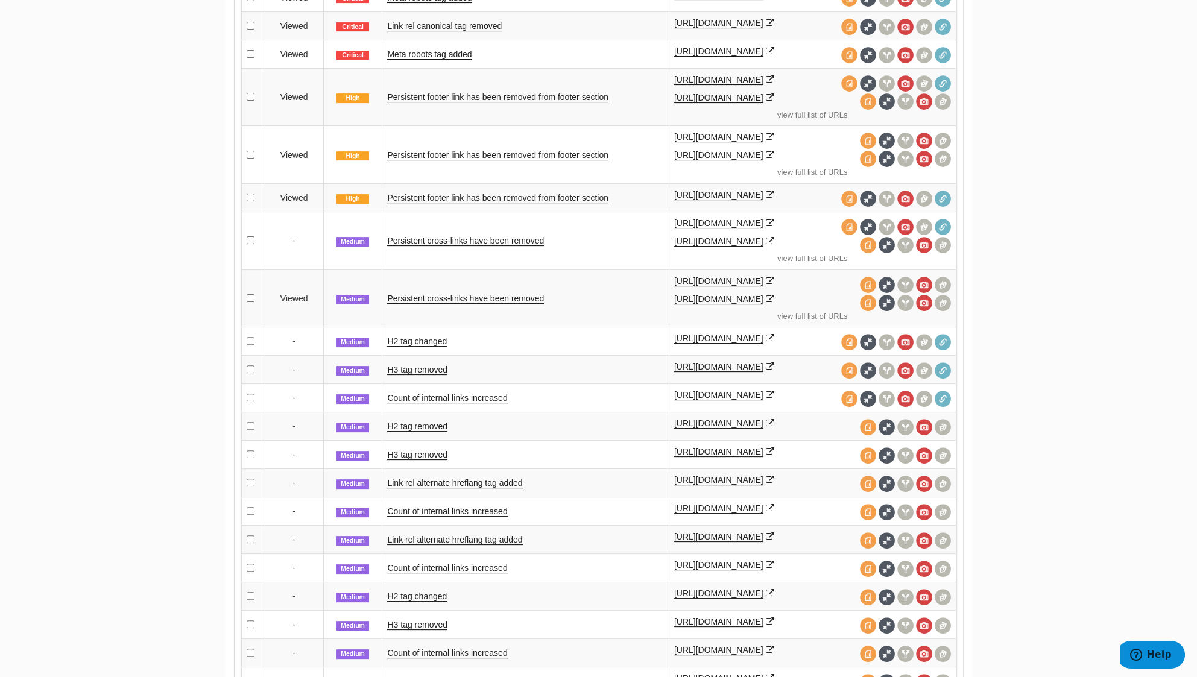
click at [418, 444] on td "H3 tag removed" at bounding box center [525, 455] width 287 height 28
click at [415, 450] on link "H3 tag removed" at bounding box center [417, 455] width 60 height 10
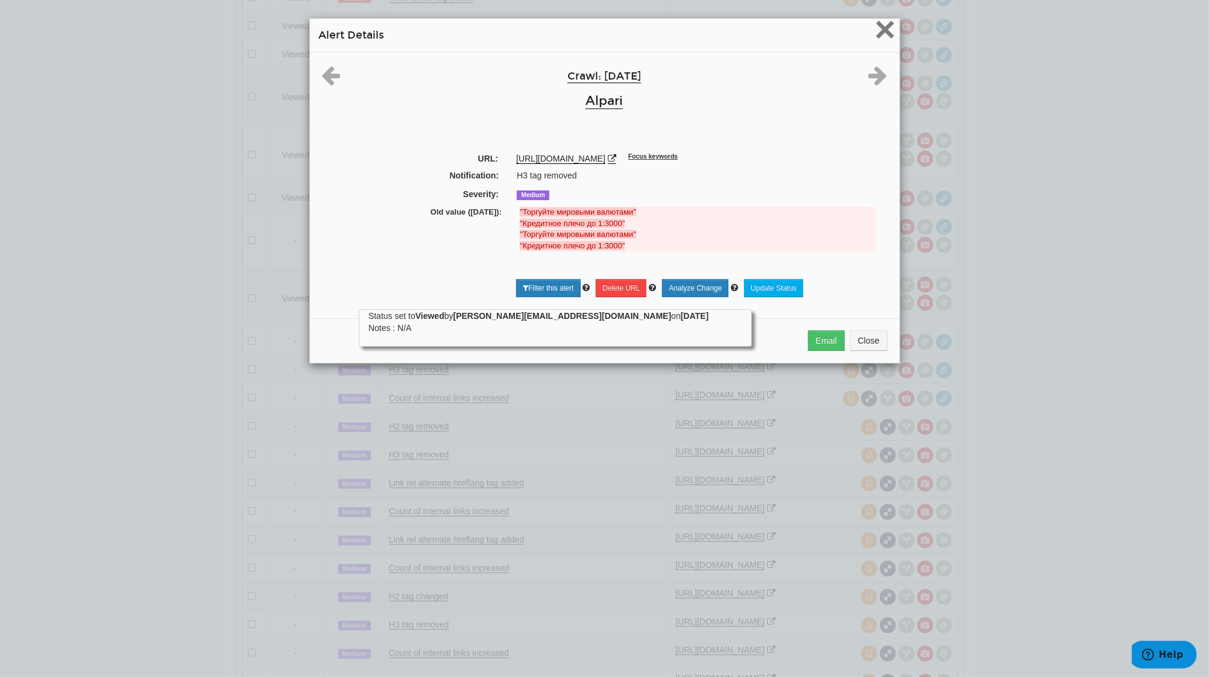
click at [887, 37] on span "×" at bounding box center [885, 29] width 21 height 40
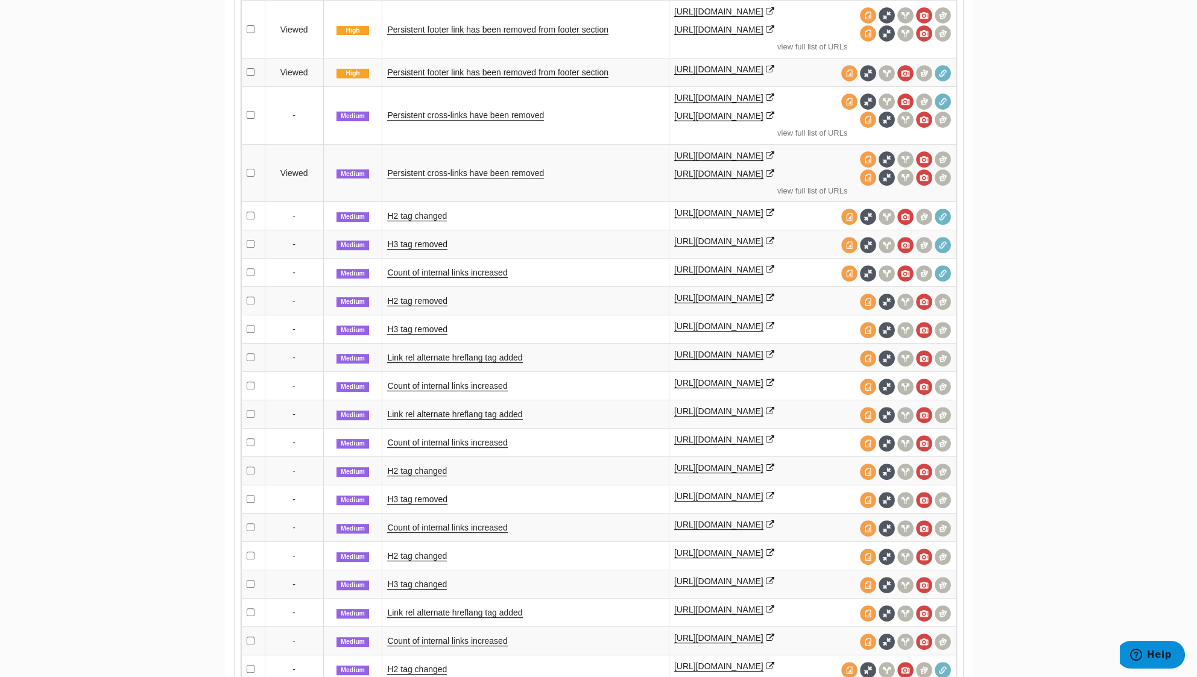
scroll to position [1206, 0]
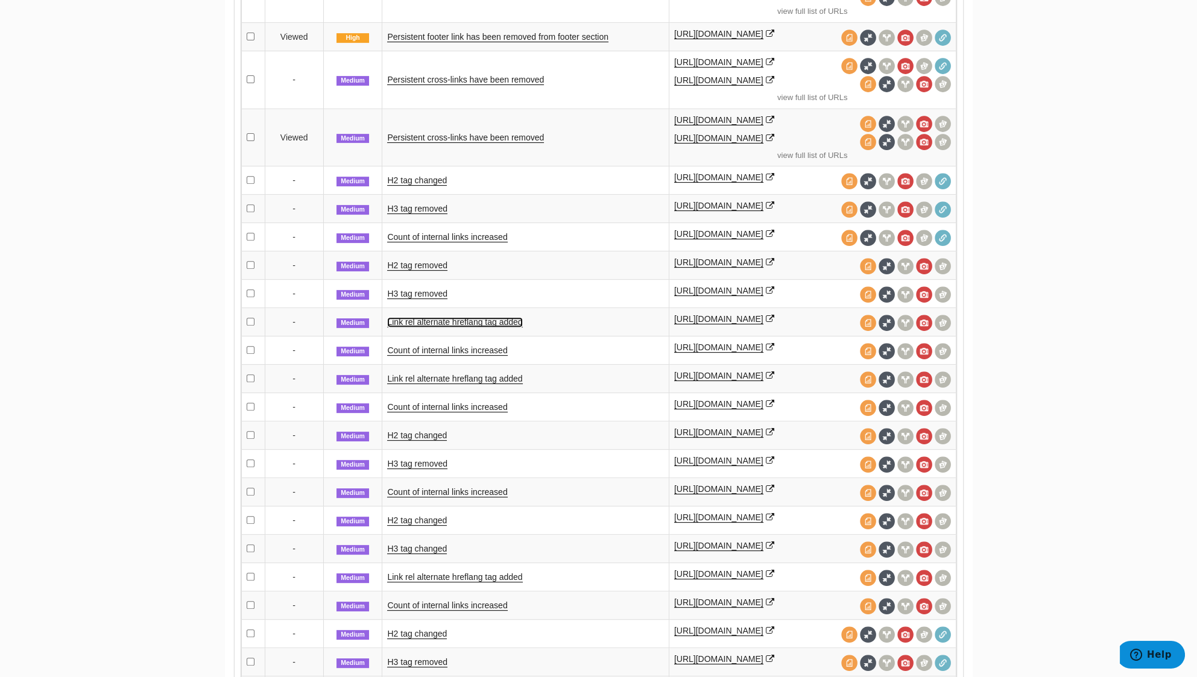
click at [473, 317] on link "Link rel alternate hreflang tag added" at bounding box center [454, 322] width 135 height 10
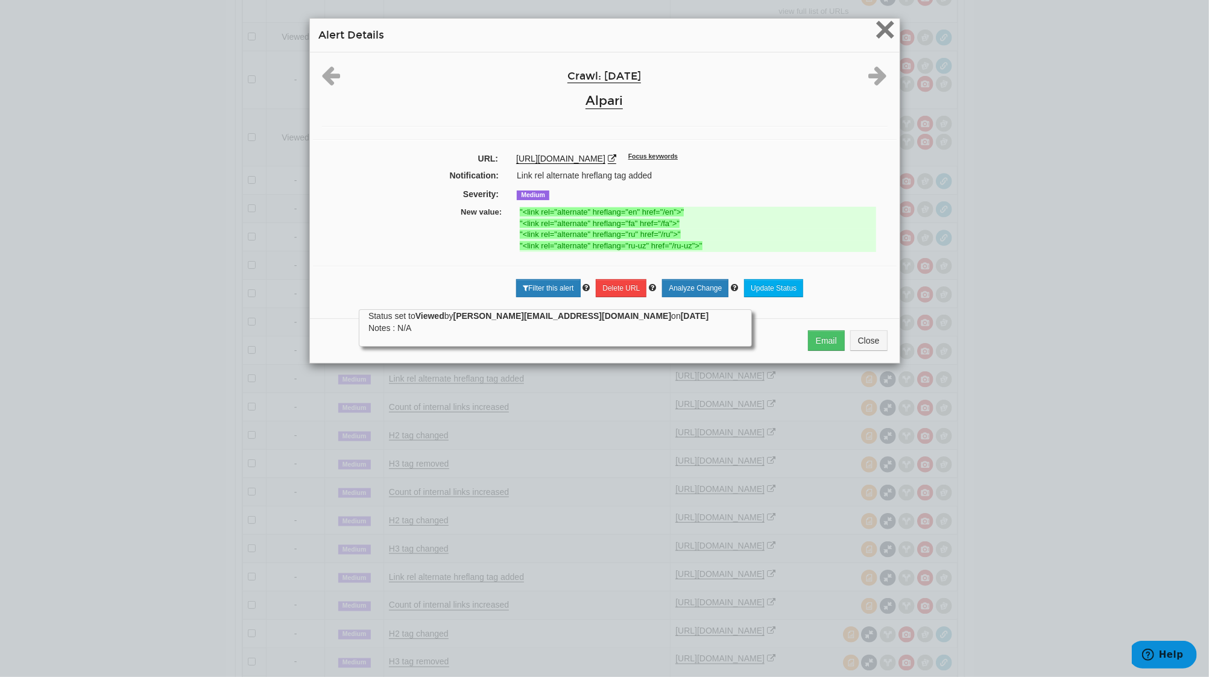
click at [878, 28] on span "×" at bounding box center [885, 29] width 21 height 40
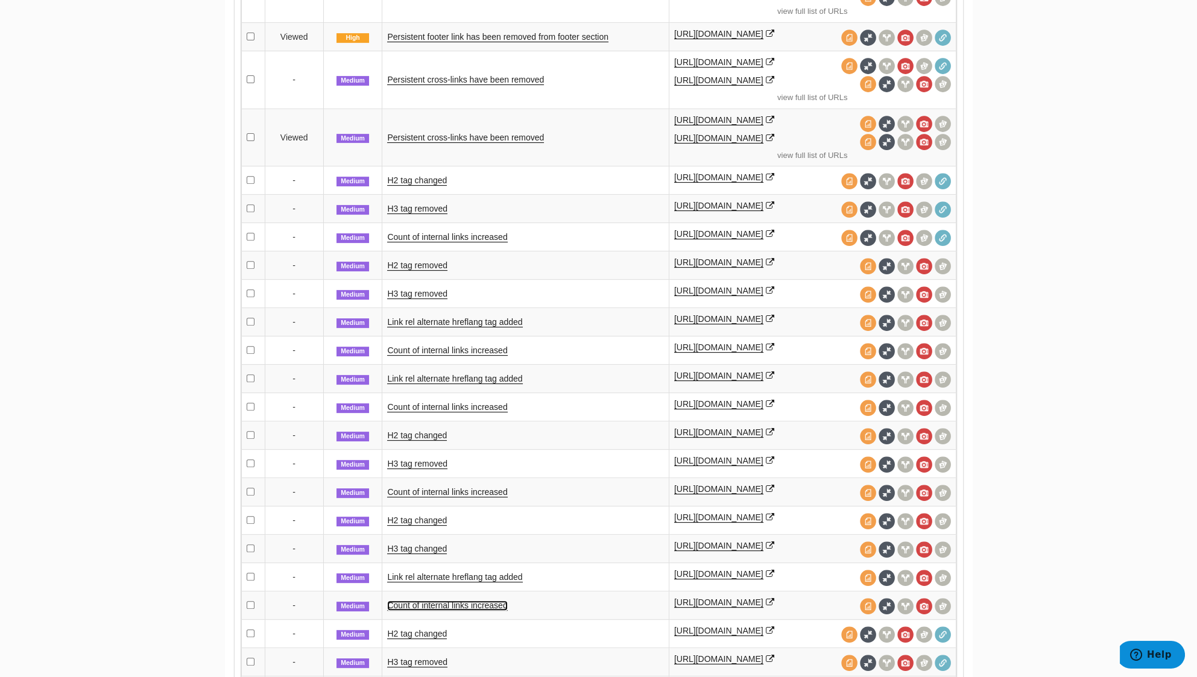
click at [457, 601] on link "Count of internal links increased" at bounding box center [447, 606] width 120 height 10
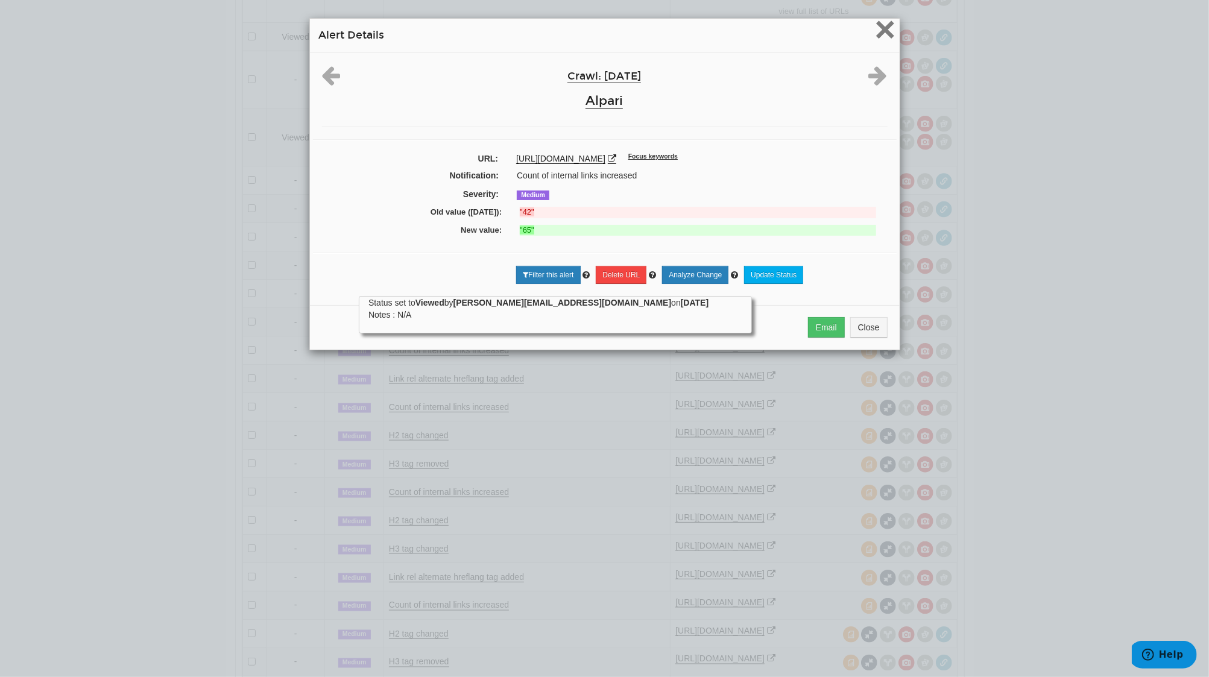
click at [878, 22] on span "×" at bounding box center [885, 29] width 21 height 40
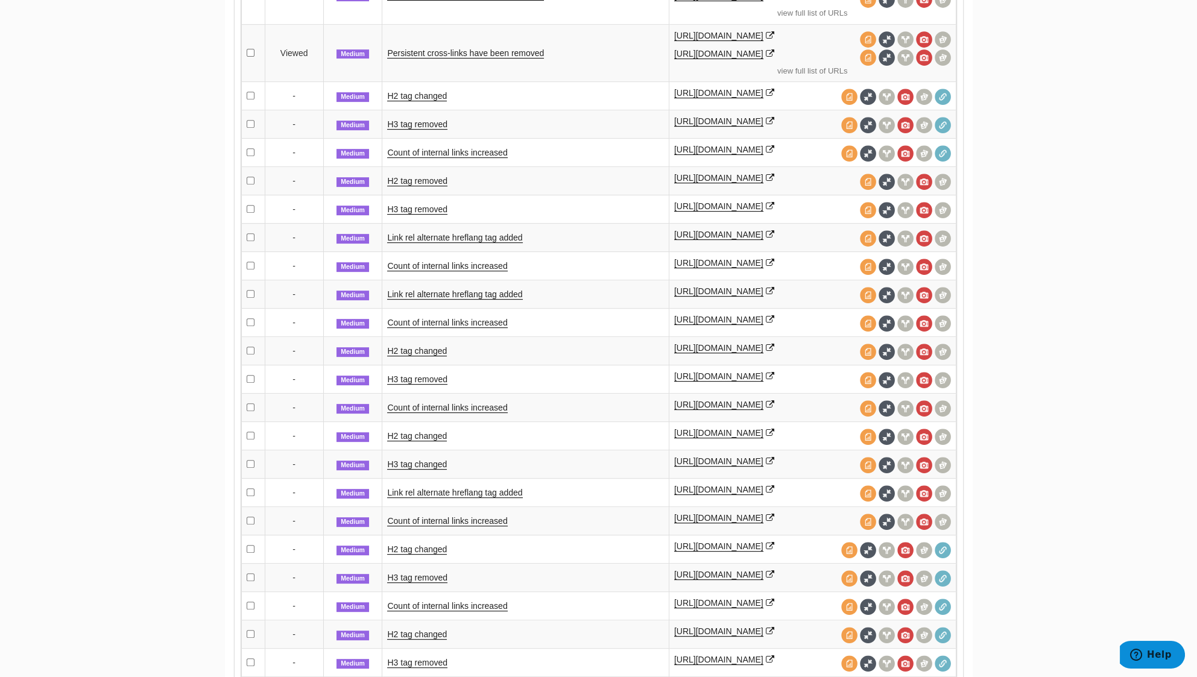
scroll to position [1367, 0]
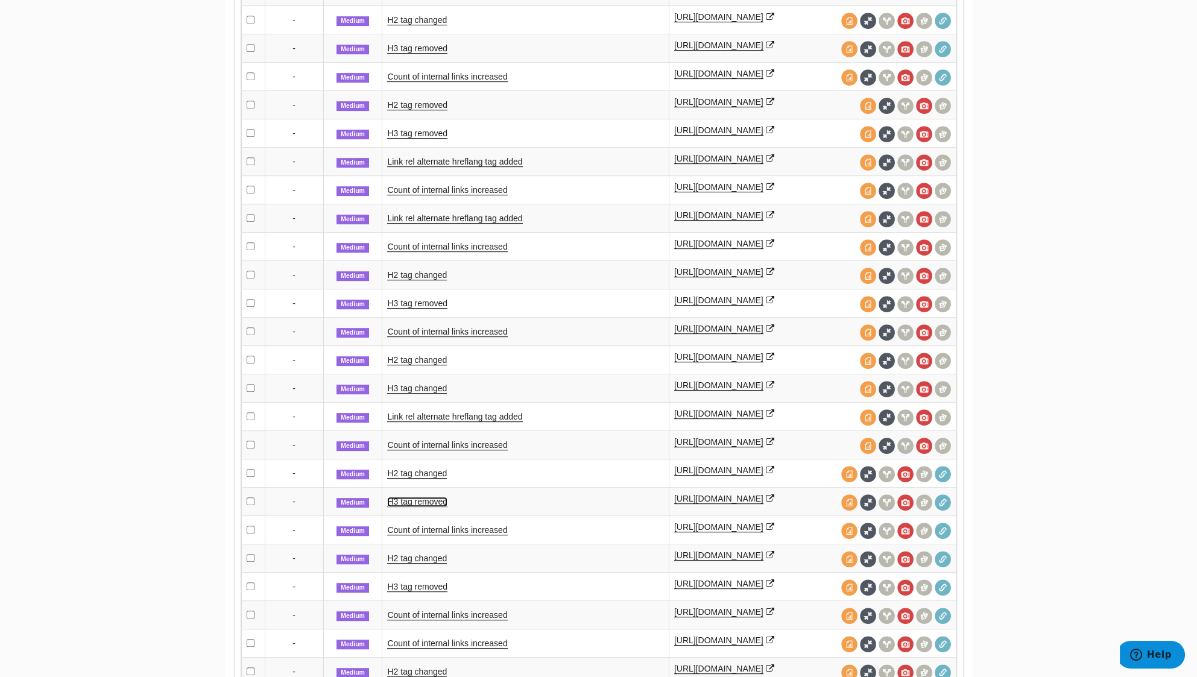
click at [415, 497] on link "H3 tag removed" at bounding box center [417, 502] width 60 height 10
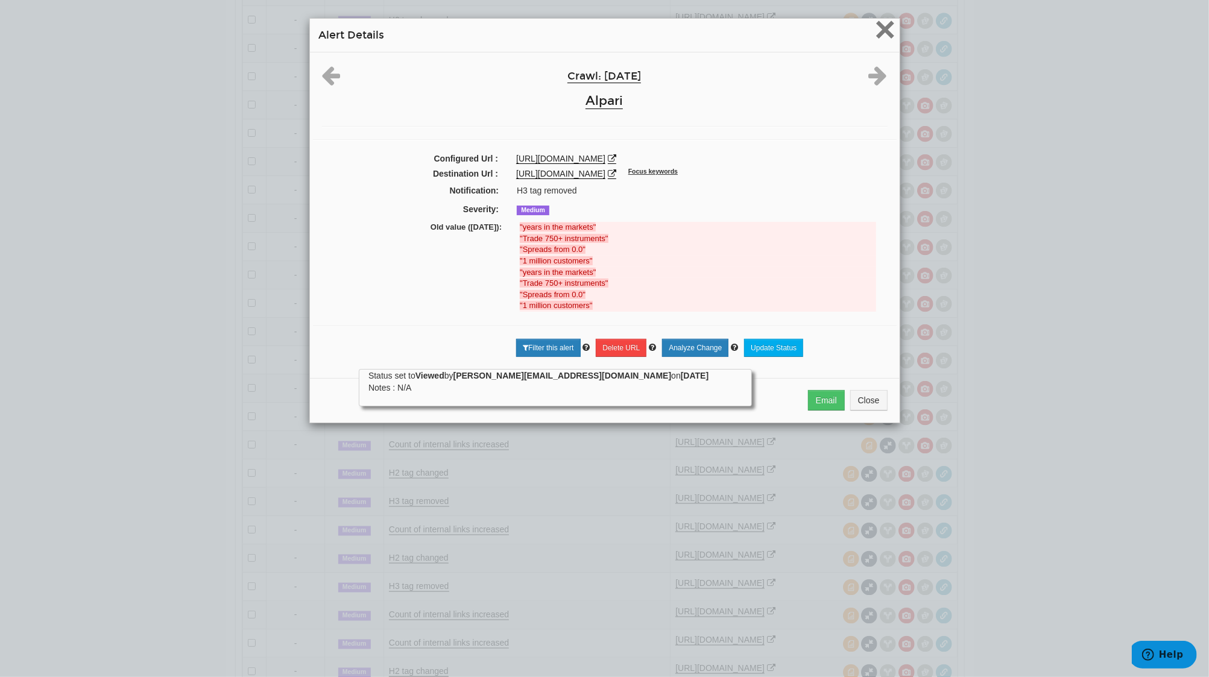
click at [876, 32] on span "×" at bounding box center [885, 29] width 21 height 40
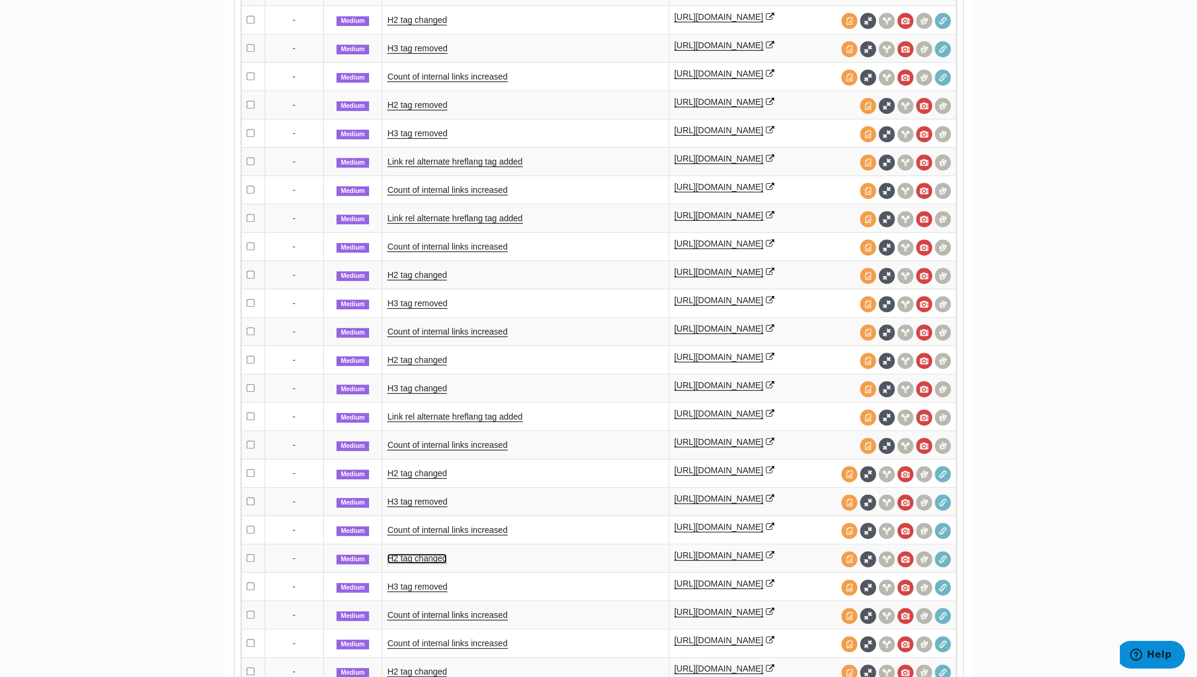
click at [420, 554] on link "H2 tag changed" at bounding box center [417, 559] width 60 height 10
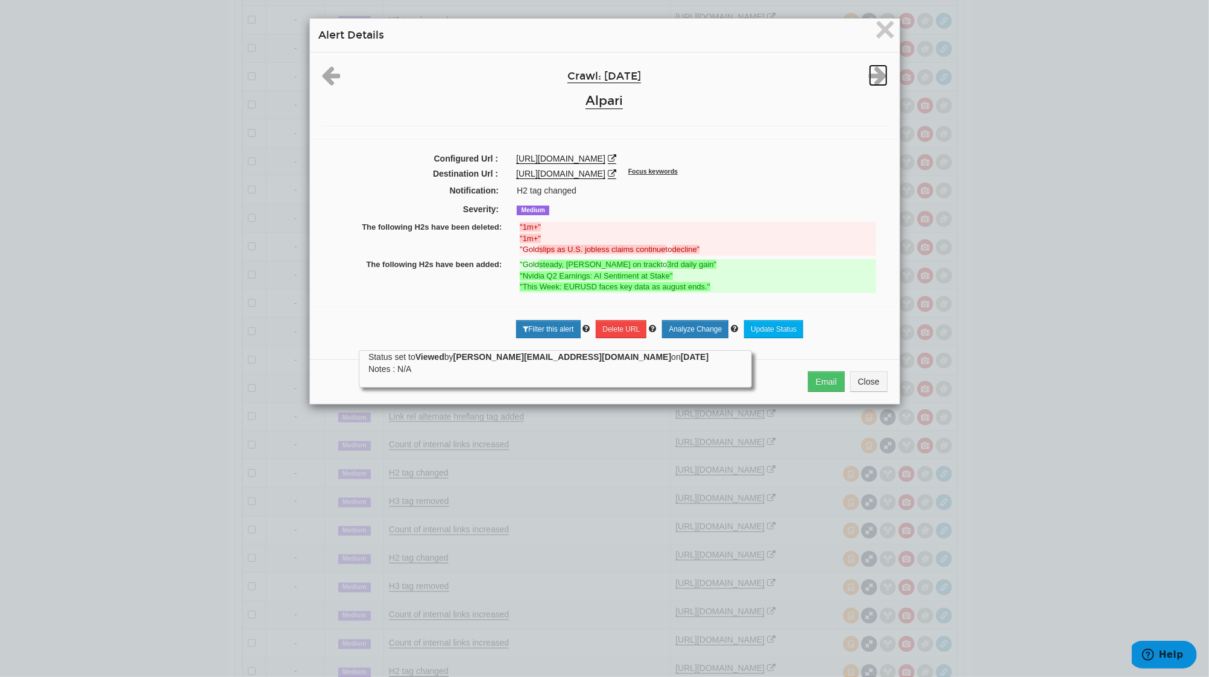
click at [878, 83] on icon at bounding box center [878, 76] width 19 height 22
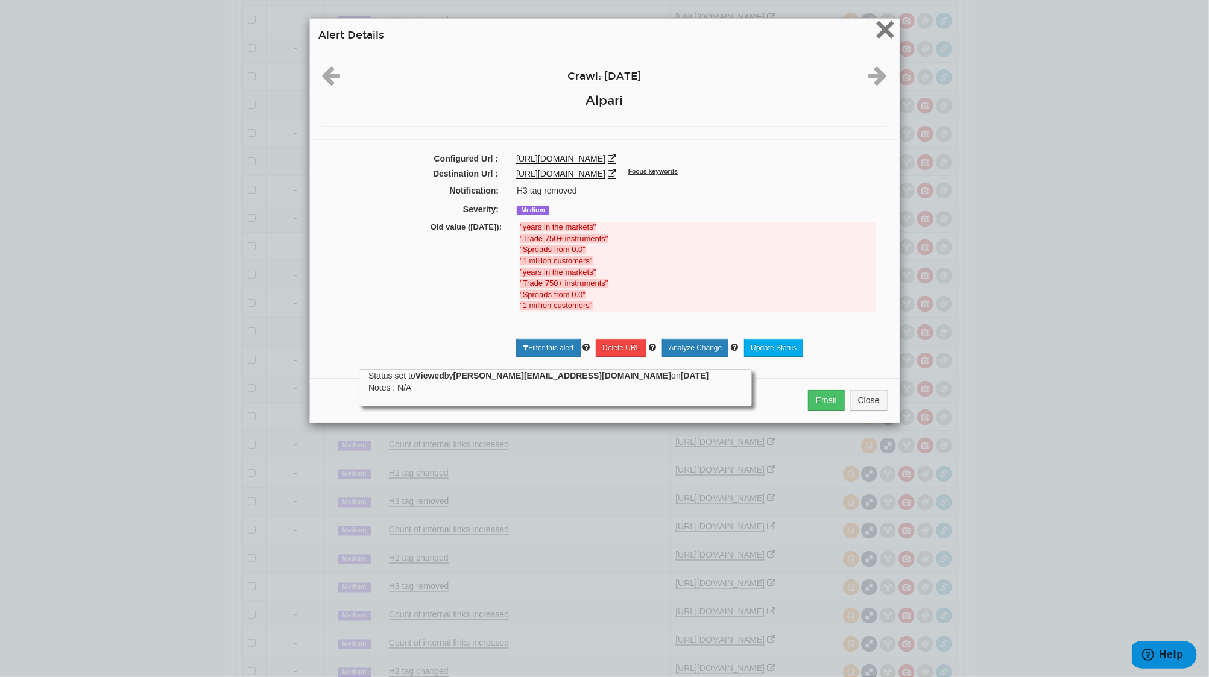
click at [878, 31] on span "×" at bounding box center [885, 29] width 21 height 40
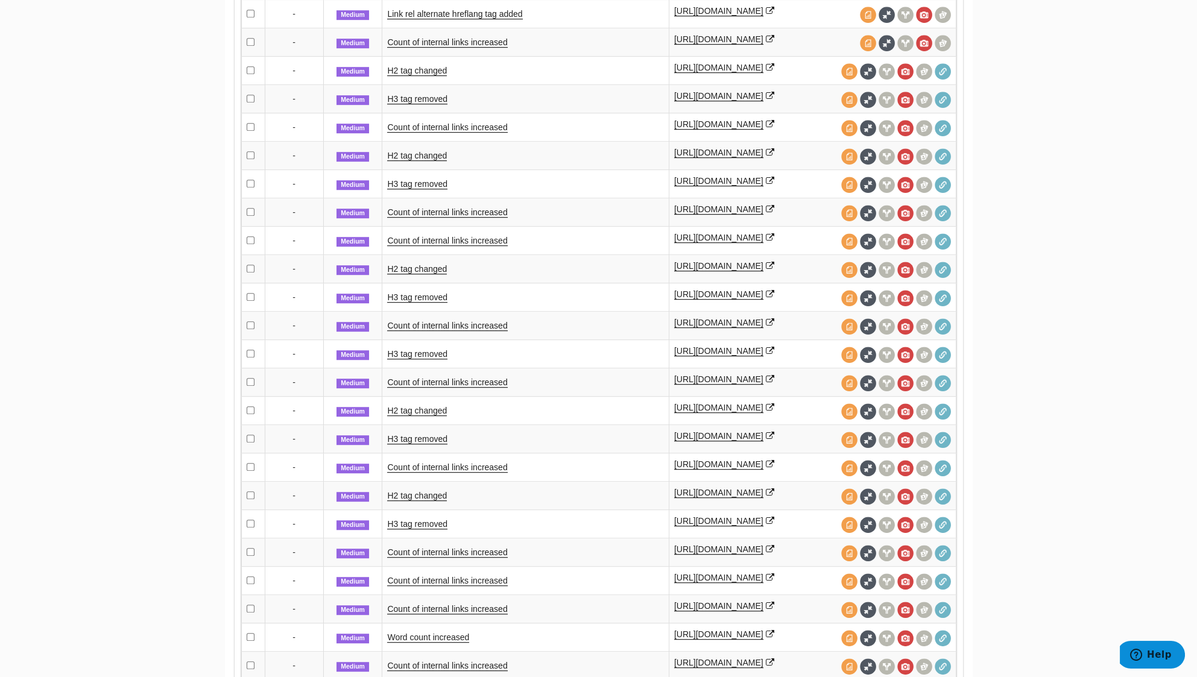
scroll to position [1849, 0]
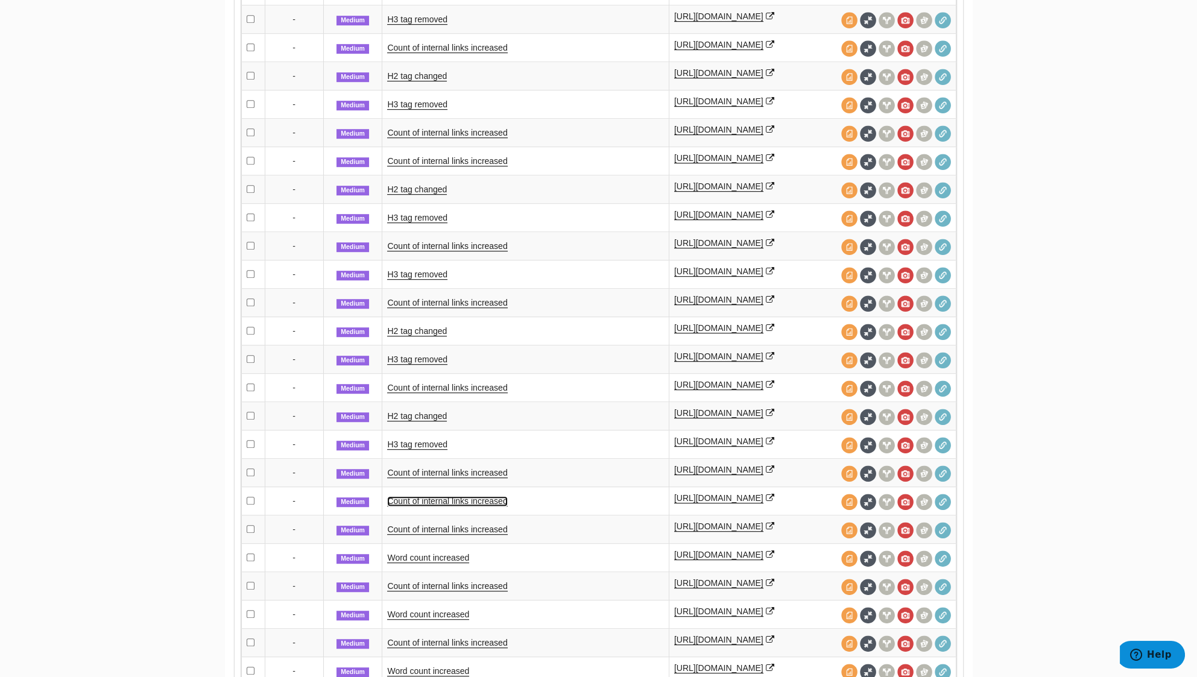
click at [432, 496] on link "Count of internal links increased" at bounding box center [447, 501] width 120 height 10
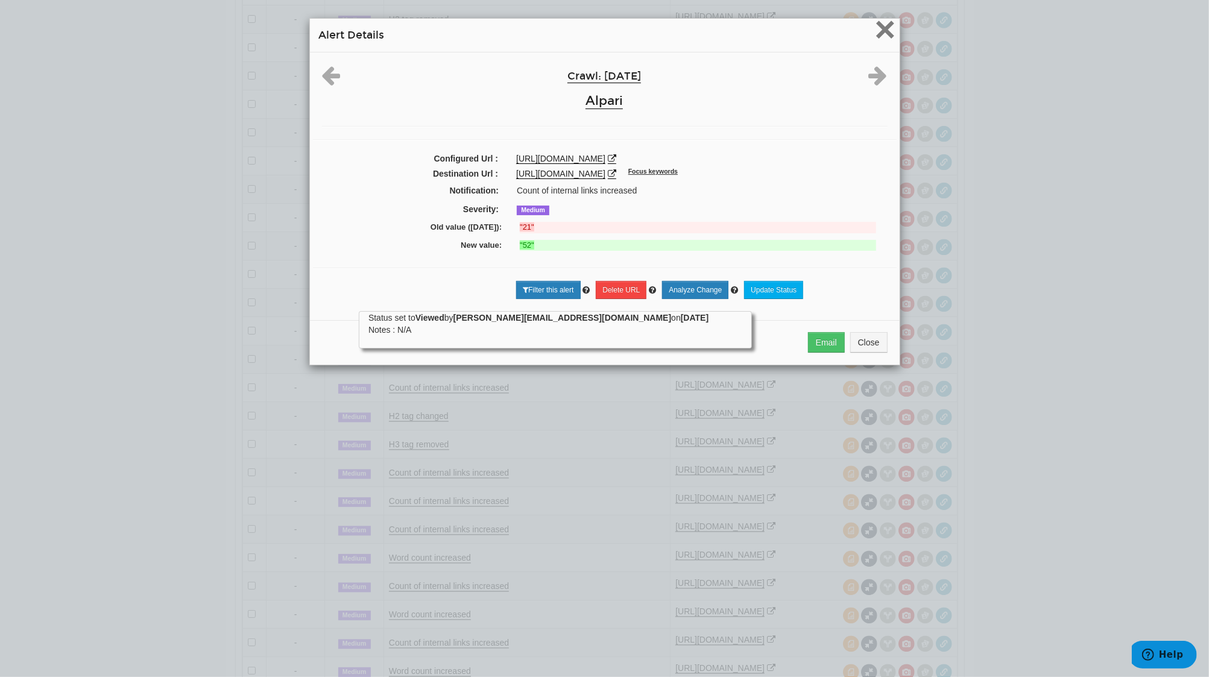
click at [882, 35] on span "×" at bounding box center [885, 29] width 21 height 40
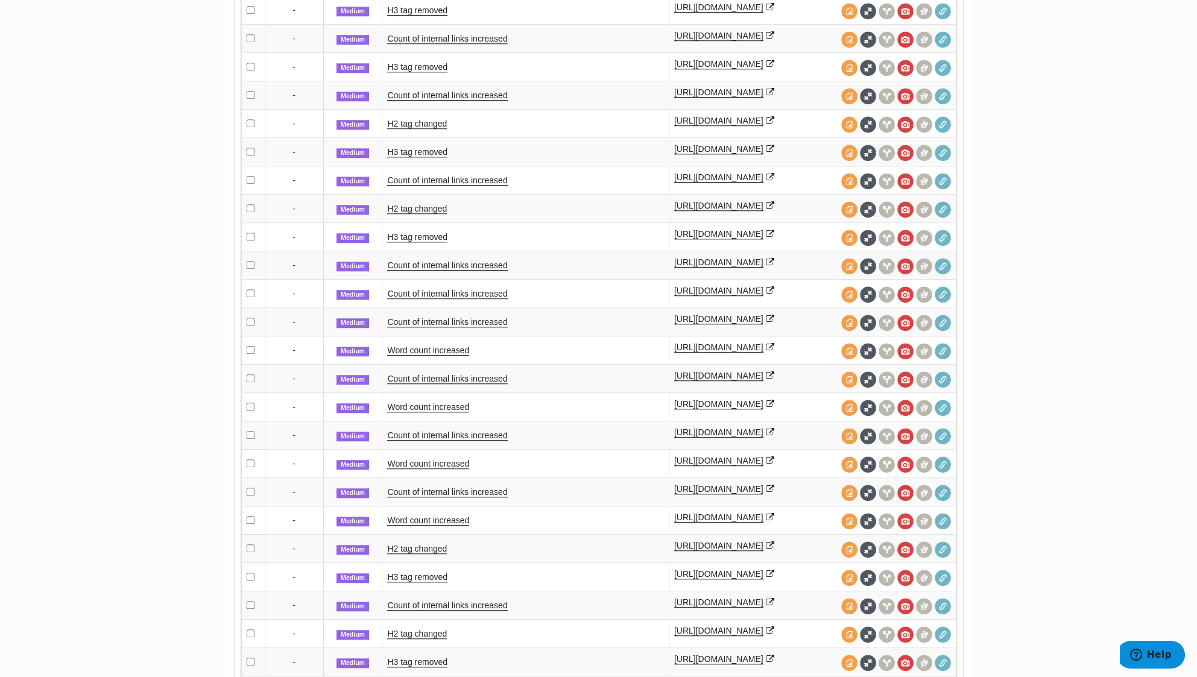
scroll to position [2091, 0]
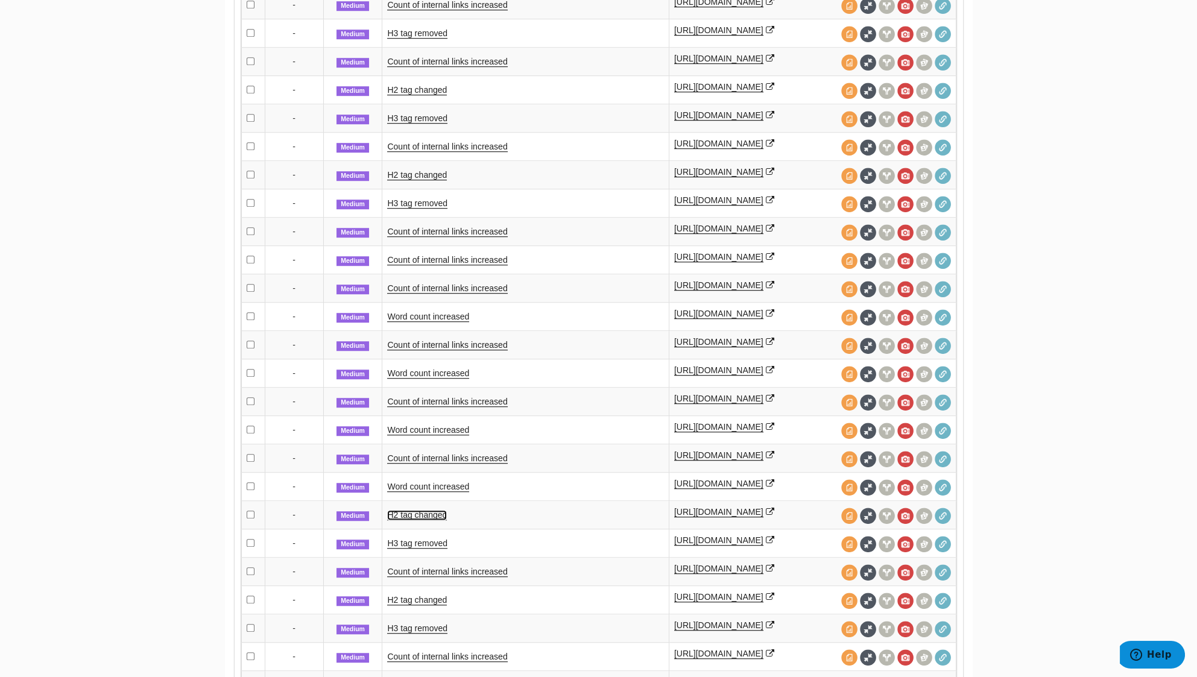
click at [440, 521] on link "H2 tag changed" at bounding box center [417, 515] width 60 height 10
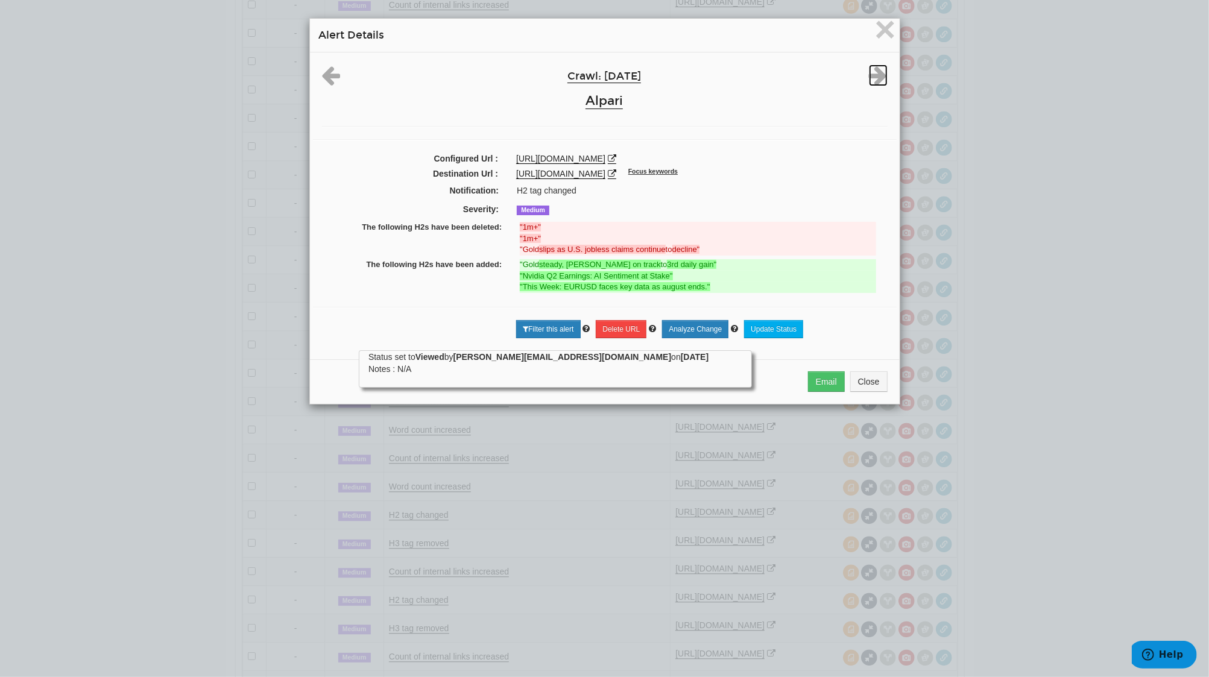
click at [869, 75] on icon at bounding box center [878, 76] width 19 height 22
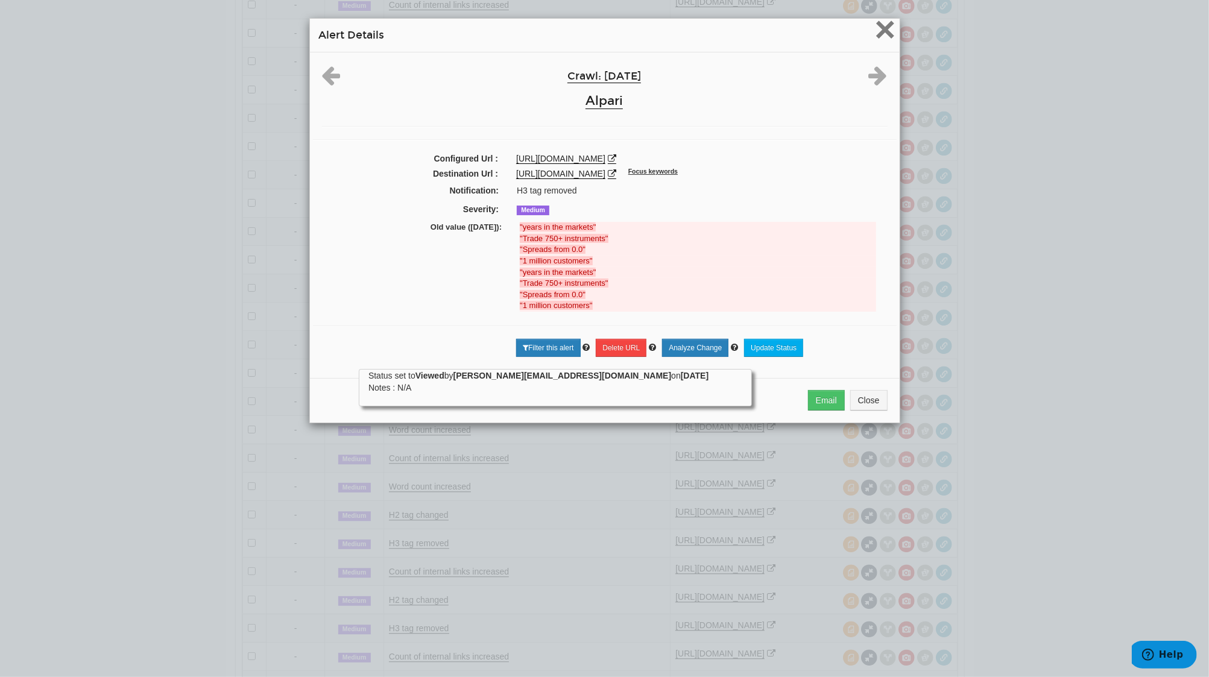
click at [884, 36] on span "×" at bounding box center [885, 29] width 21 height 40
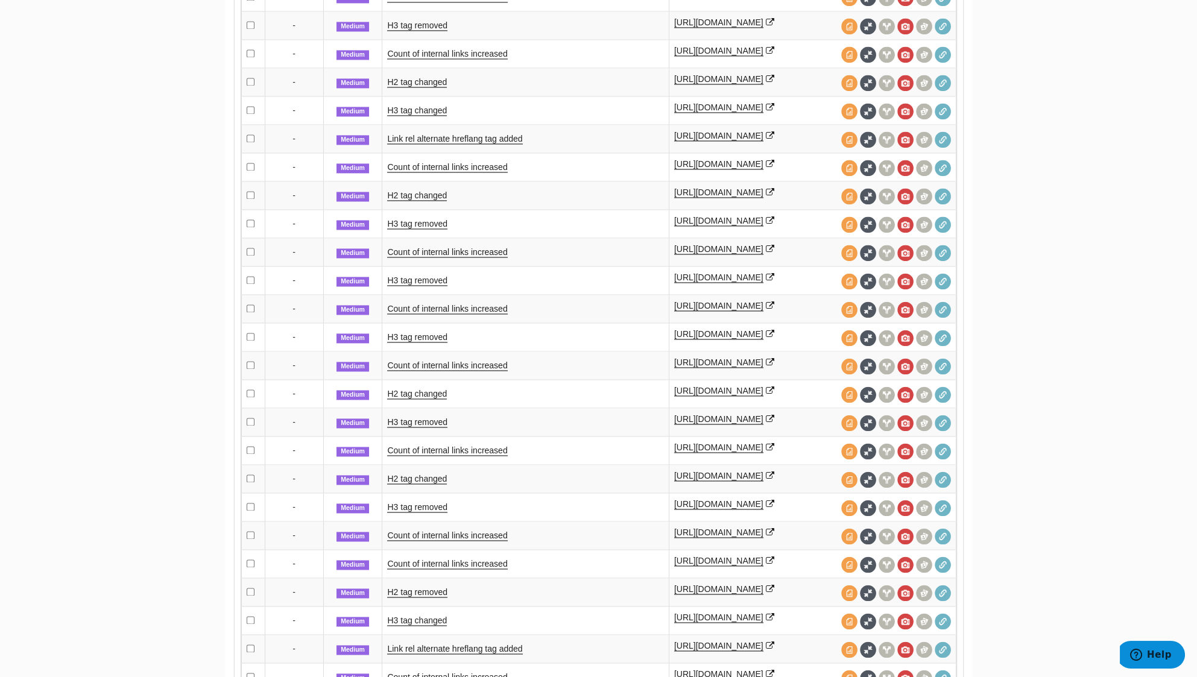
scroll to position [3860, 0]
